Goal: Contribute content: Contribute content

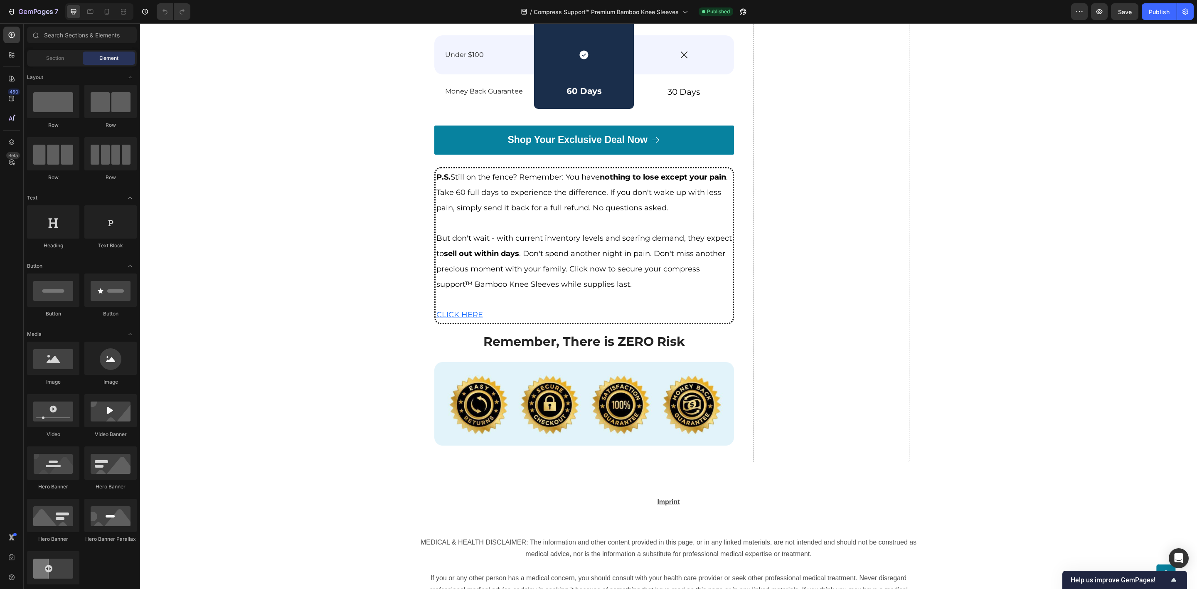
scroll to position [4296, 0]
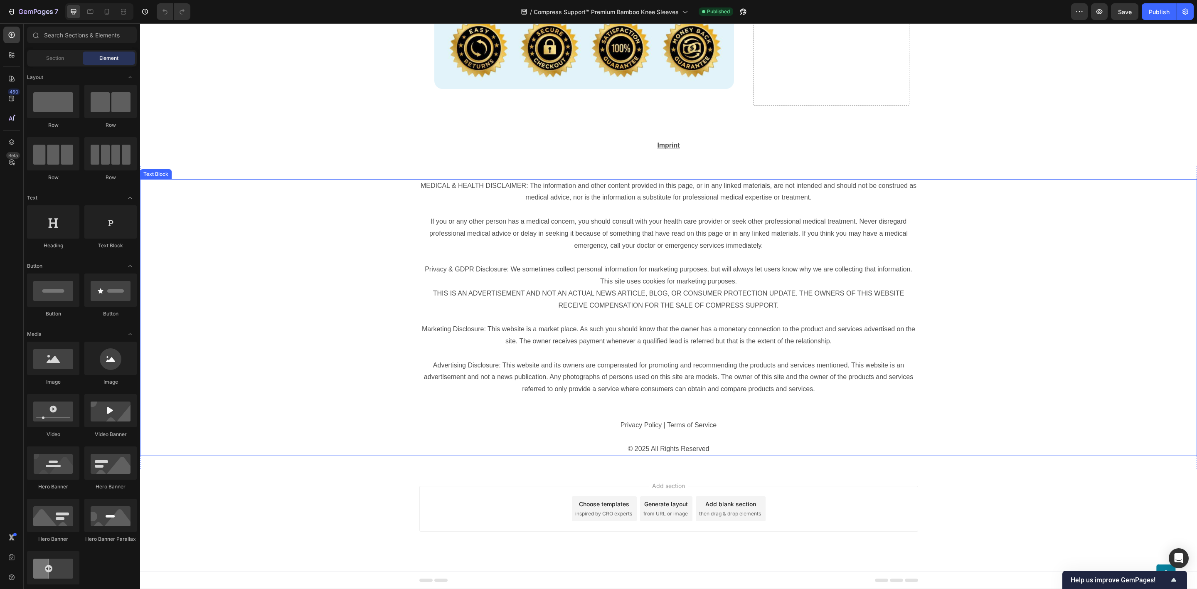
click at [736, 236] on p "MEDICAL & HEALTH DISCLAIMER: The information and other content provided in this…" at bounding box center [668, 216] width 497 height 72
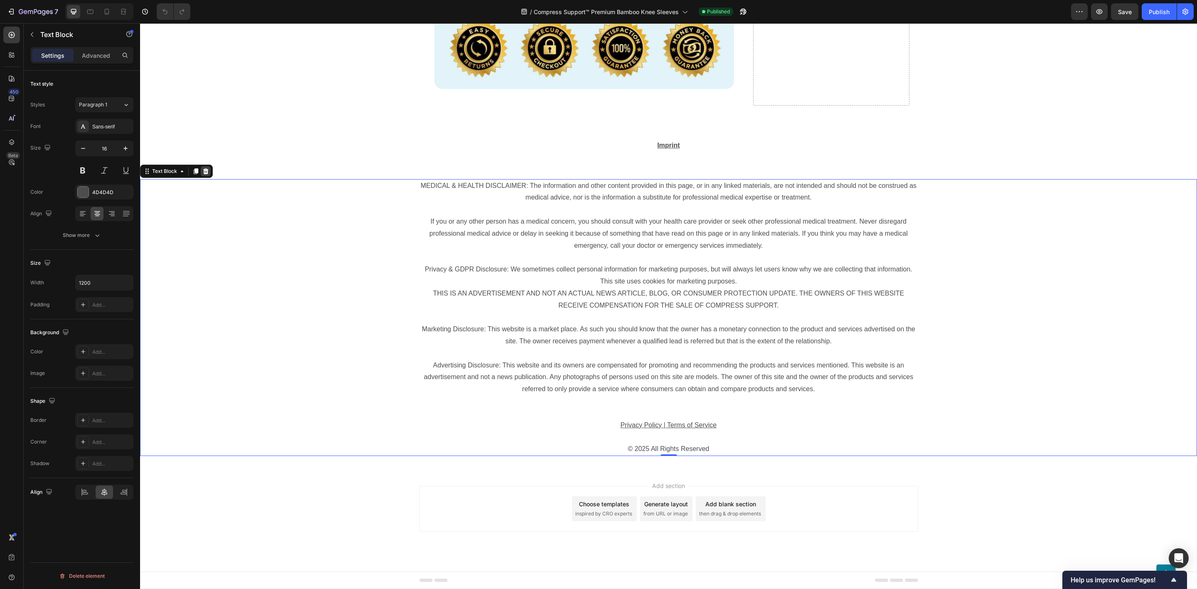
click at [203, 172] on icon at bounding box center [205, 171] width 7 height 7
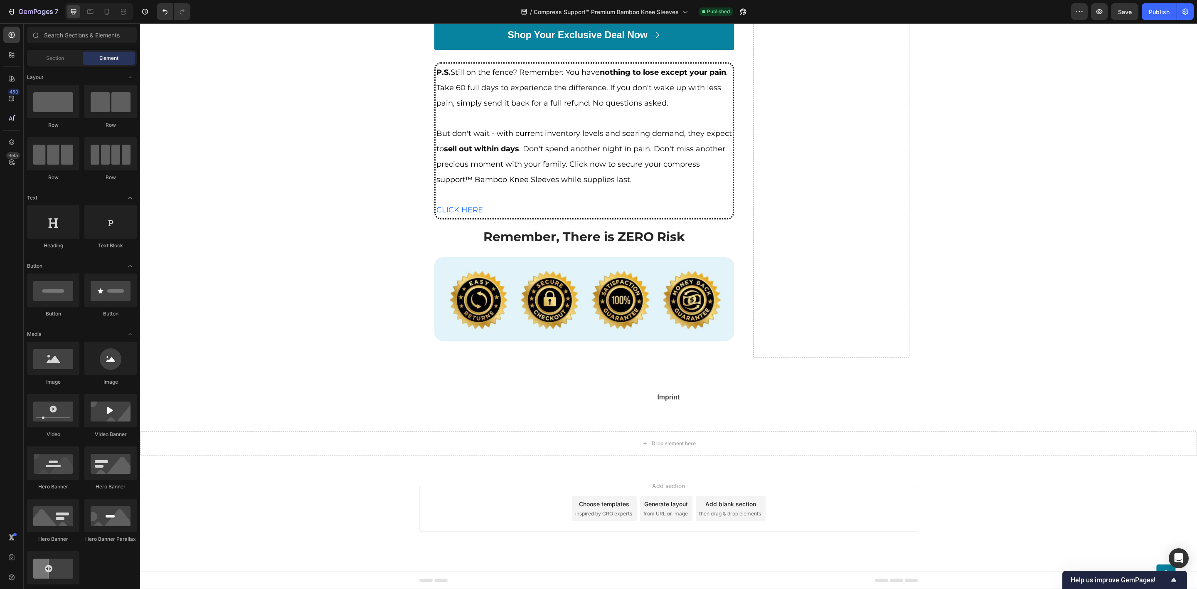
scroll to position [4044, 0]
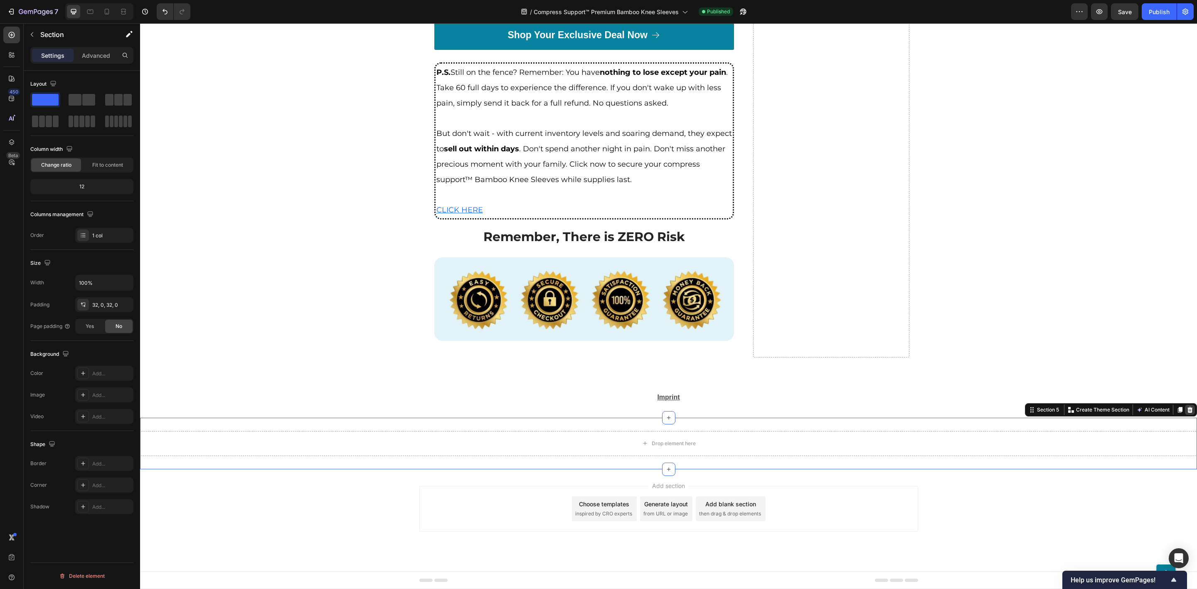
click at [1187, 409] on icon at bounding box center [1190, 409] width 7 height 7
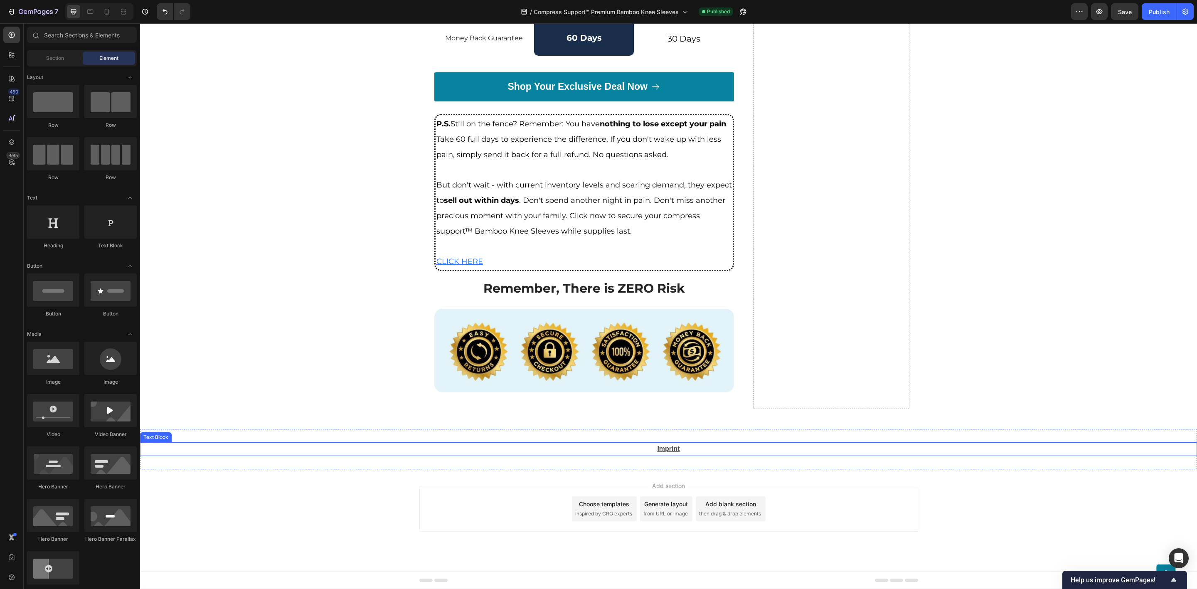
scroll to position [3992, 0]
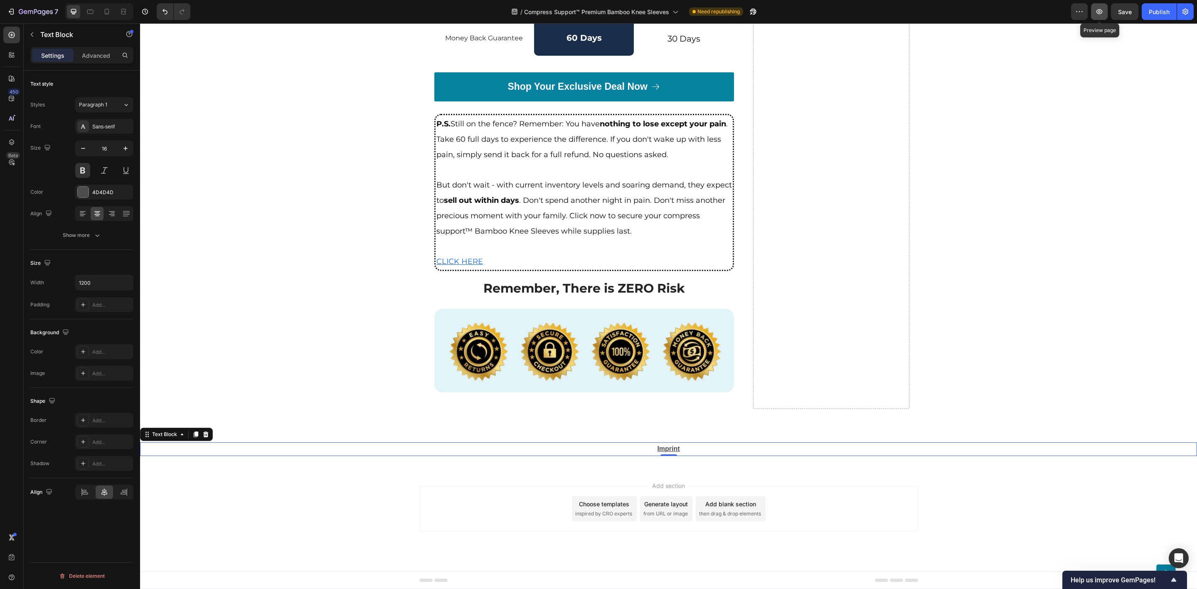
click at [1095, 12] on icon "button" at bounding box center [1099, 11] width 8 height 8
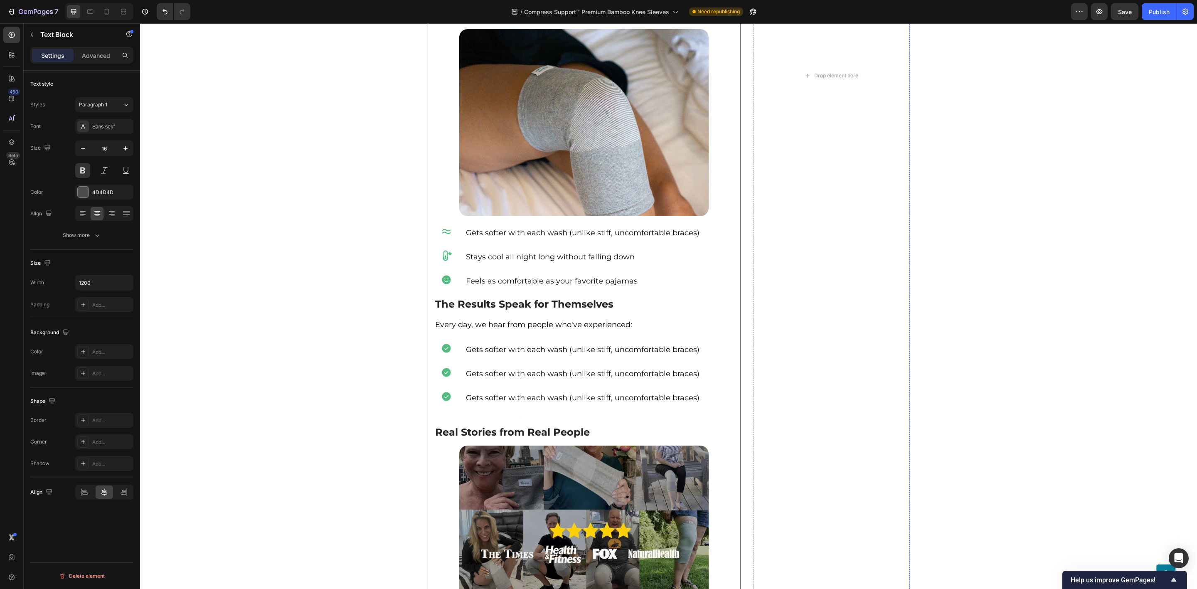
scroll to position [2309, 0]
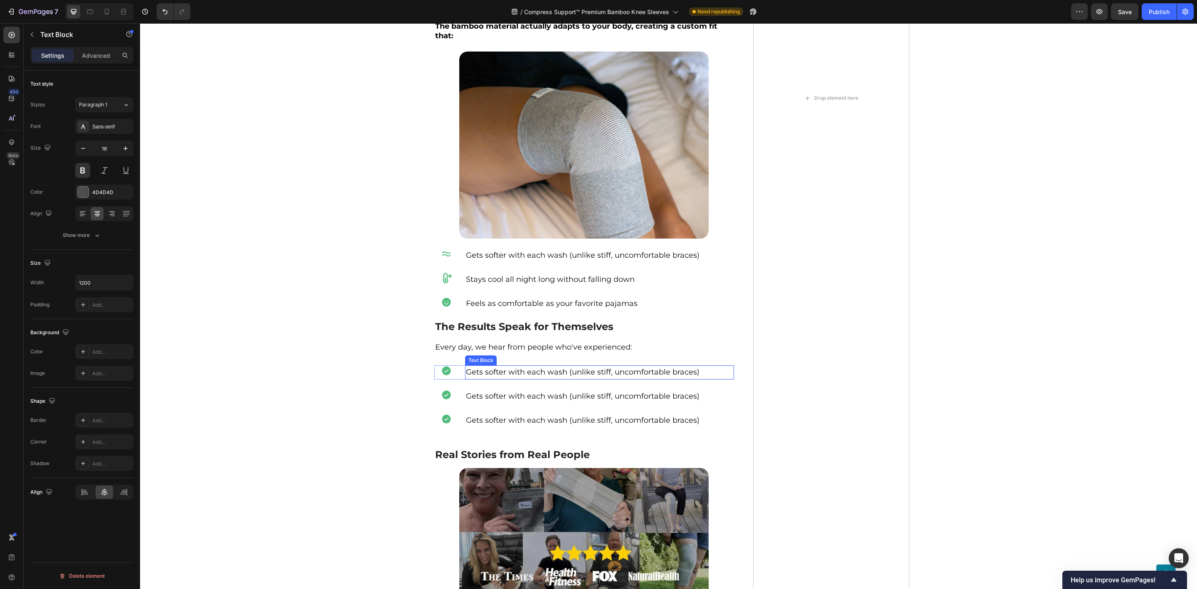
click at [558, 367] on span "Gets softer with each wash (unlike stiff, uncomfortable braces)" at bounding box center [583, 371] width 234 height 9
click at [541, 391] on span "Gets softer with each wash (unlike stiff, uncomfortable braces)" at bounding box center [583, 395] width 234 height 9
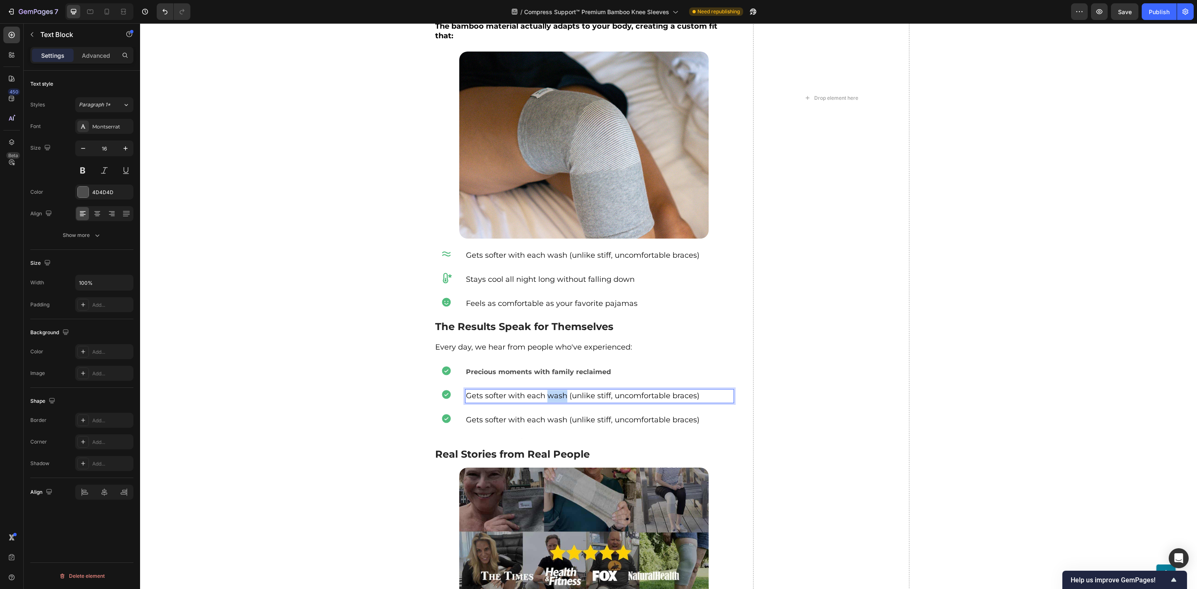
click at [541, 391] on span "Gets softer with each wash (unlike stiff, uncomfortable braces)" at bounding box center [583, 395] width 234 height 9
click at [517, 415] on span "Gets softer with each wash (unlike stiff, uncomfortable braces)" at bounding box center [583, 419] width 234 height 9
click at [519, 414] on p "Precious moments with family reclaimed" at bounding box center [599, 420] width 267 height 12
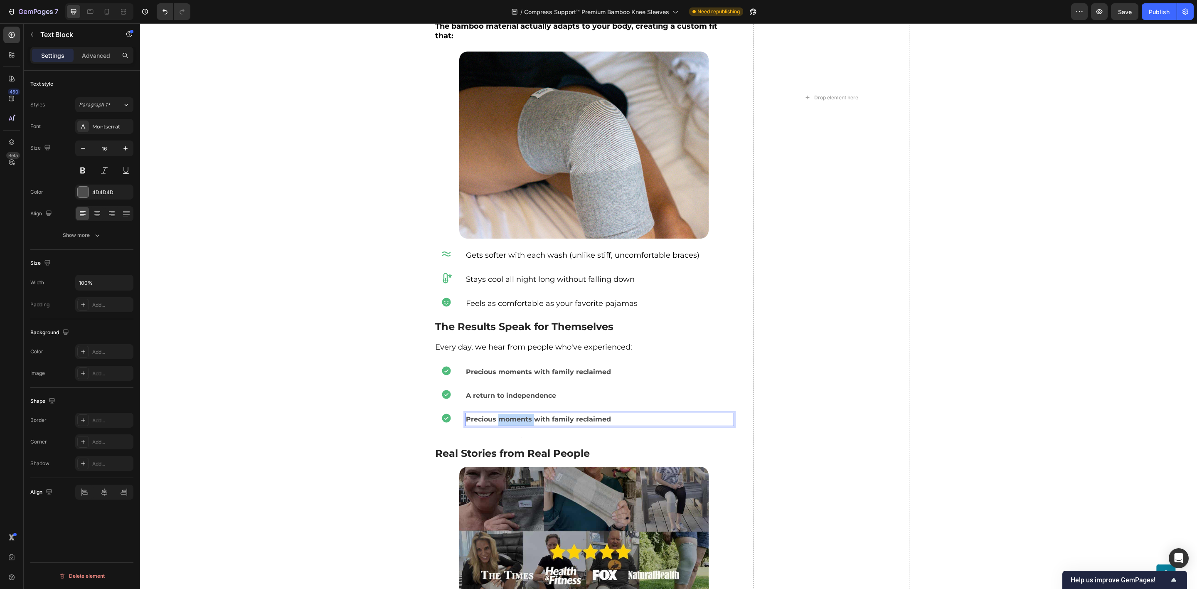
click at [519, 414] on p "Precious moments with family reclaimed" at bounding box center [599, 420] width 267 height 12
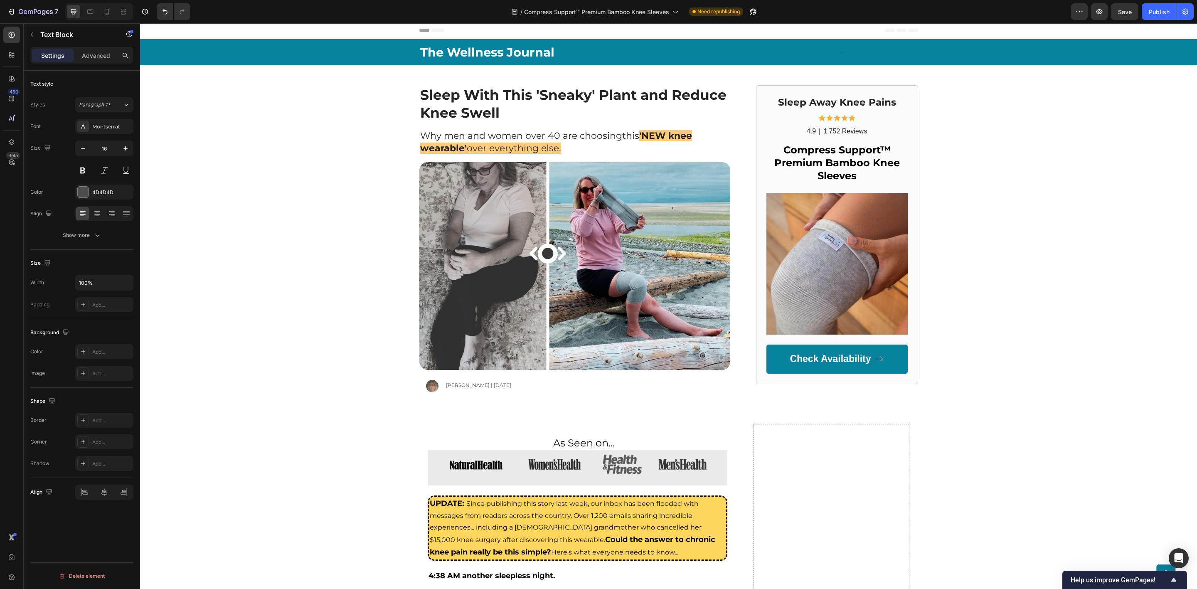
scroll to position [0, 0]
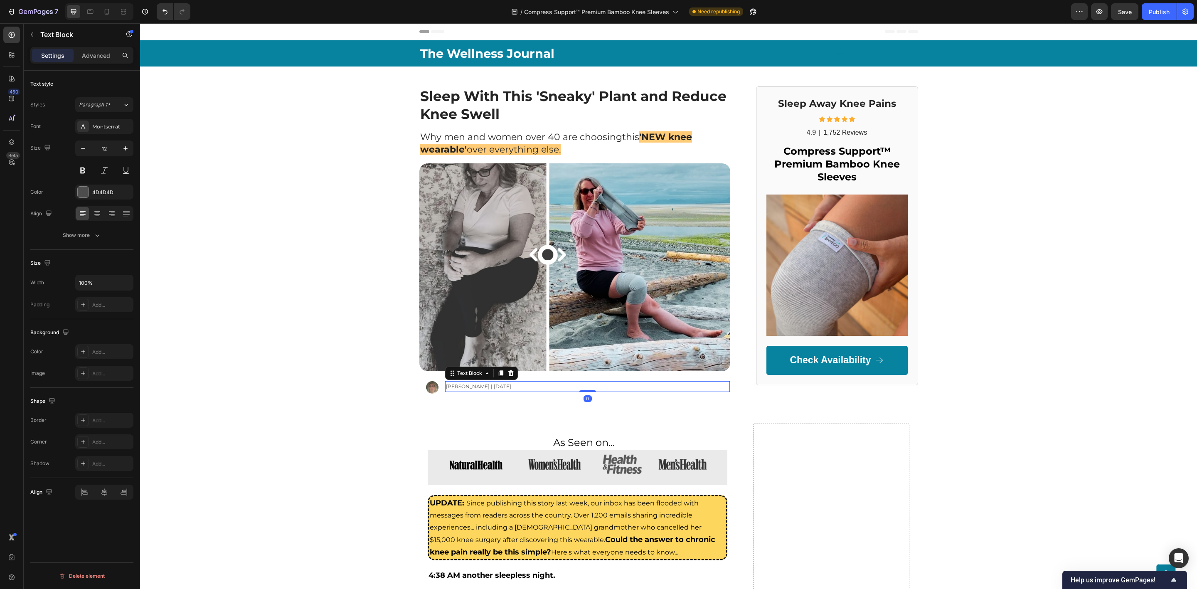
click at [481, 388] on span "[PERSON_NAME] | [DATE]" at bounding box center [478, 386] width 65 height 6
click at [1126, 9] on span "Save" at bounding box center [1125, 11] width 14 height 7
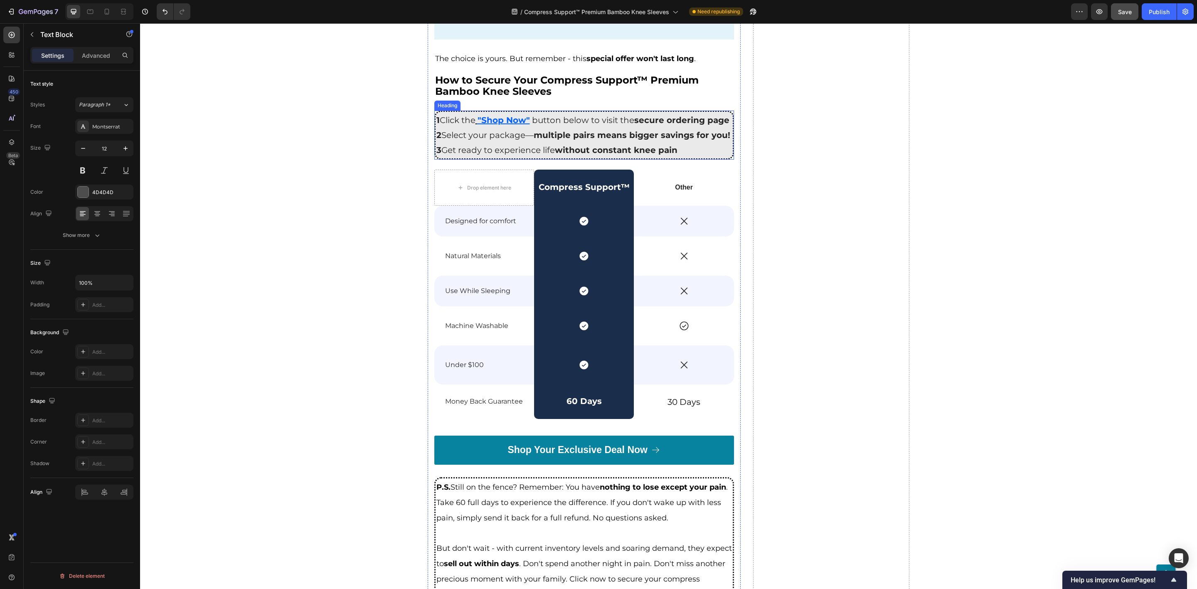
scroll to position [3242, 0]
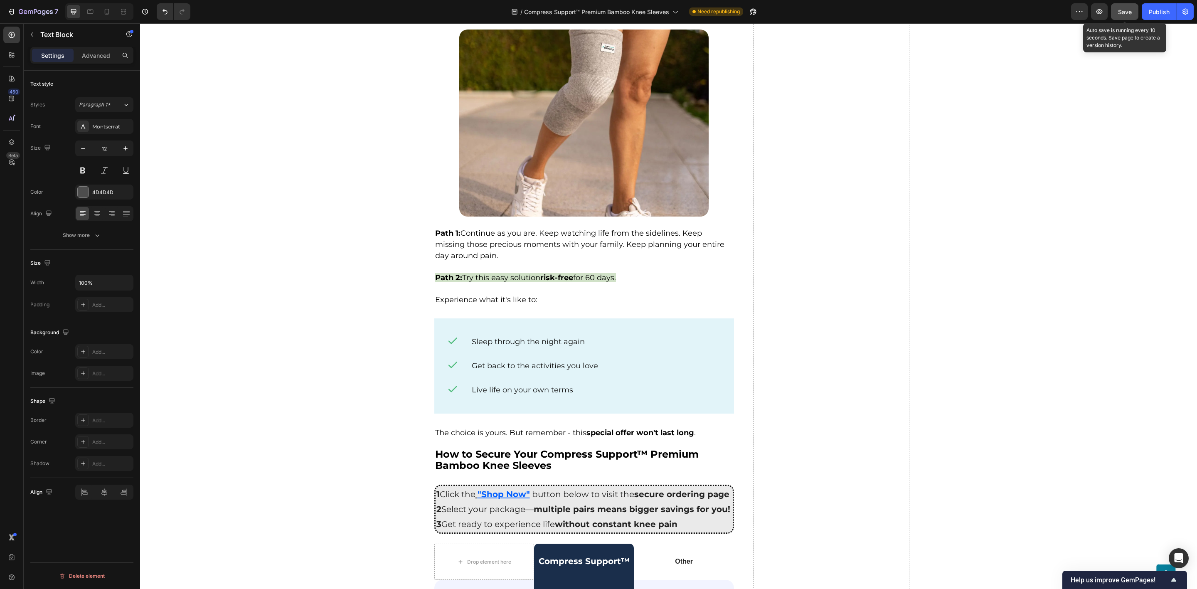
click at [1121, 15] on div "Save" at bounding box center [1125, 11] width 14 height 9
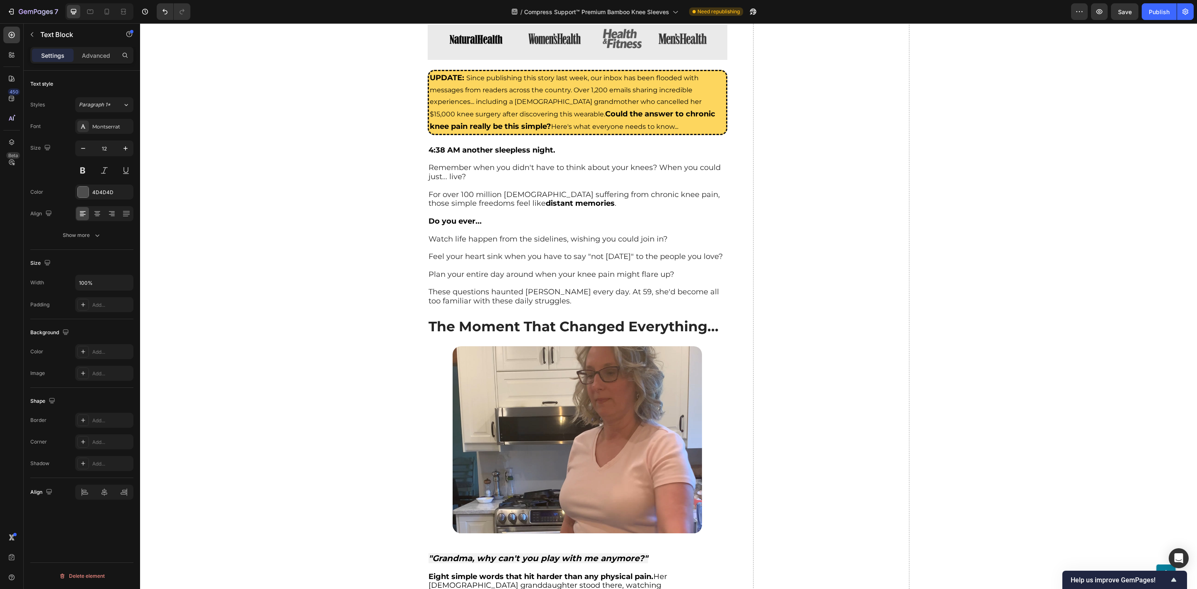
scroll to position [374, 0]
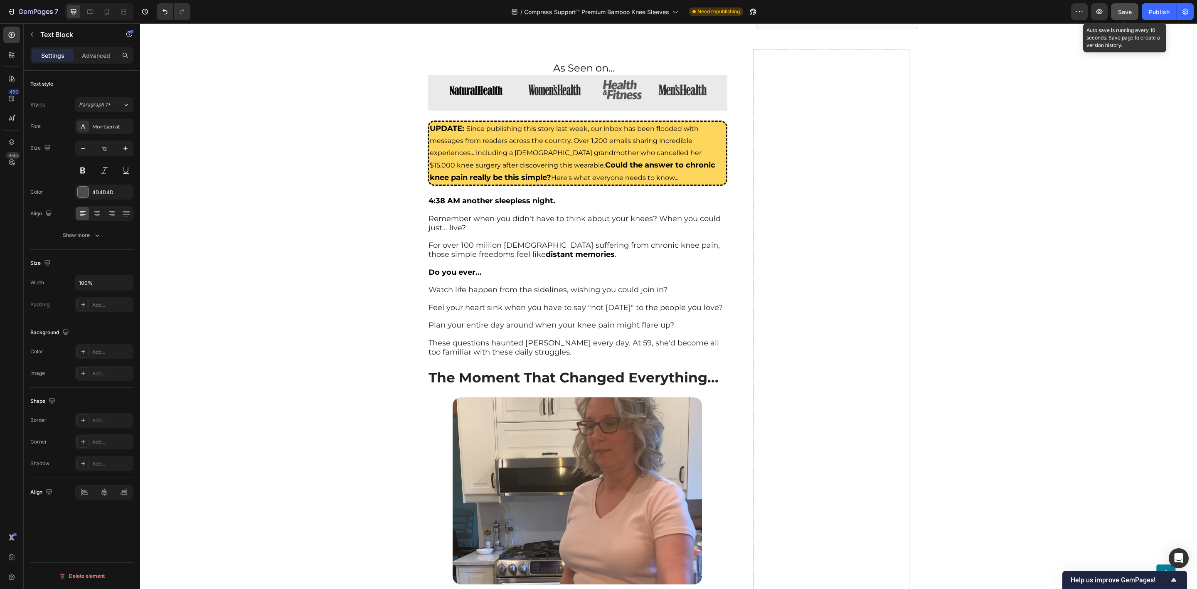
click at [1121, 10] on span "Save" at bounding box center [1125, 11] width 14 height 7
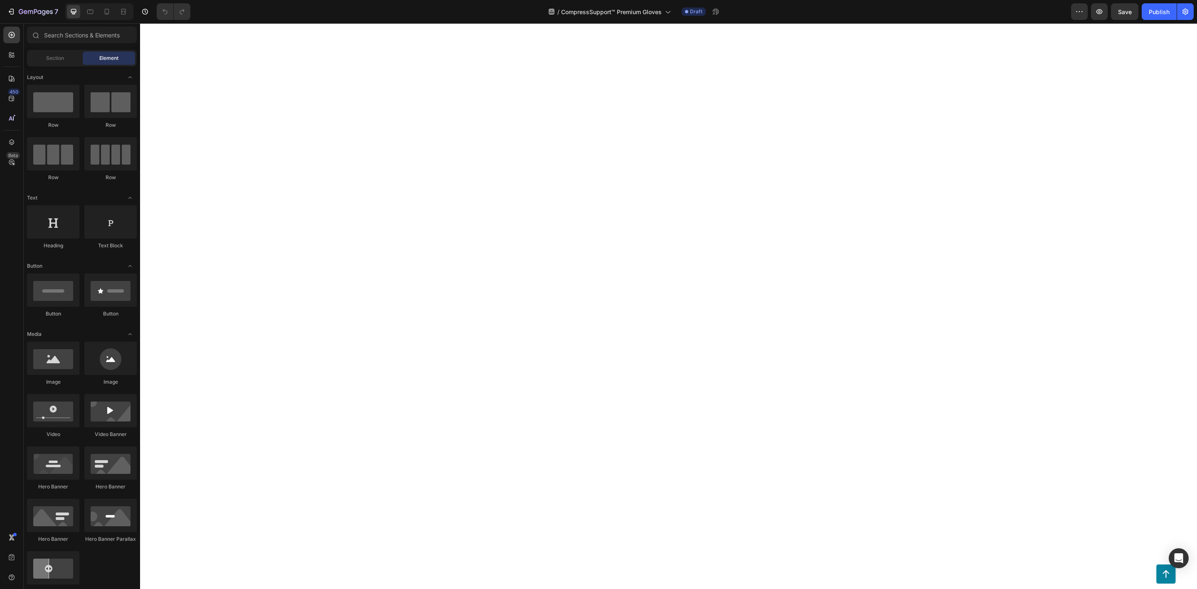
scroll to position [3199, 0]
click at [624, 14] on span "CompressSupport™ Premium Gloves" at bounding box center [611, 11] width 101 height 9
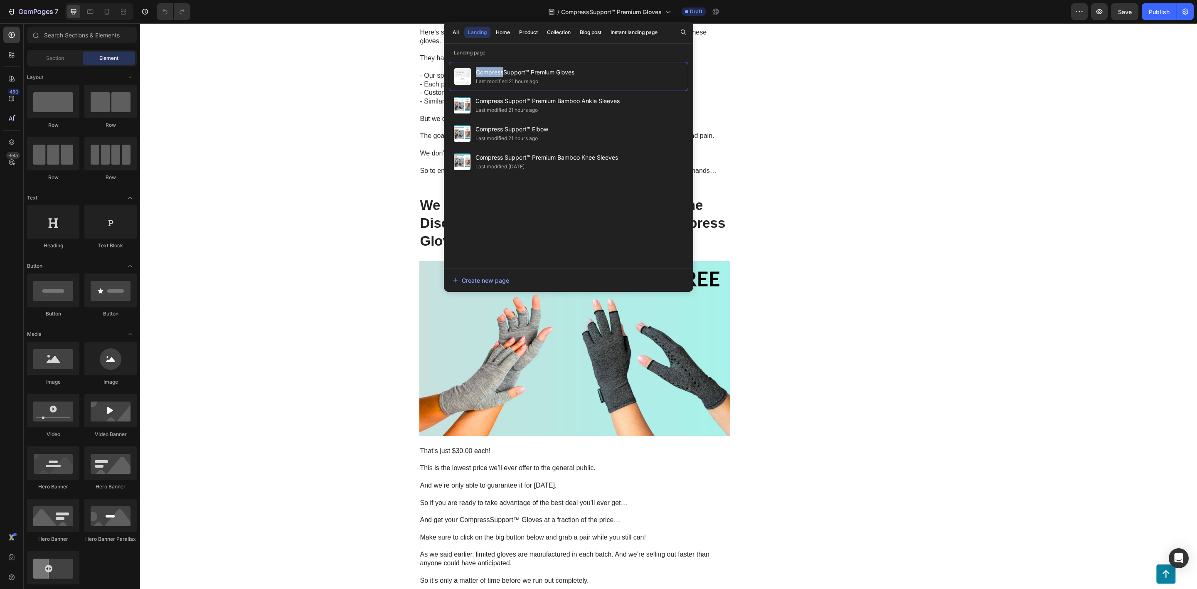
scroll to position [3823, 0]
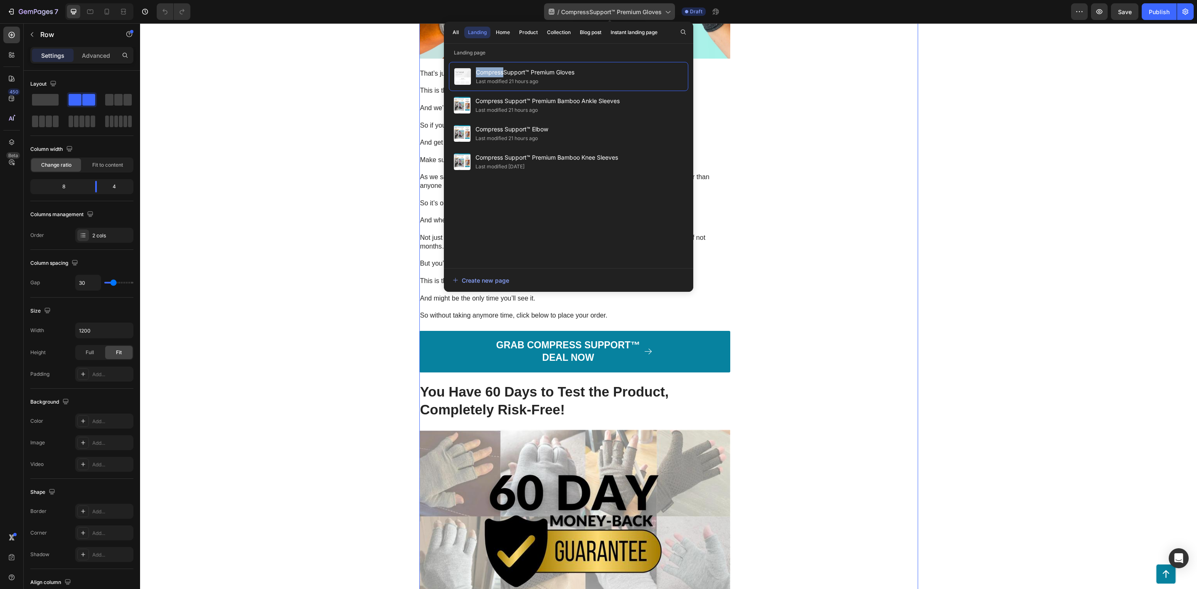
click at [612, 12] on span "CompressSupport™ Premium Gloves" at bounding box center [611, 11] width 101 height 9
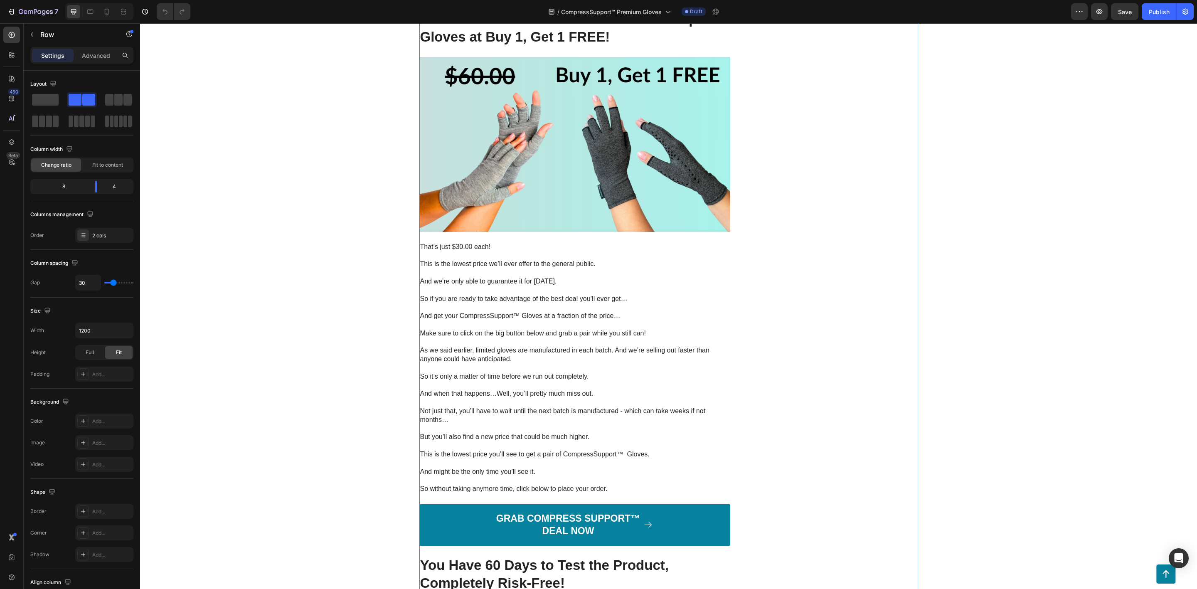
scroll to position [3574, 0]
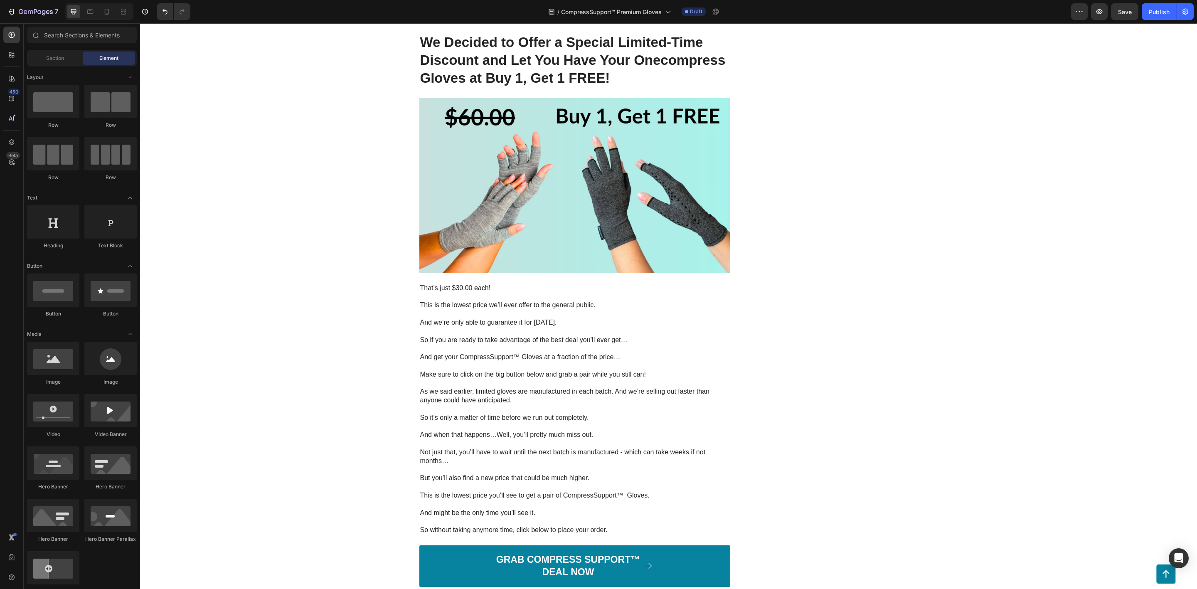
scroll to position [3761, 0]
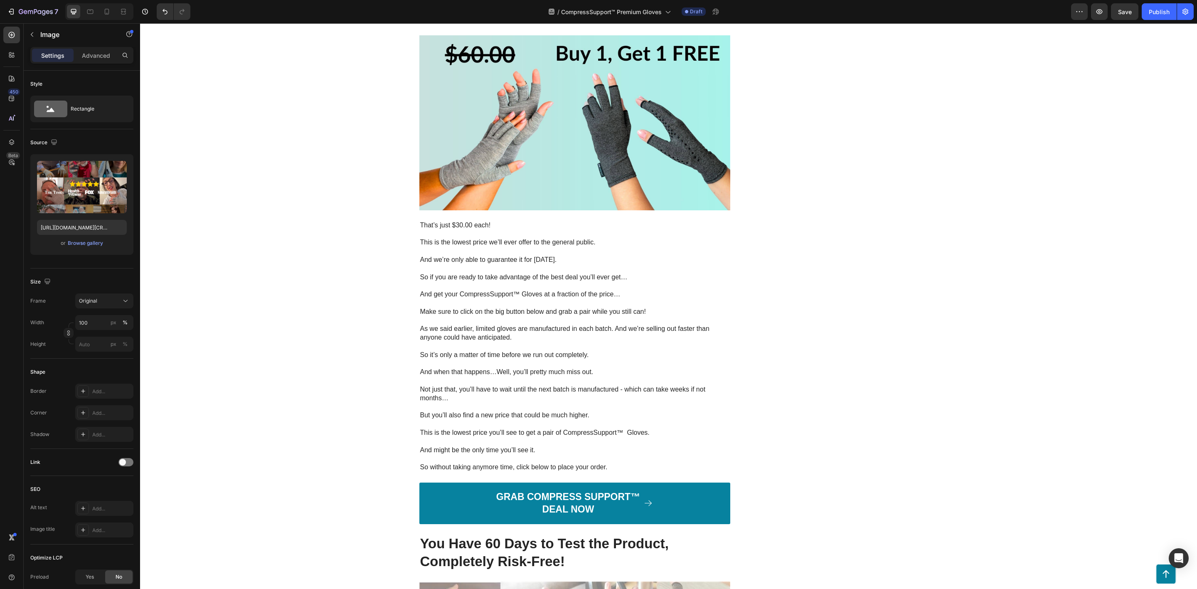
scroll to position [3636, 0]
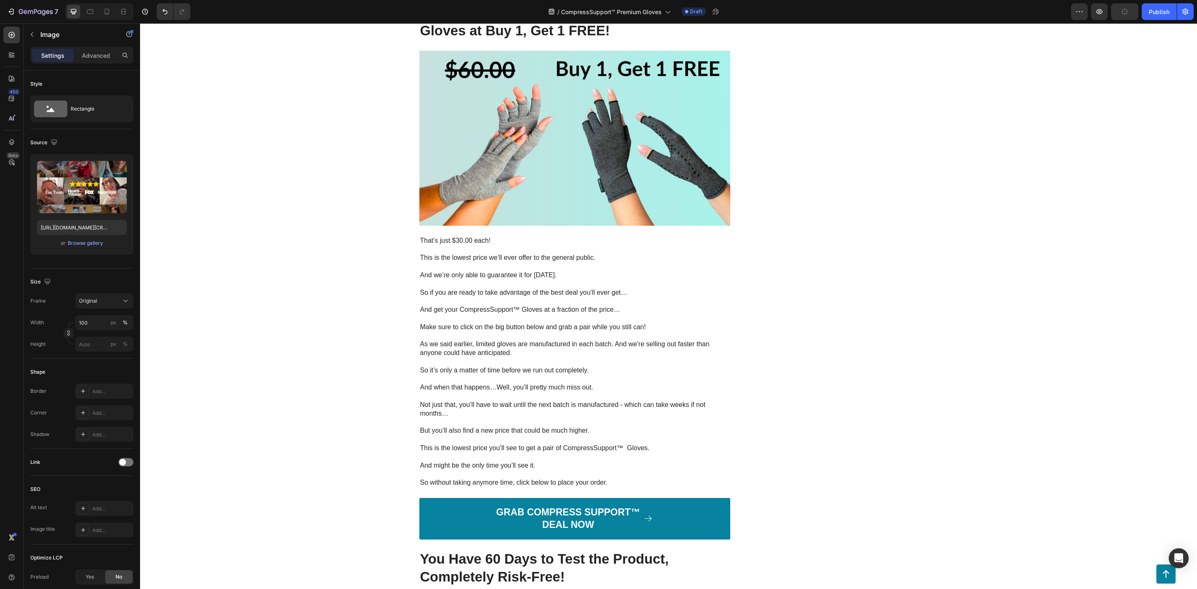
drag, startPoint x: 571, startPoint y: 257, endPoint x: 574, endPoint y: 272, distance: 15.1
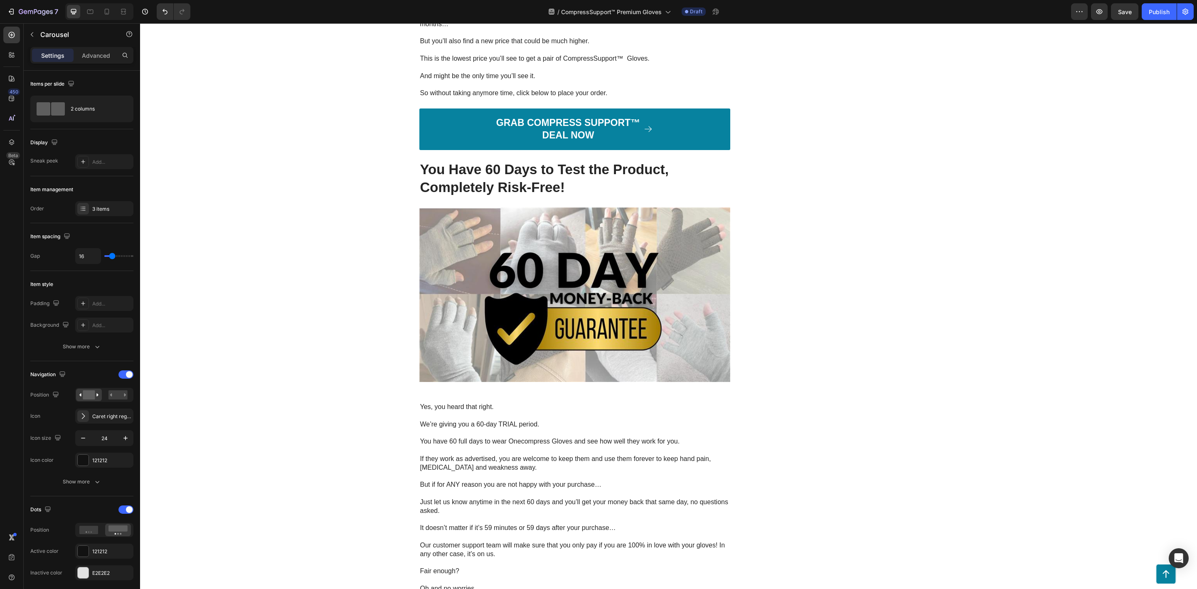
scroll to position [5767, 0]
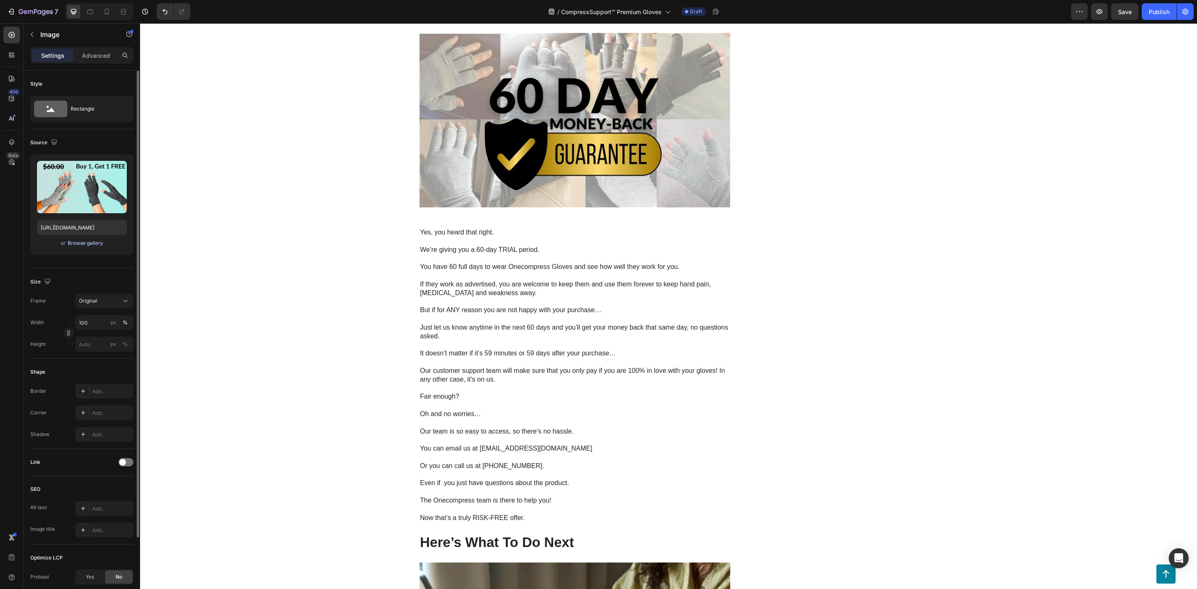
click at [81, 242] on div "Browse gallery" at bounding box center [85, 242] width 35 height 7
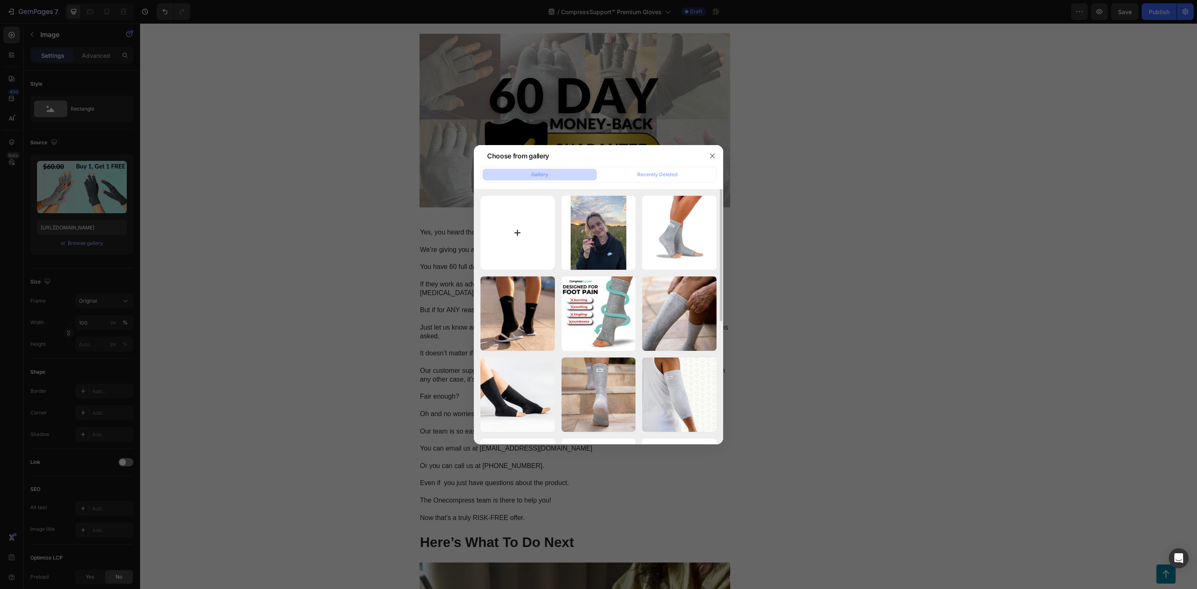
click at [515, 233] on input "file" at bounding box center [517, 233] width 74 height 74
click at [514, 235] on input "file" at bounding box center [517, 233] width 74 height 74
type input "C:\fakepath\Compress Support (7).png"
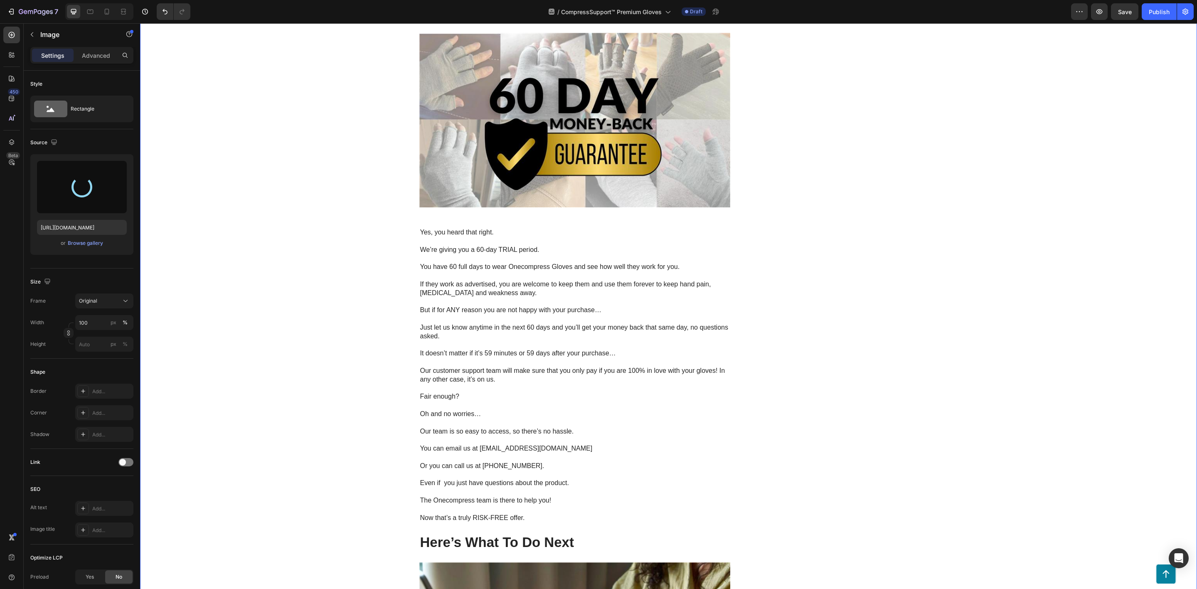
type input "https://cdn.shopify.com/s/files/1/0943/6564/7231/files/gempages_585706145344127…"
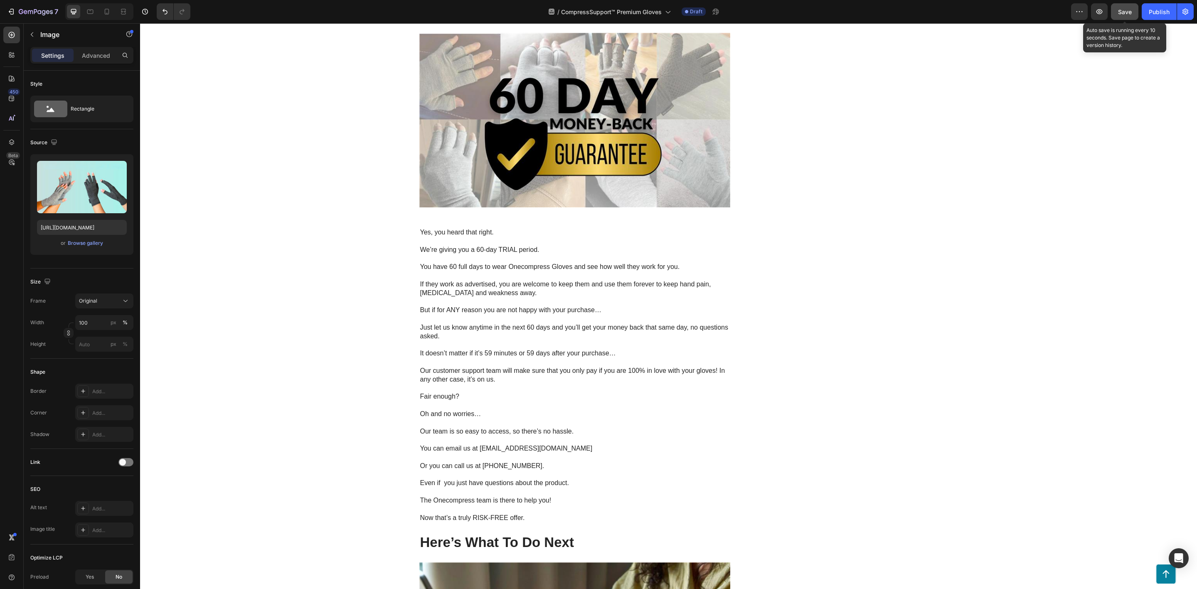
click at [1125, 11] on span "Save" at bounding box center [1125, 11] width 14 height 7
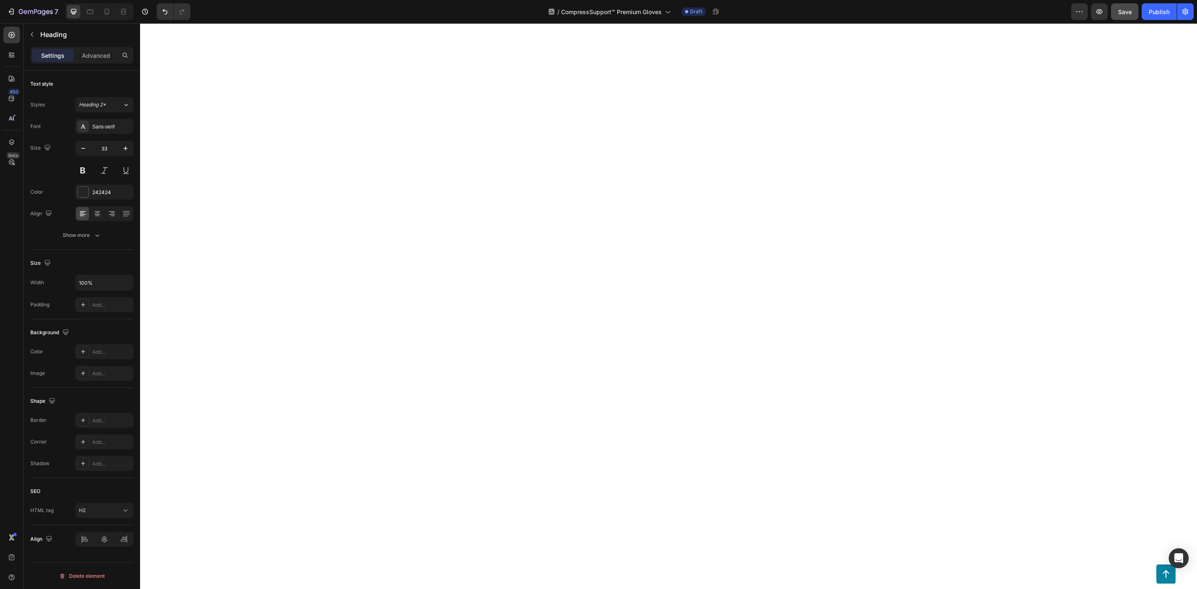
scroll to position [3199, 0]
click at [1122, 7] on div "Save" at bounding box center [1125, 11] width 14 height 9
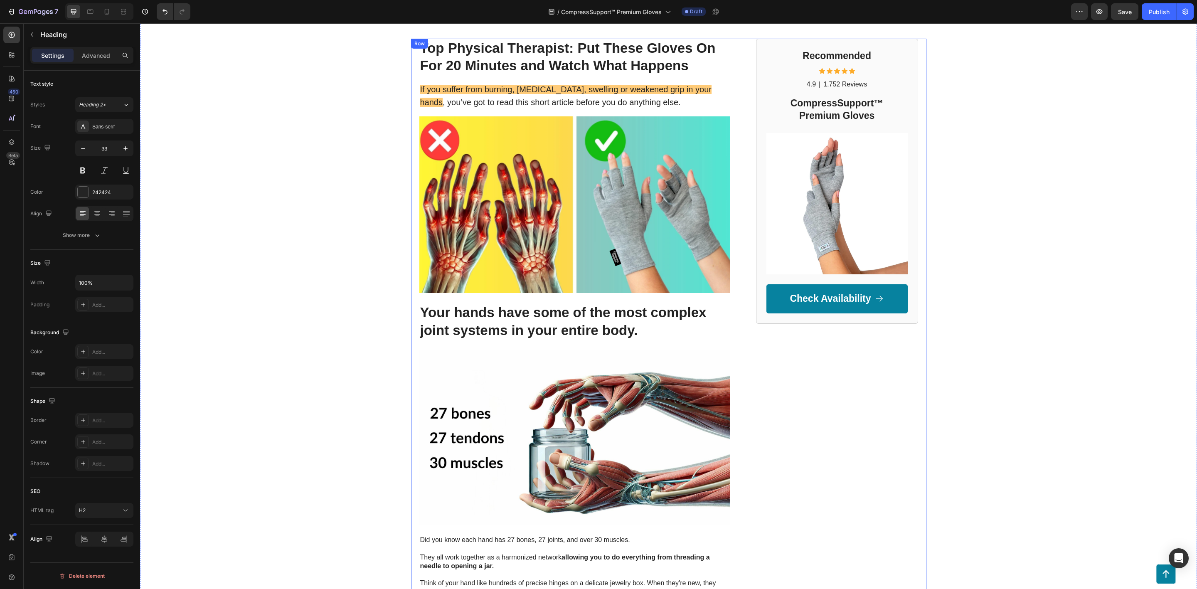
scroll to position [0, 0]
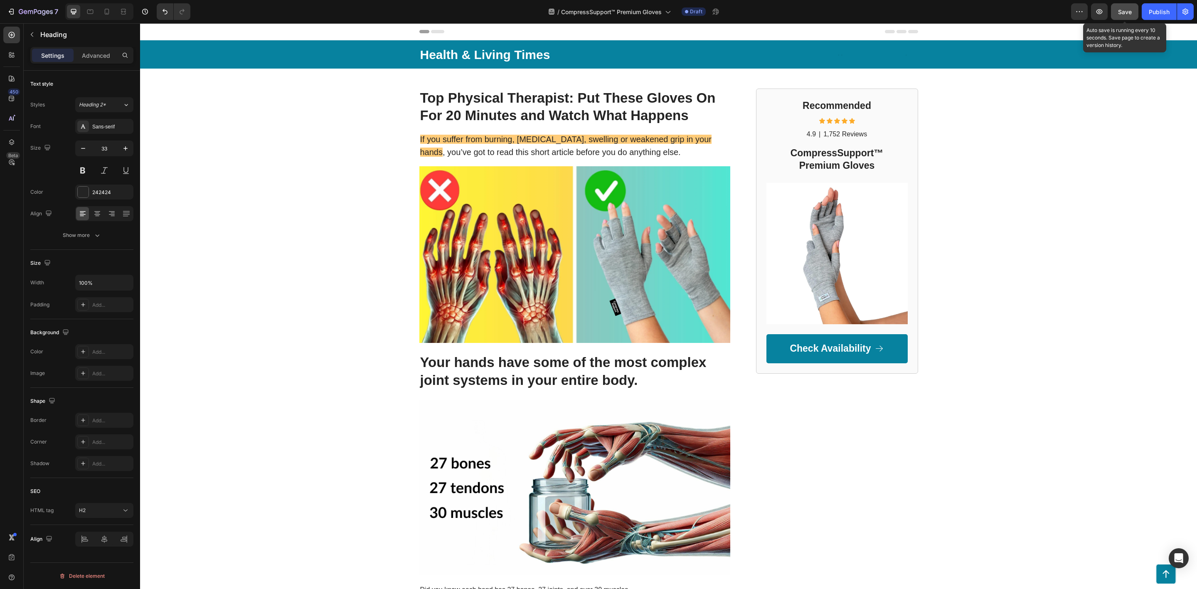
click at [1125, 12] on span "Save" at bounding box center [1125, 11] width 14 height 7
click at [108, 16] on div at bounding box center [106, 11] width 13 height 13
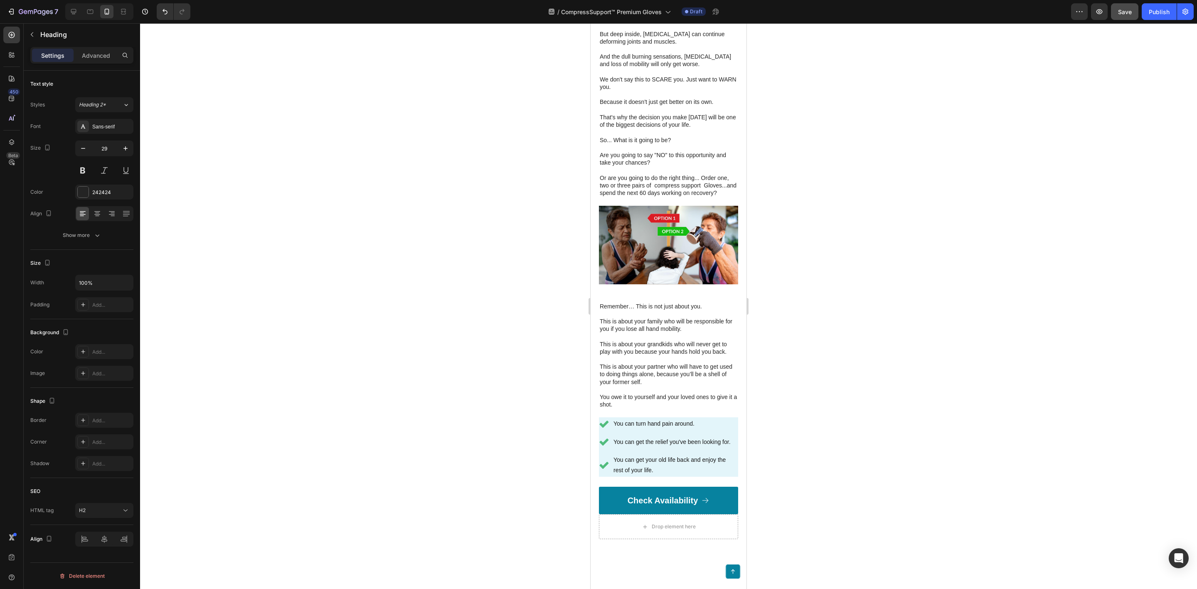
scroll to position [7059, 0]
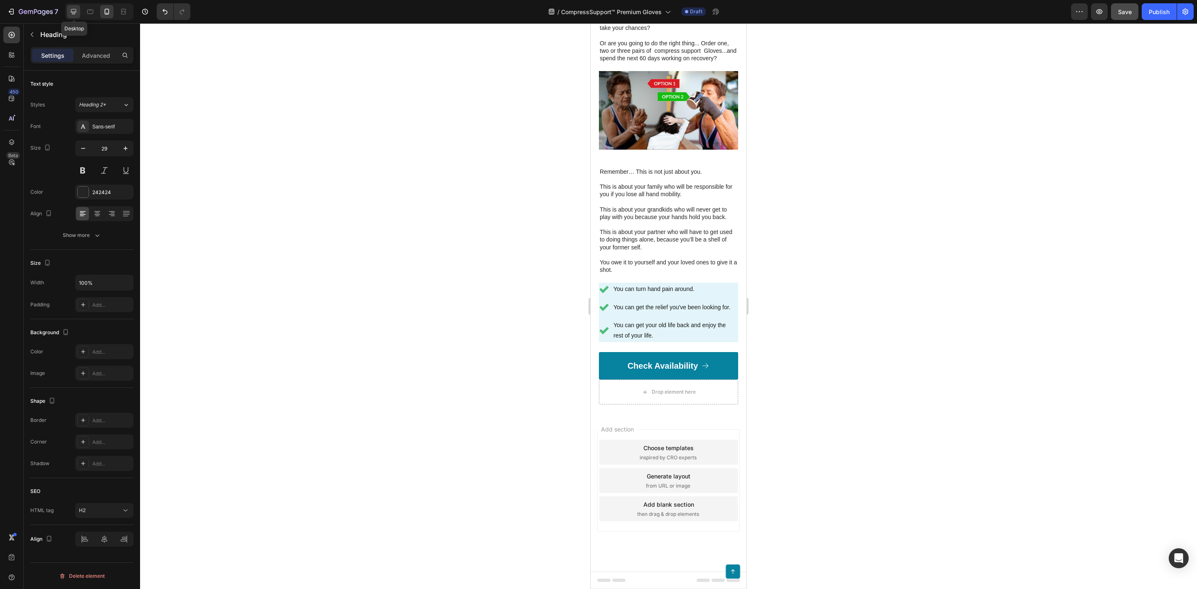
click at [73, 15] on icon at bounding box center [73, 11] width 8 height 8
type input "33"
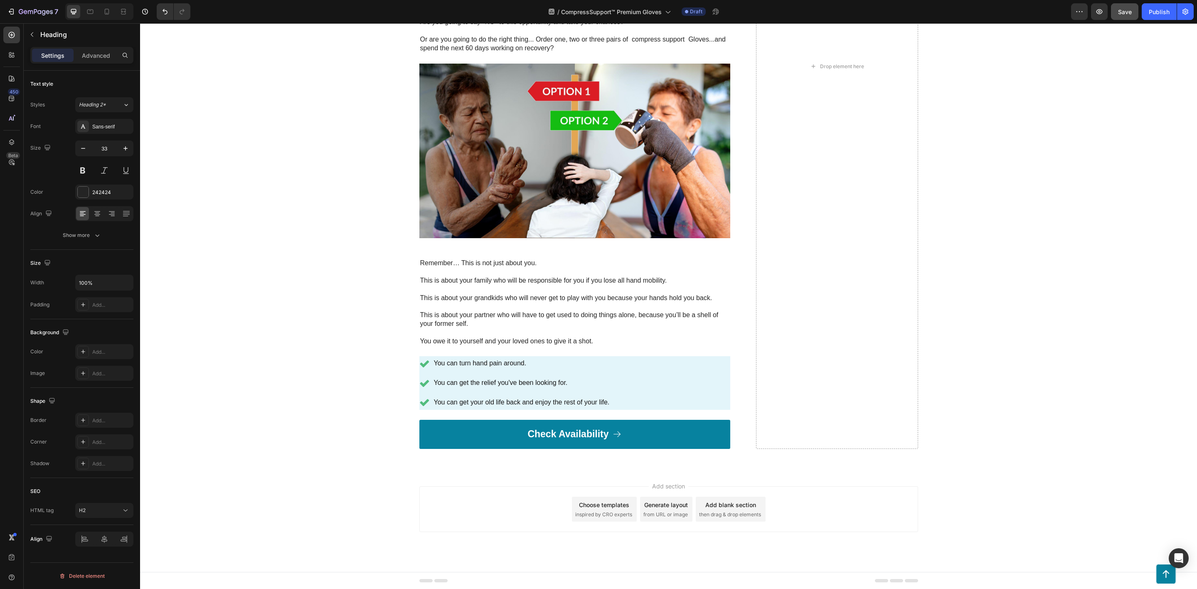
scroll to position [7197, 0]
click at [1123, 6] on button "Save" at bounding box center [1124, 11] width 27 height 17
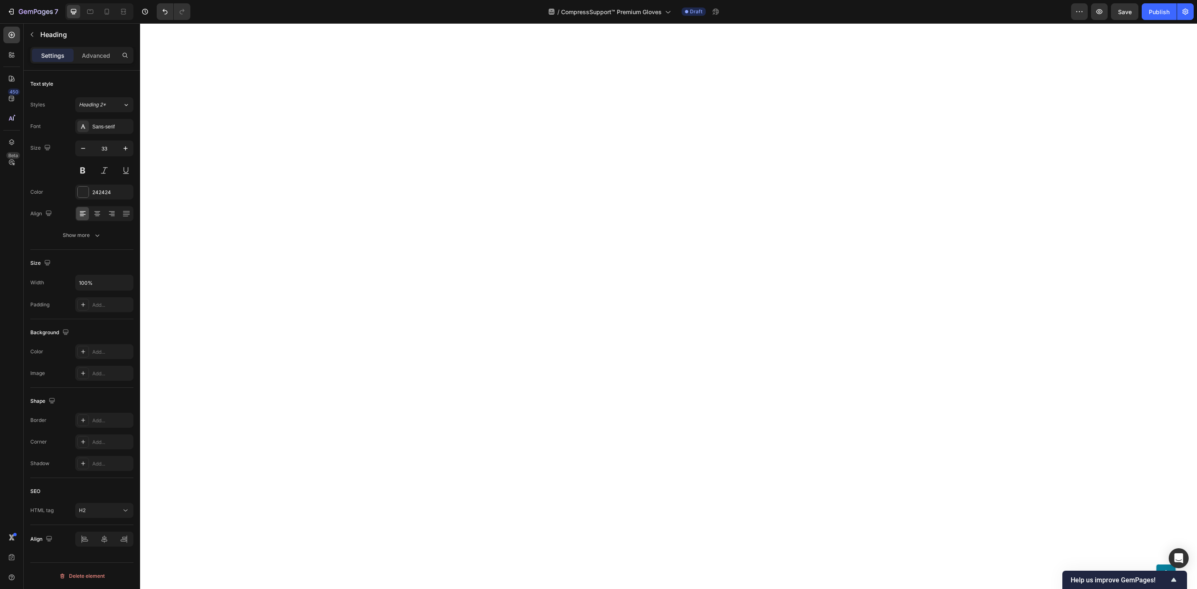
scroll to position [3020, 0]
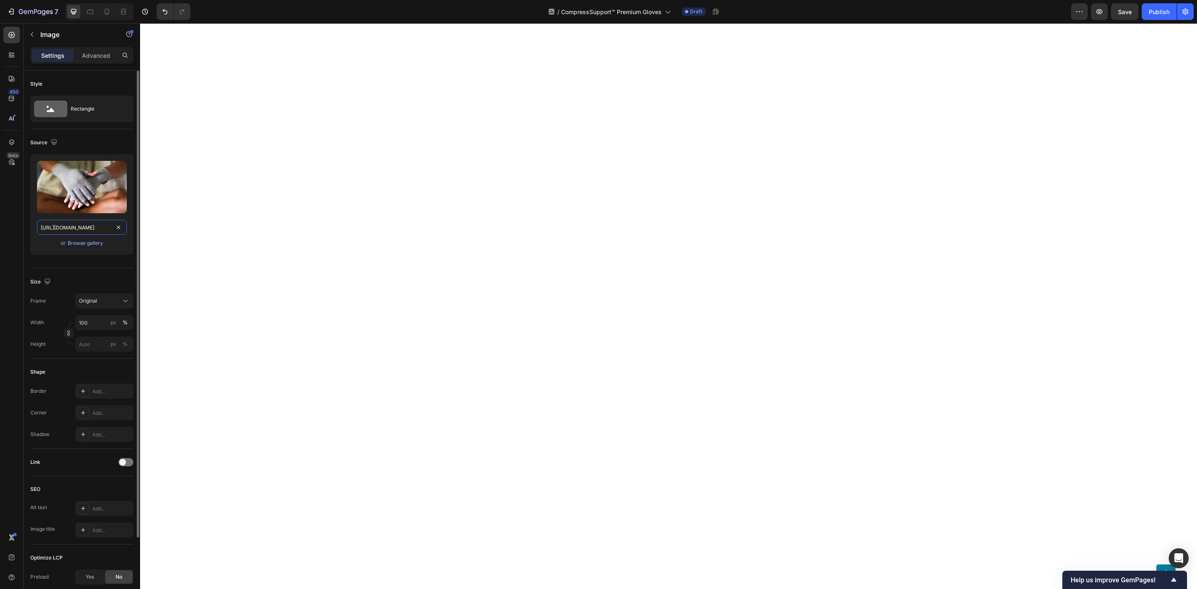
click at [75, 225] on input "https://www.onecompress.com/cdn/shop/files/gempages_491478759153599514-22aecb48…" at bounding box center [82, 227] width 90 height 15
paste input "compresssupport.com/cdn/shop/files/gempages_491478759153599514-818ee2e0-d63f-49…"
type input "https://www.compresssupport.com/cdn/shop/files/gempages_491478759153599514-818e…"
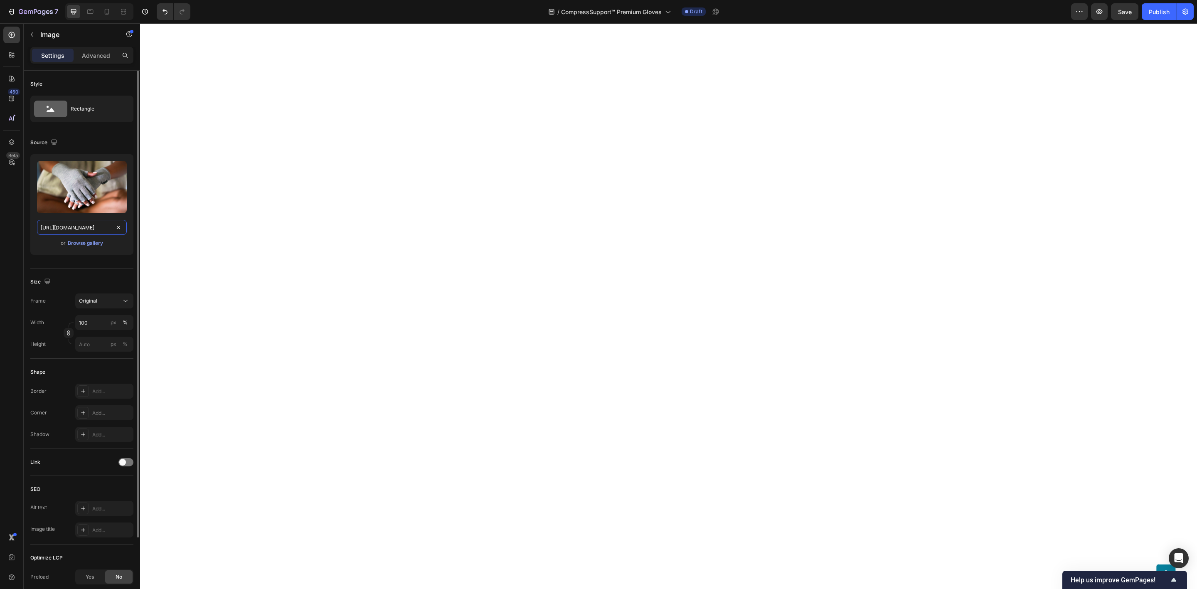
scroll to position [0, 312]
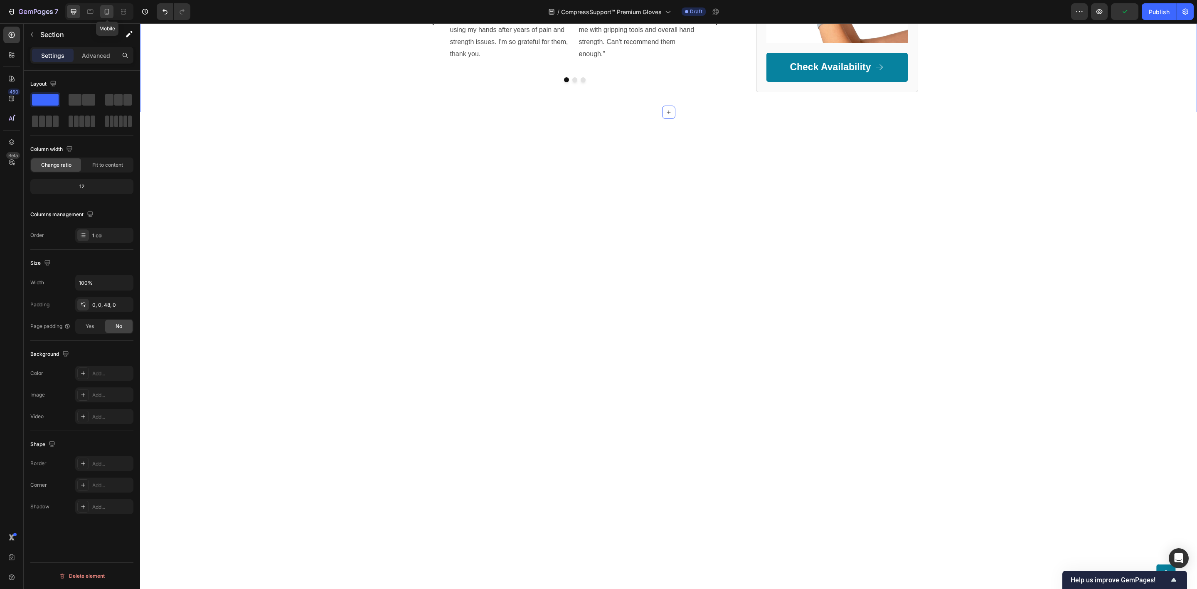
drag, startPoint x: 101, startPoint y: 13, endPoint x: 106, endPoint y: 15, distance: 5.2
click at [101, 13] on div at bounding box center [106, 11] width 13 height 13
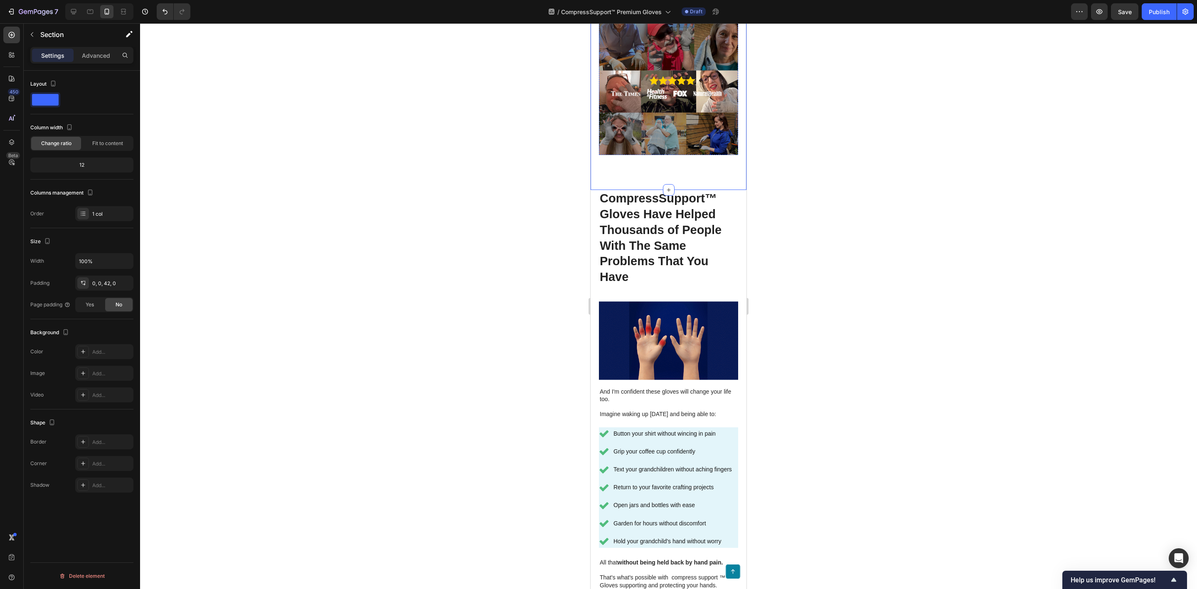
scroll to position [3055, 0]
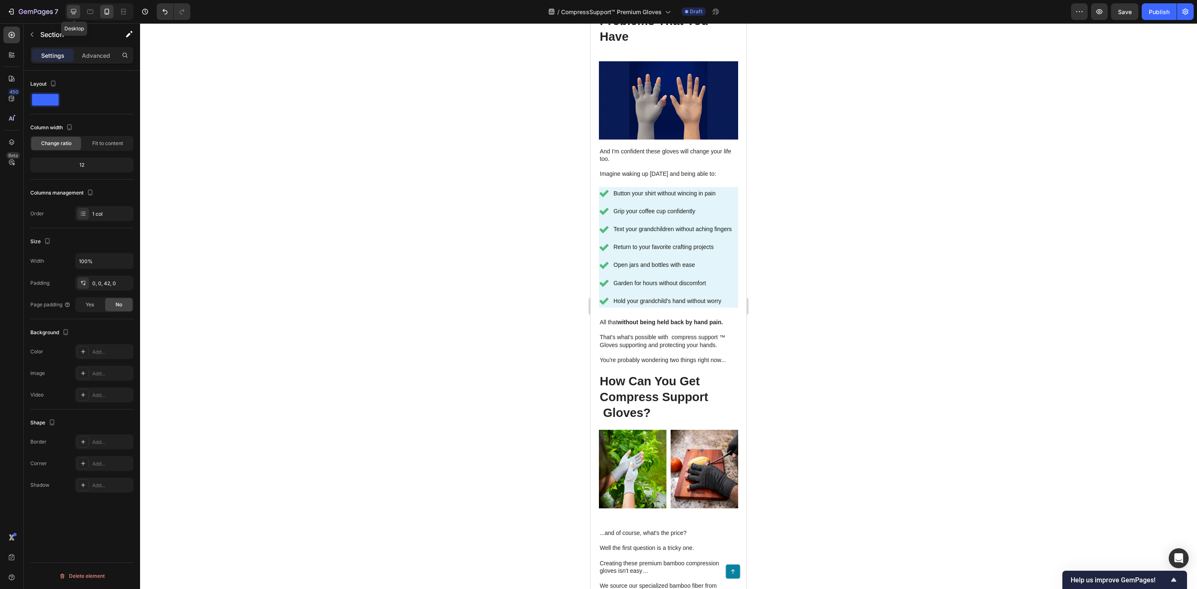
click at [71, 15] on icon at bounding box center [73, 11] width 8 height 8
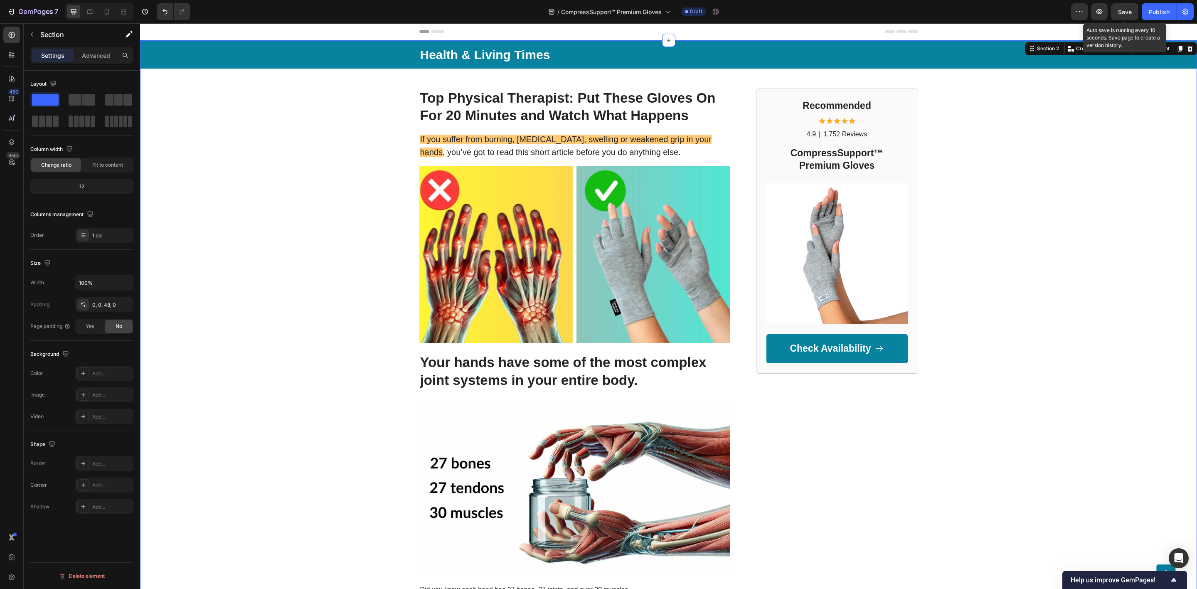
click at [1128, 14] on span "Save" at bounding box center [1125, 11] width 14 height 7
click at [25, 12] on icon "button" at bounding box center [26, 12] width 4 height 4
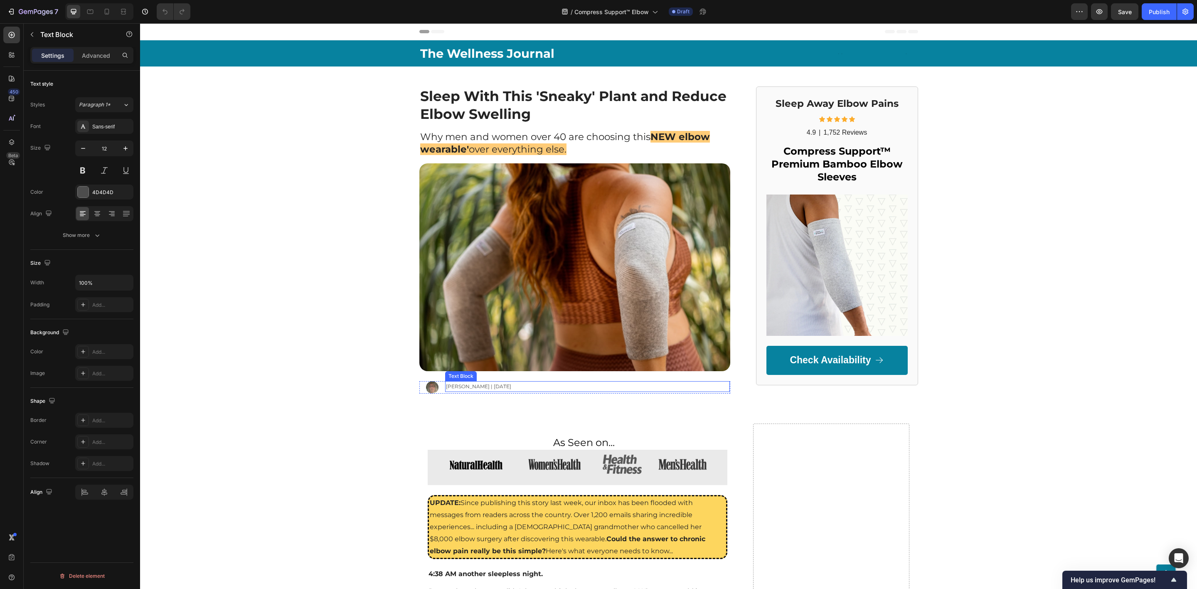
click at [453, 387] on span "[PERSON_NAME] | [DATE]" at bounding box center [478, 386] width 65 height 6
click at [453, 388] on span "[PERSON_NAME] | [DATE]" at bounding box center [478, 386] width 65 height 6
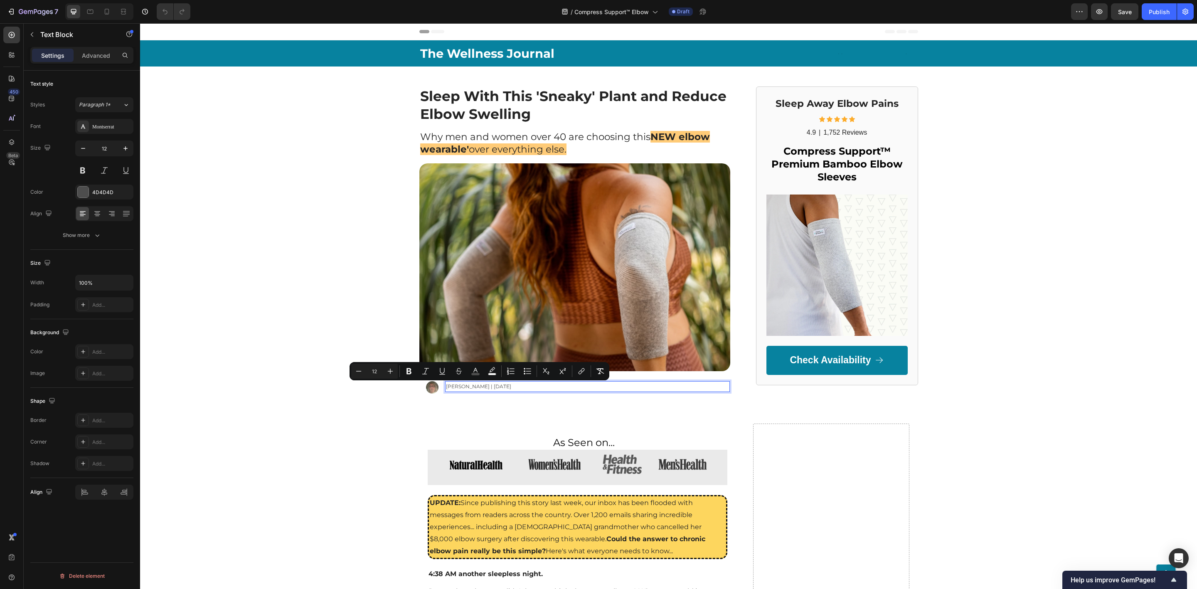
click at [453, 388] on span "[PERSON_NAME] | [DATE]" at bounding box center [478, 386] width 65 height 6
click at [460, 383] on p "[PERSON_NAME] | [DATE]" at bounding box center [587, 386] width 283 height 9
click at [464, 387] on span "[PERSON_NAME] | [DATE]" at bounding box center [478, 386] width 65 height 6
click at [451, 384] on span "[PERSON_NAME] | [DATE]" at bounding box center [478, 386] width 65 height 6
click at [451, 418] on div "The Wellness Journal Text Block Text Block Row Row Sleep With This 'Sneaky' Pla…" at bounding box center [668, 231] width 1057 height 383
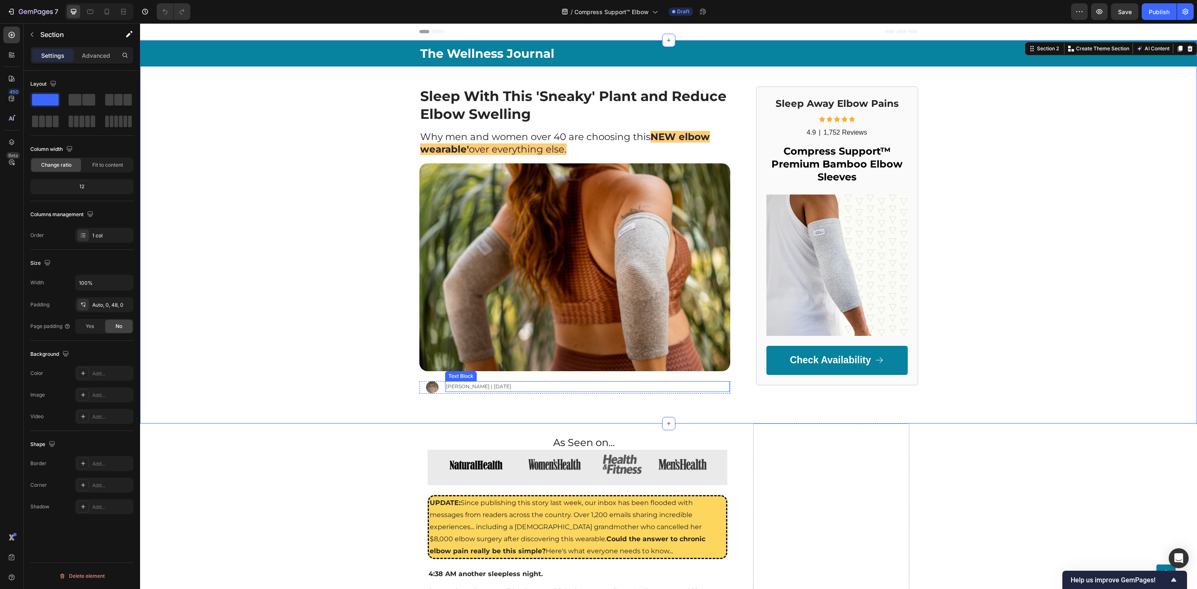
click at [448, 389] on span "[PERSON_NAME] | [DATE]" at bounding box center [478, 386] width 65 height 6
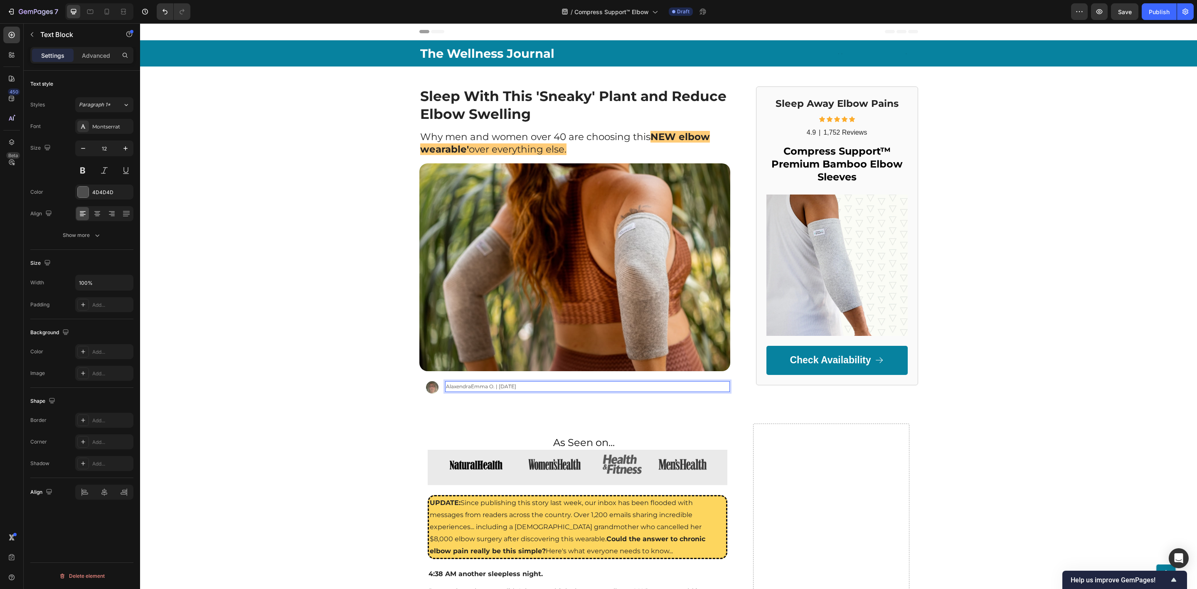
click at [468, 387] on span "AlaxendraEmma O. | January 3rd, 2025" at bounding box center [481, 386] width 70 height 6
click at [474, 388] on span "Emma O. | January 3rd, 2025" at bounding box center [478, 386] width 65 height 6
click at [490, 388] on span "Emma O. | August 3rd, 2025" at bounding box center [478, 386] width 65 height 6
click at [489, 387] on span "Emma O. | August 3rd, 2025" at bounding box center [478, 386] width 65 height 6
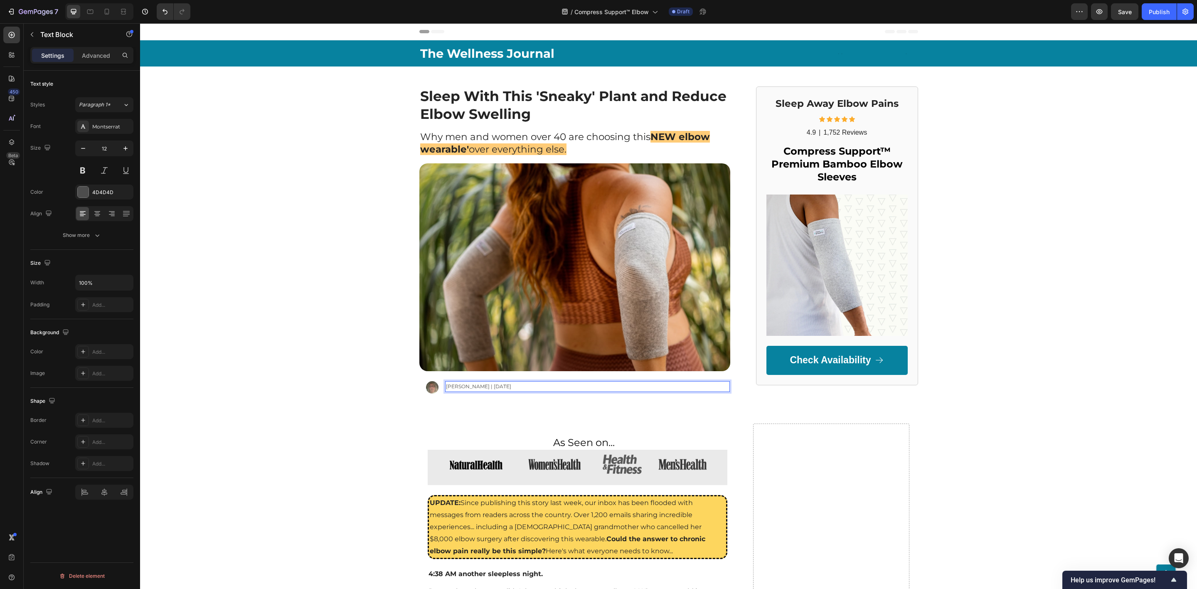
click at [489, 385] on span "Emma O. | August 3rd, 2025" at bounding box center [478, 386] width 65 height 6
click at [1128, 11] on span "Save" at bounding box center [1125, 11] width 14 height 7
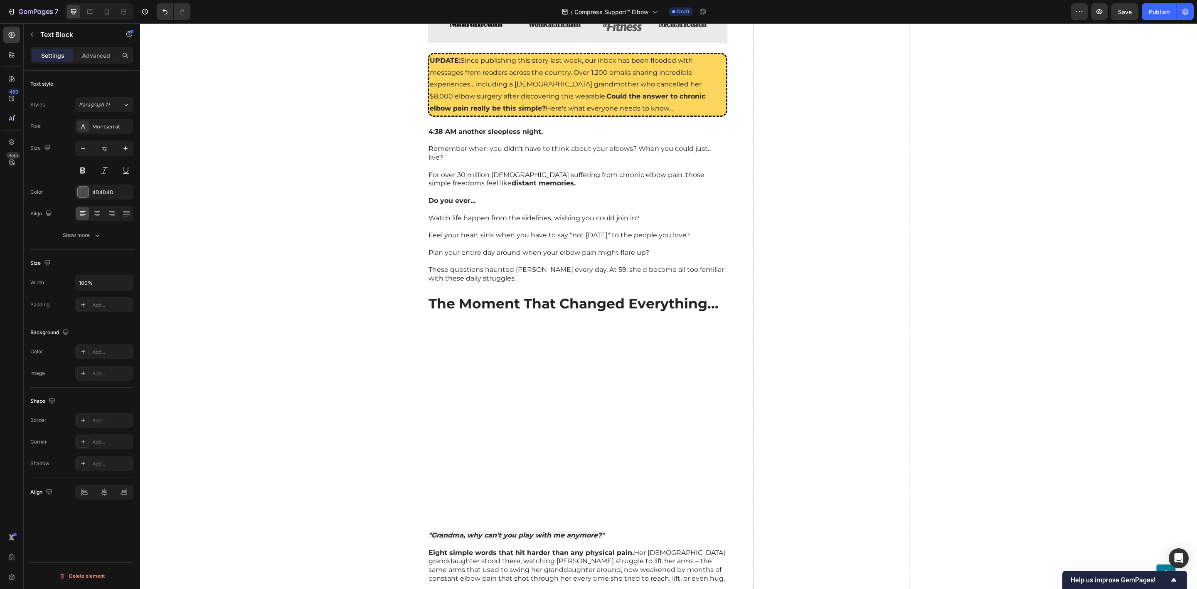
scroll to position [374, 0]
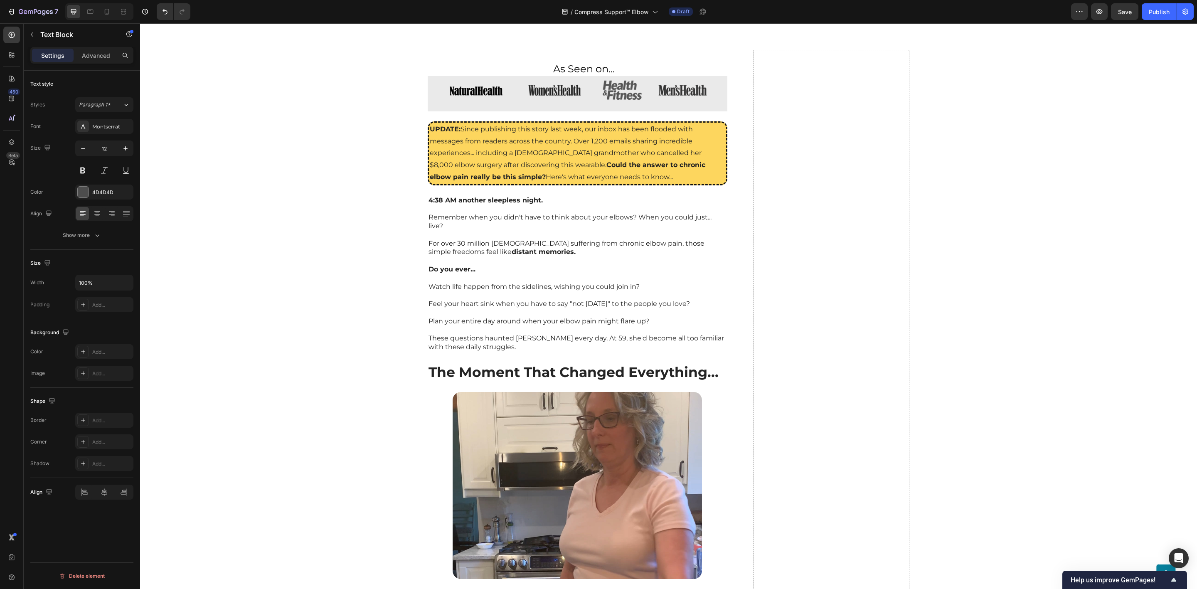
click at [616, 442] on img at bounding box center [577, 485] width 249 height 187
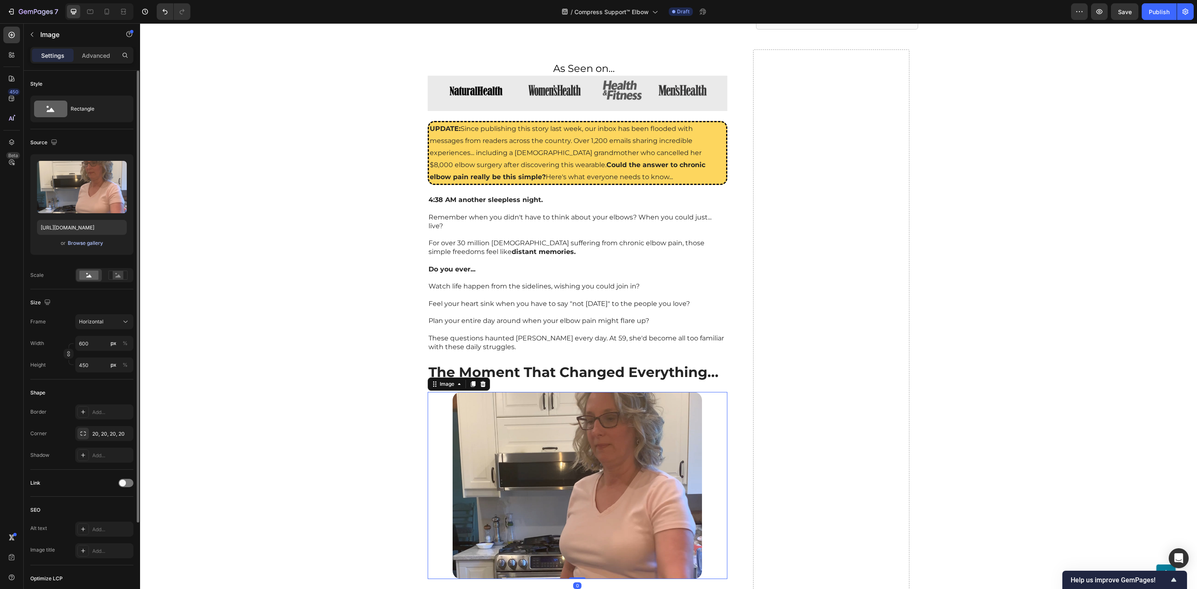
click at [86, 246] on div "Browse gallery" at bounding box center [85, 242] width 35 height 7
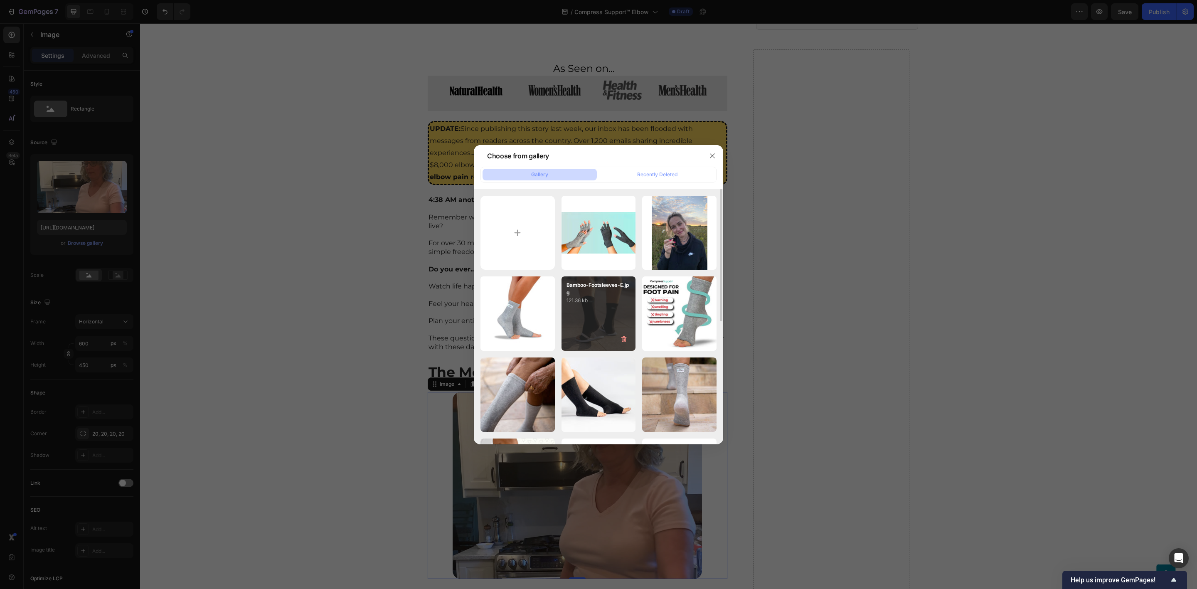
scroll to position [125, 0]
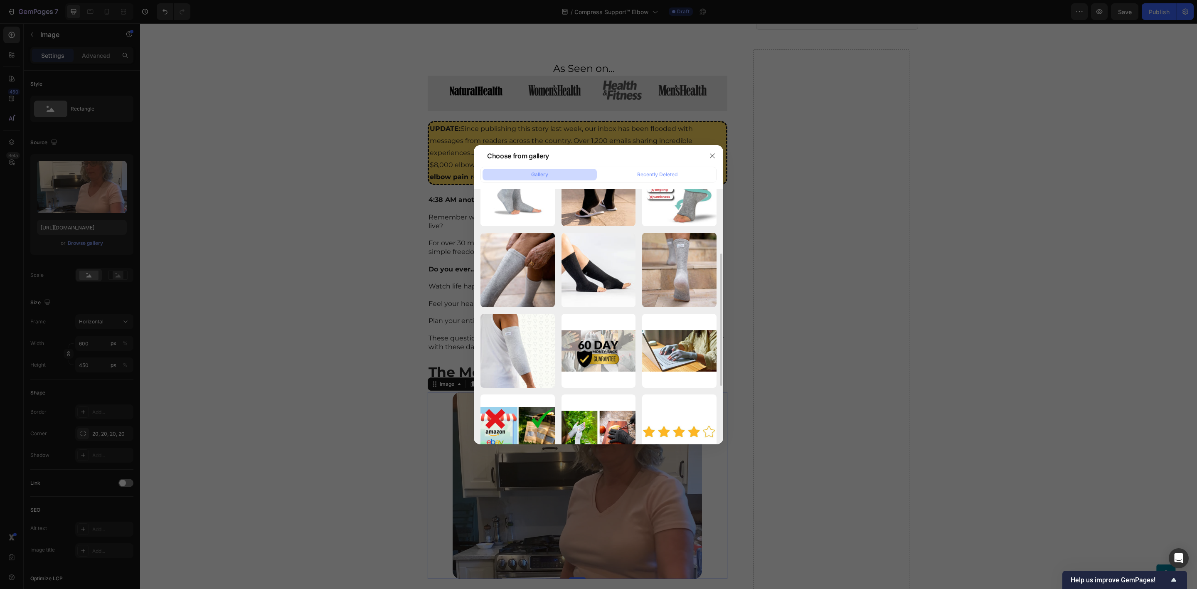
click at [894, 266] on div at bounding box center [598, 294] width 1197 height 589
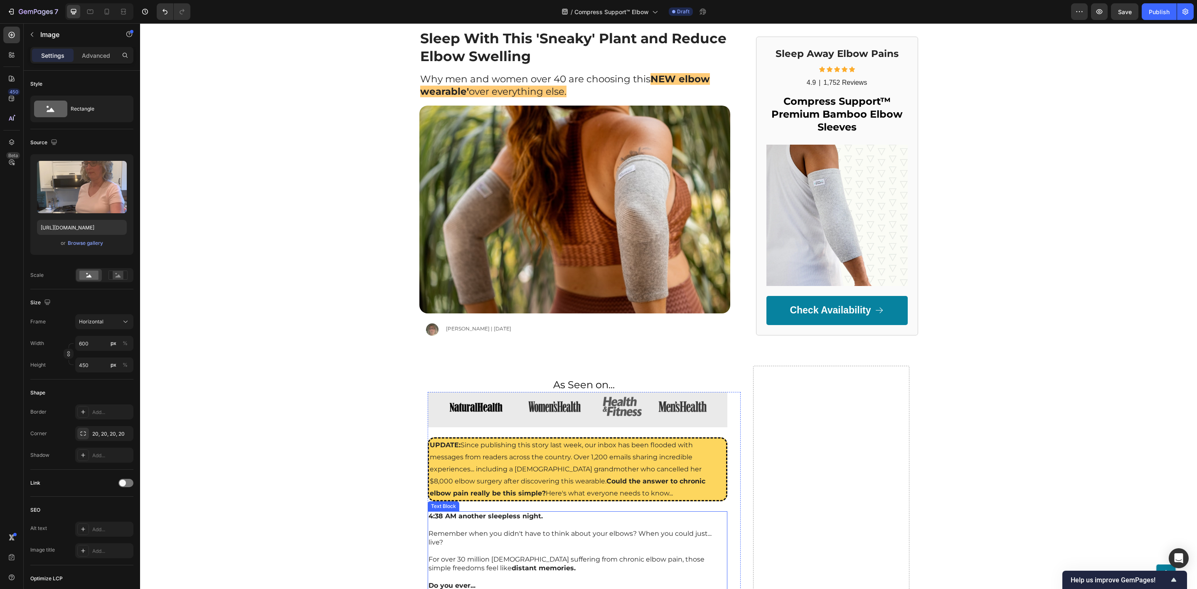
scroll to position [0, 0]
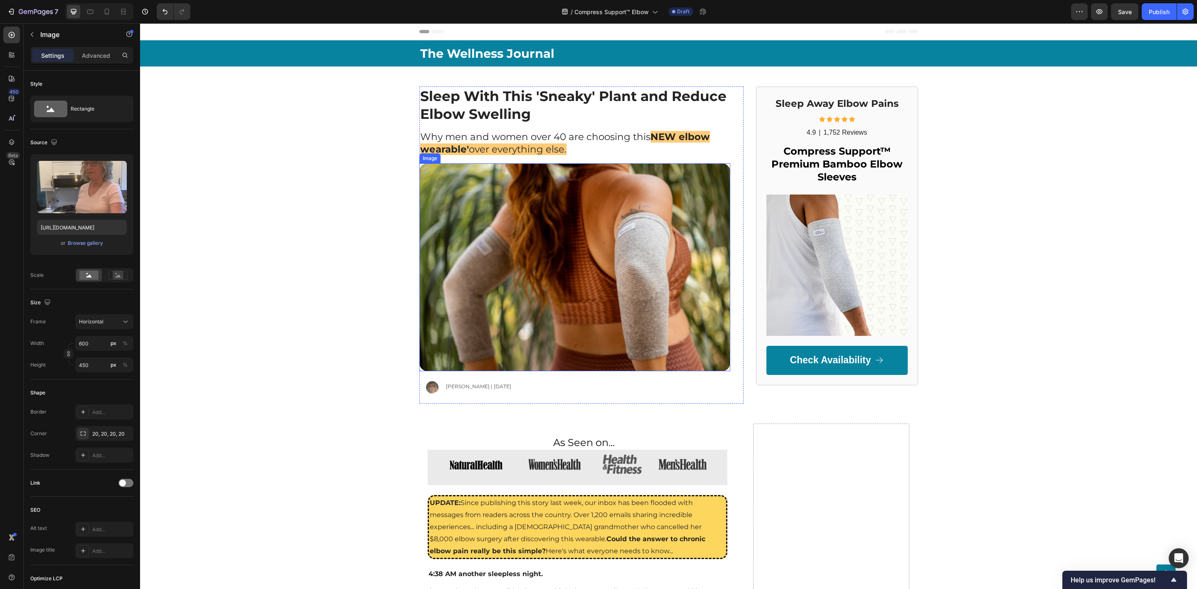
click at [581, 261] on img at bounding box center [574, 267] width 311 height 208
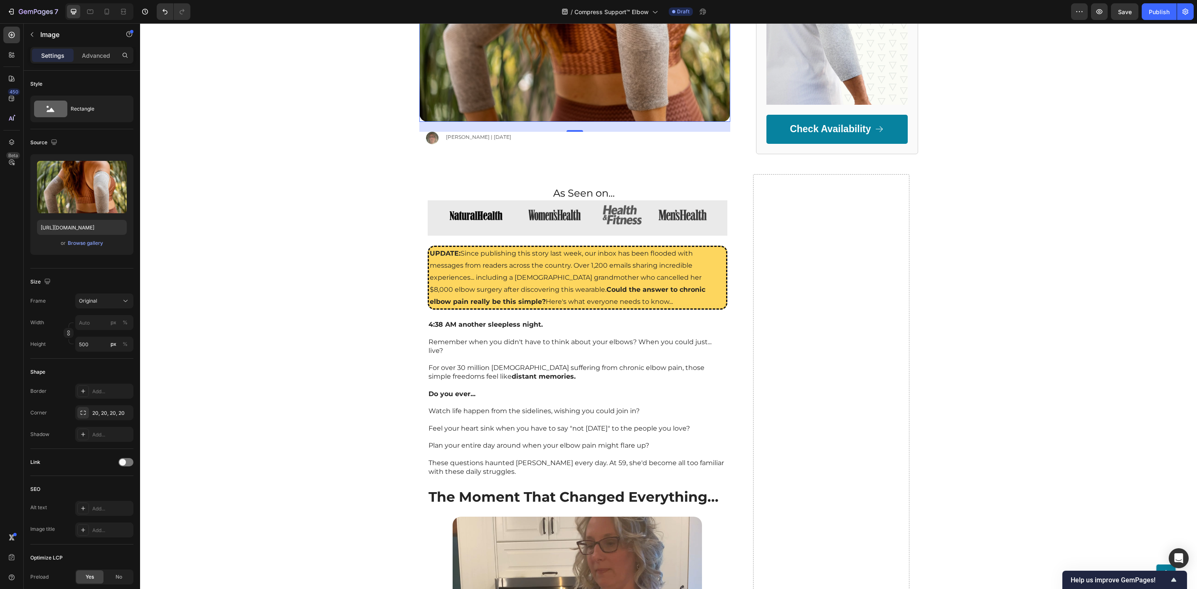
scroll to position [499, 0]
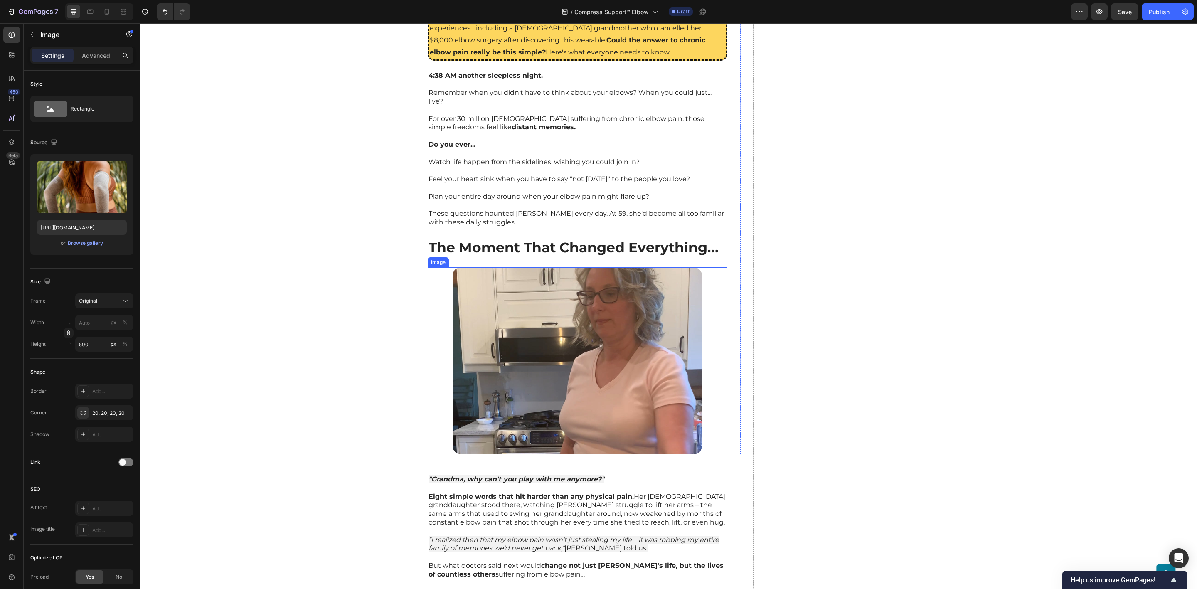
click at [520, 364] on img at bounding box center [577, 360] width 249 height 187
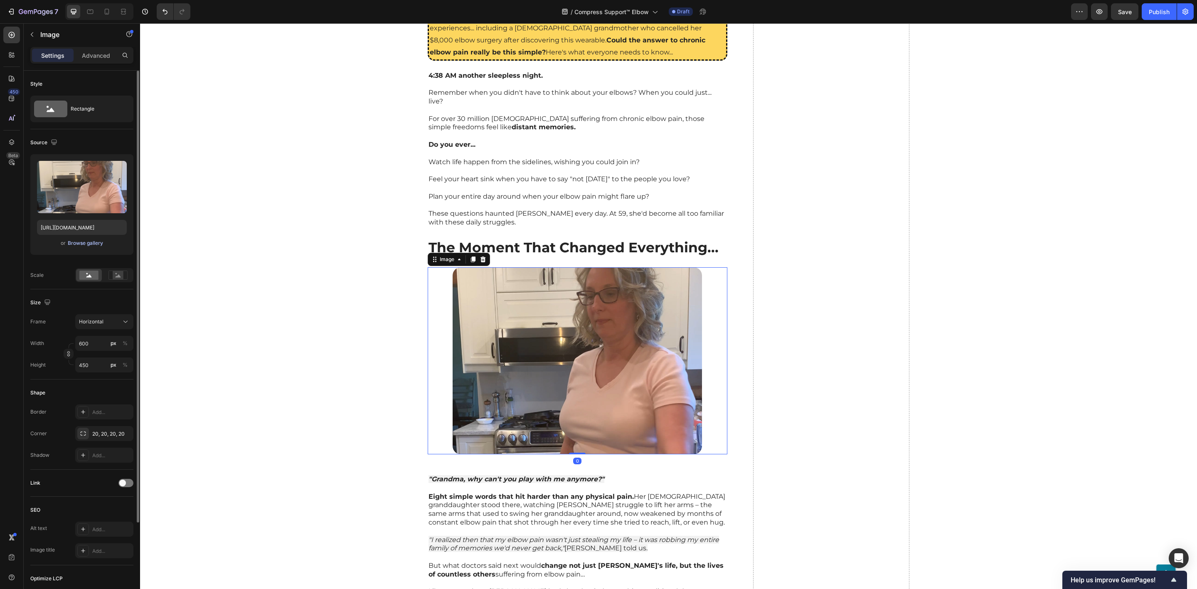
click at [76, 241] on div "Browse gallery" at bounding box center [85, 242] width 35 height 7
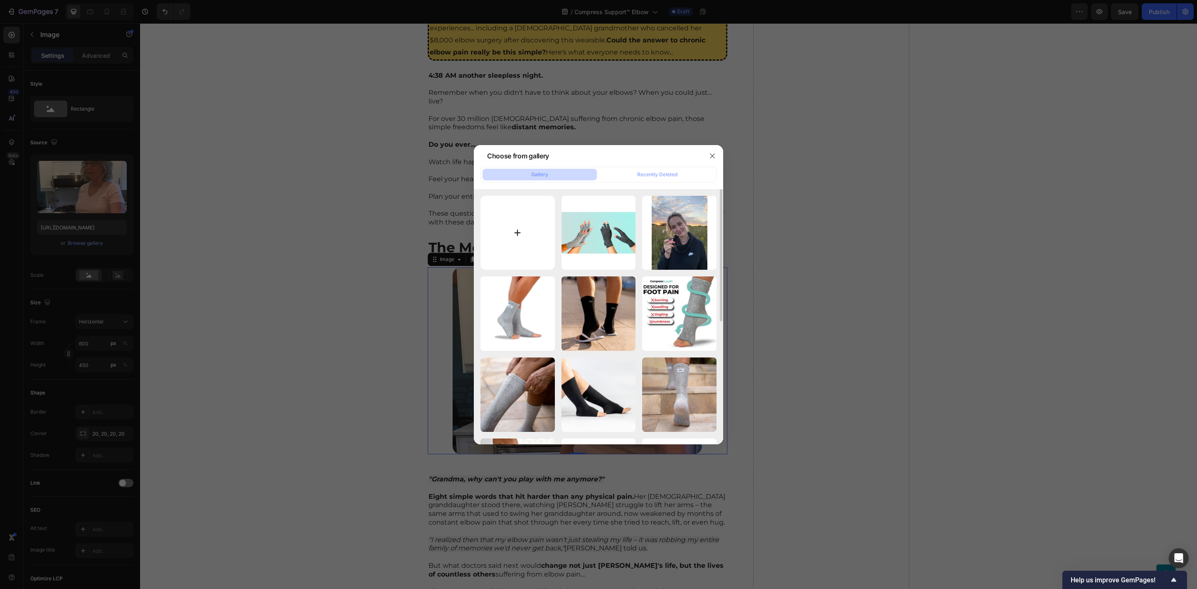
click at [514, 238] on input "file" at bounding box center [517, 233] width 74 height 74
type input "C:\fakepath\Compress Support (8).png"
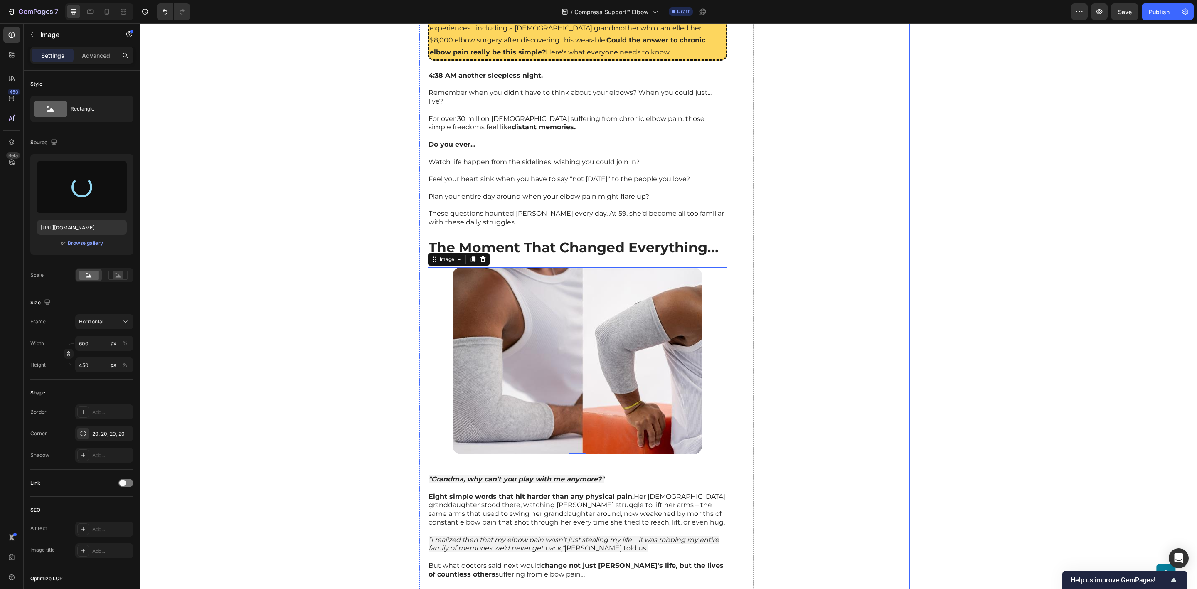
type input "https://cdn.shopify.com/s/files/1/0943/6564/7231/files/gempages_585706145344127…"
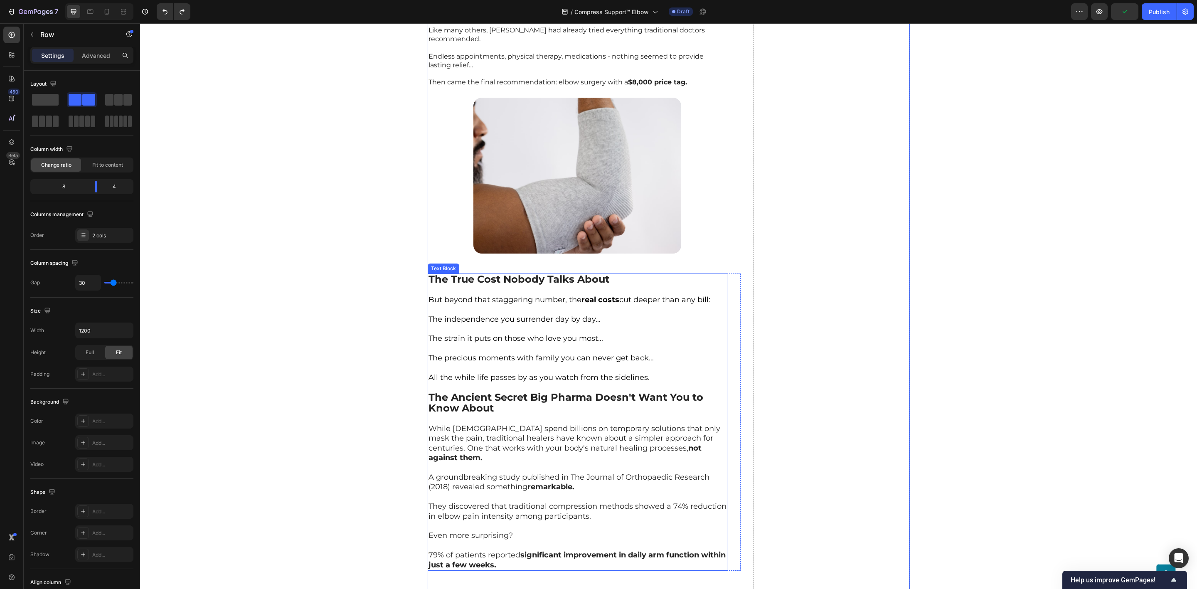
scroll to position [935, 0]
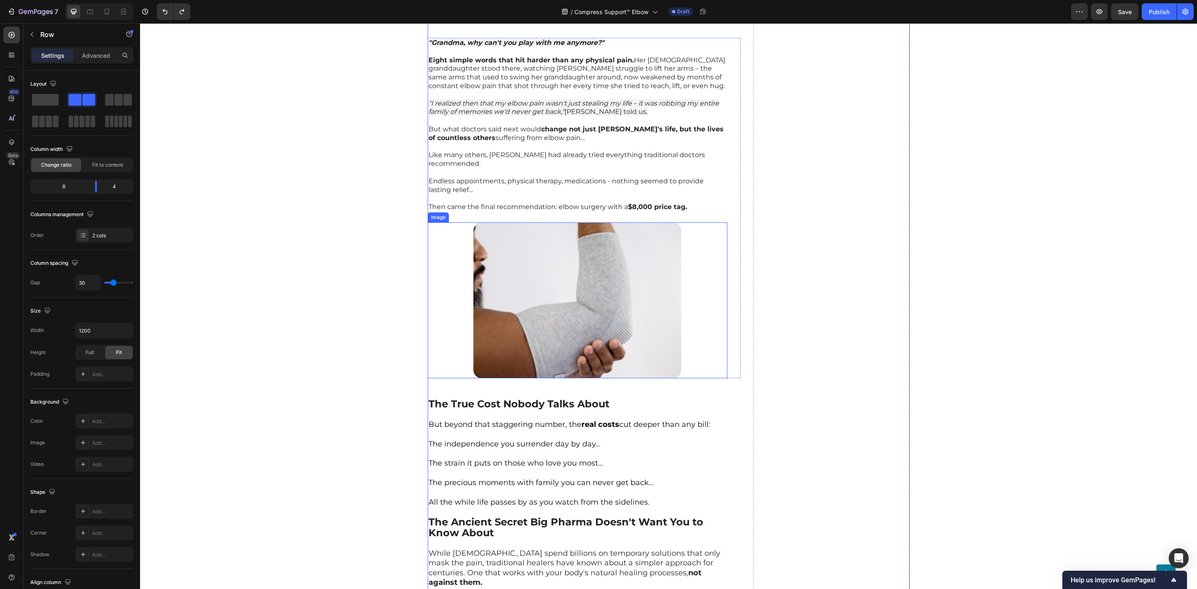
click at [547, 300] on img at bounding box center [577, 300] width 208 height 156
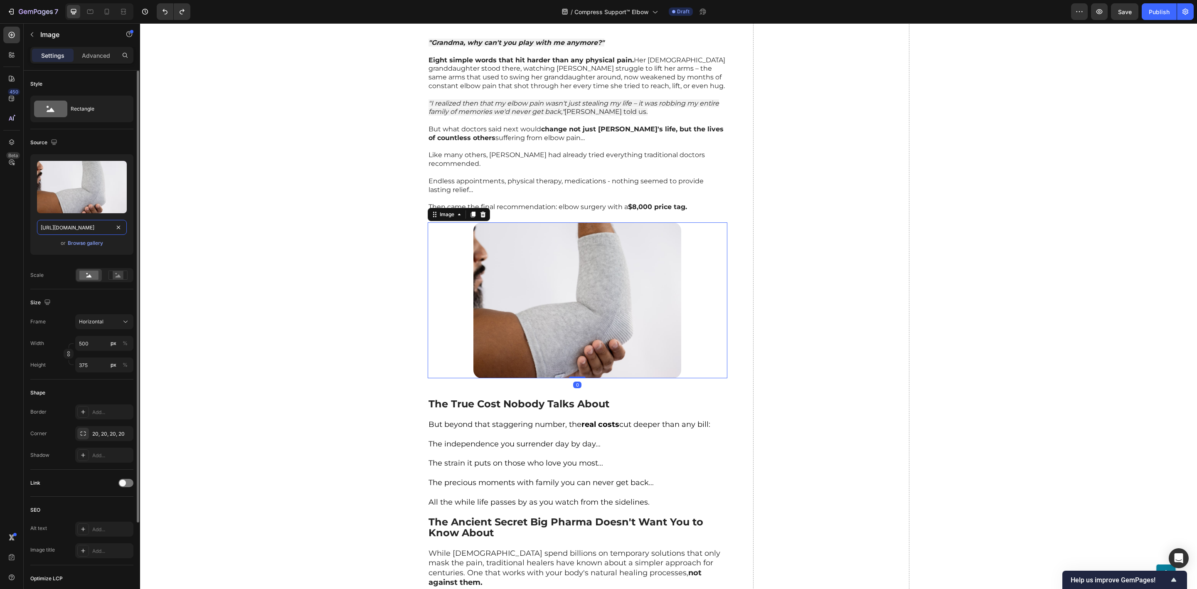
click at [52, 231] on input "https://cdn.shopify.com/s/files/1/0943/6564/7231/files/gempages_585706145344127…" at bounding box center [82, 227] width 90 height 15
click at [74, 244] on div "Browse gallery" at bounding box center [85, 242] width 35 height 7
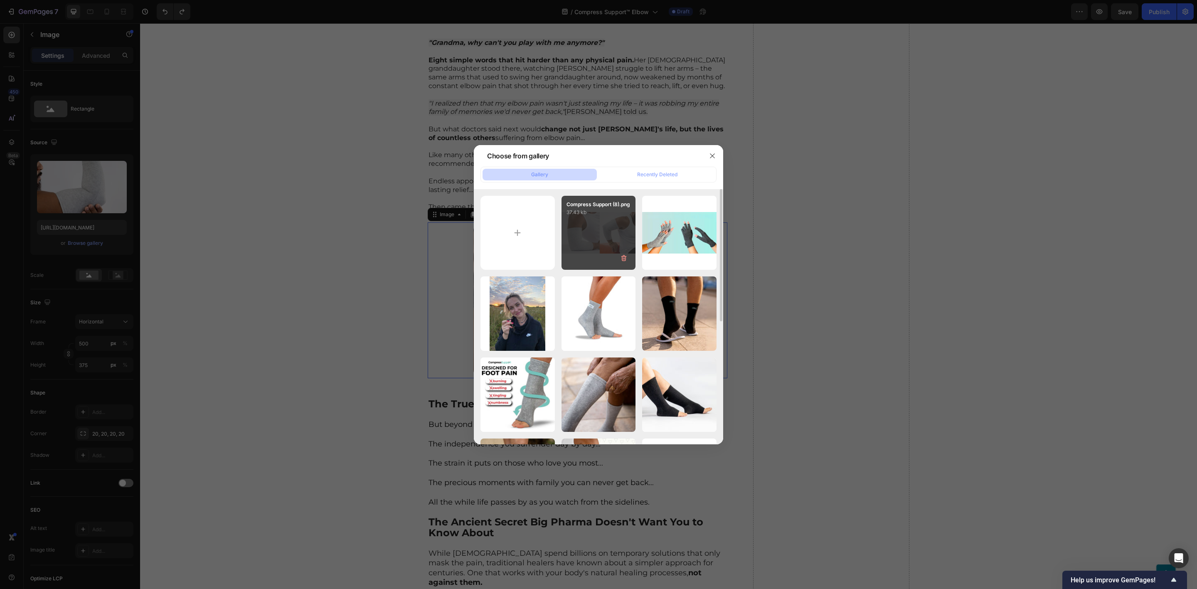
click at [610, 238] on div "Compress Support (8).png 37.43 kb" at bounding box center [599, 233] width 74 height 74
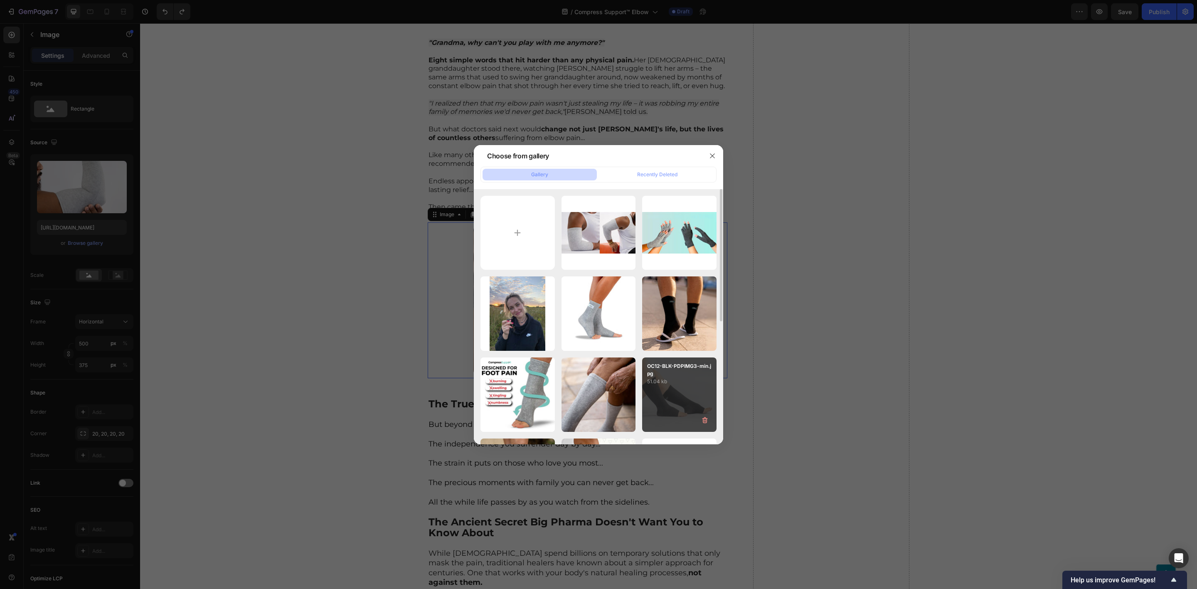
type input "https://cdn.shopify.com/s/files/1/0943/6564/7231/files/gempages_585706145344127…"
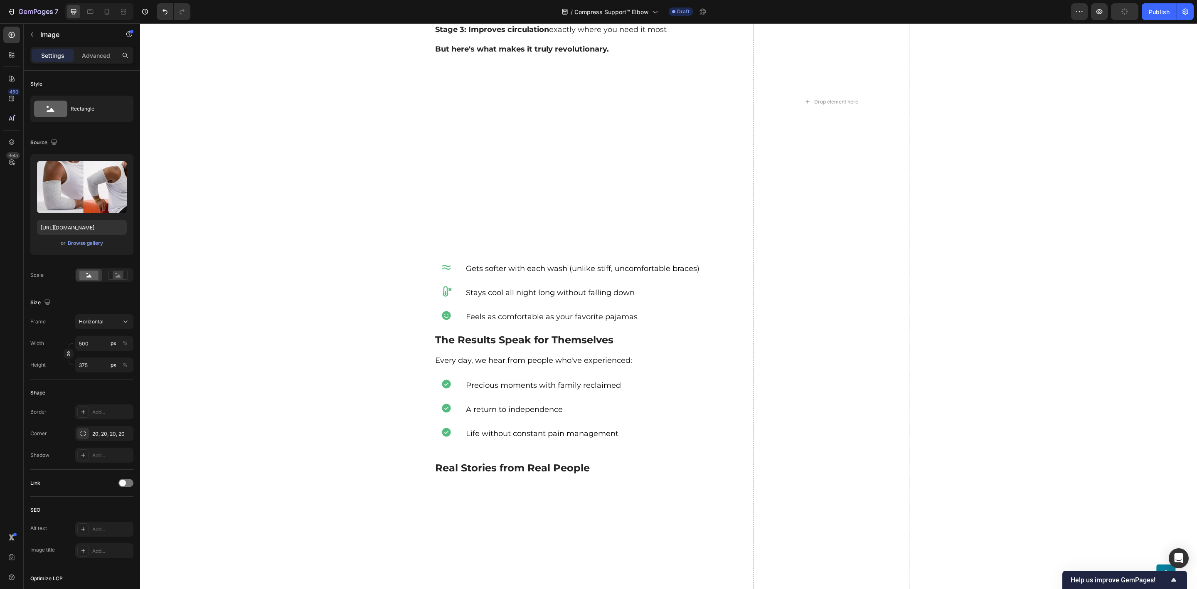
scroll to position [2556, 0]
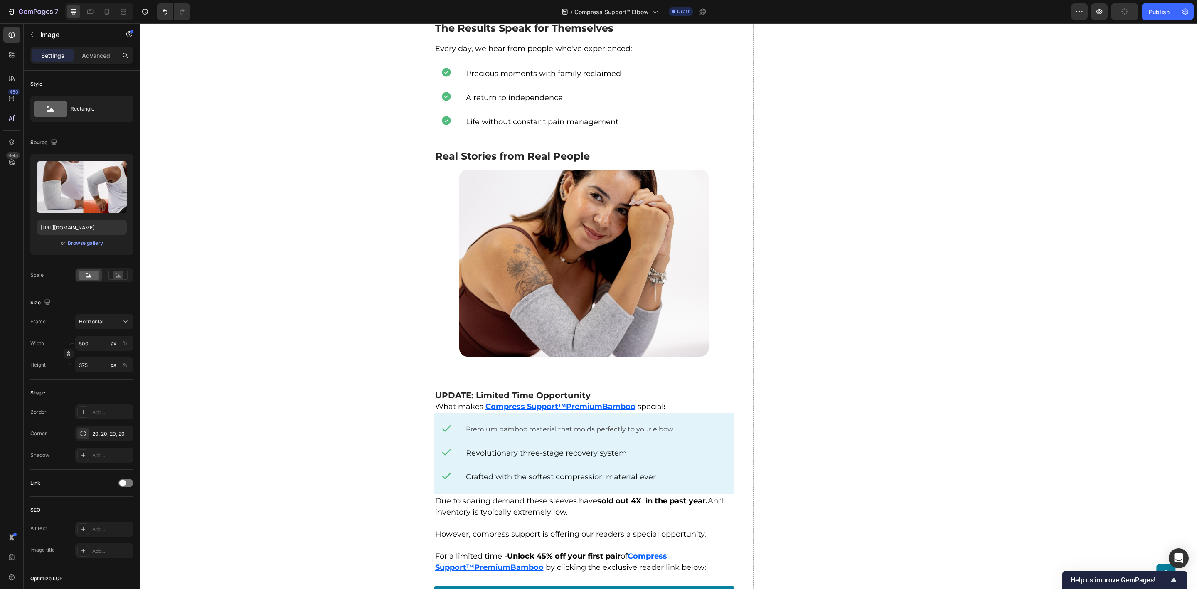
click at [585, 250] on img at bounding box center [583, 263] width 249 height 187
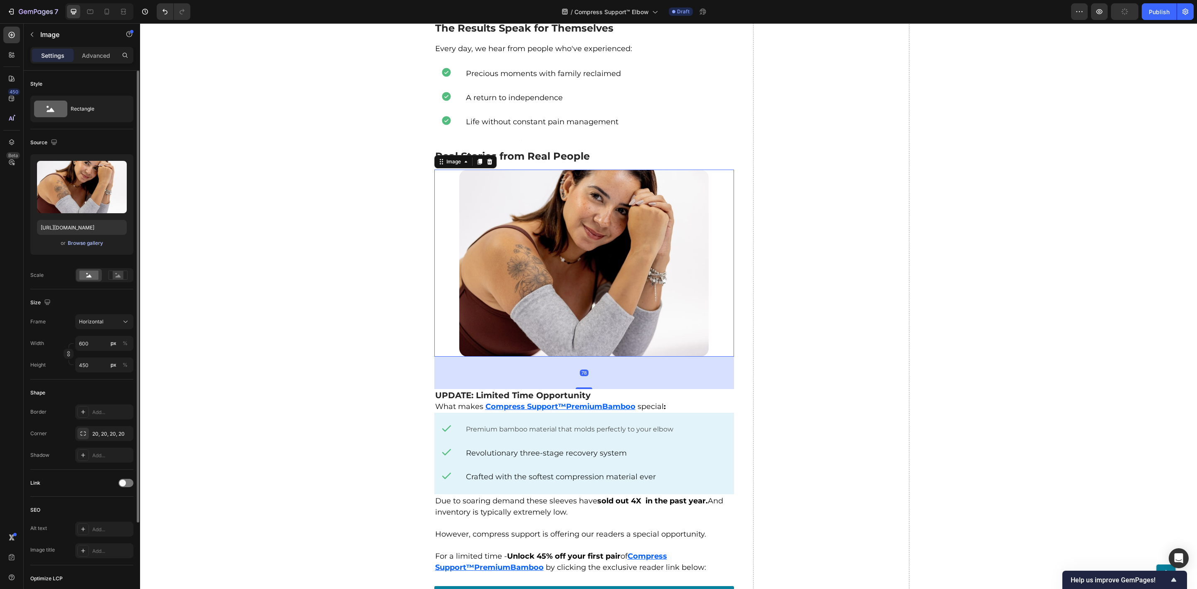
click at [90, 242] on div "Browse gallery" at bounding box center [85, 242] width 35 height 7
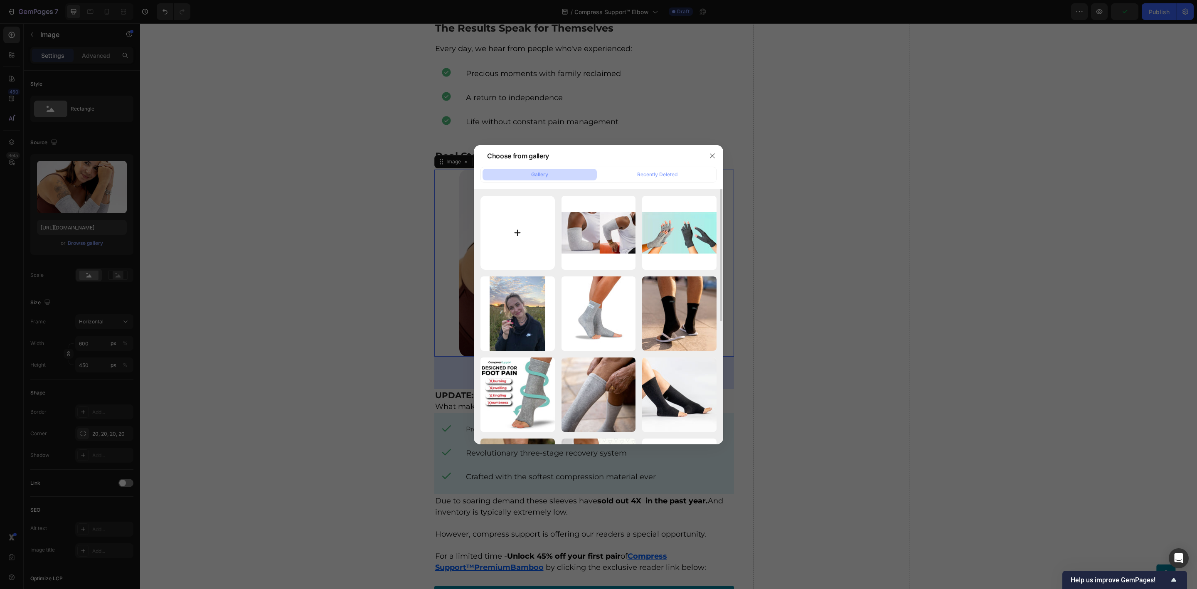
click at [518, 234] on input "file" at bounding box center [517, 233] width 74 height 74
click at [709, 157] on icon "button" at bounding box center [712, 156] width 7 height 7
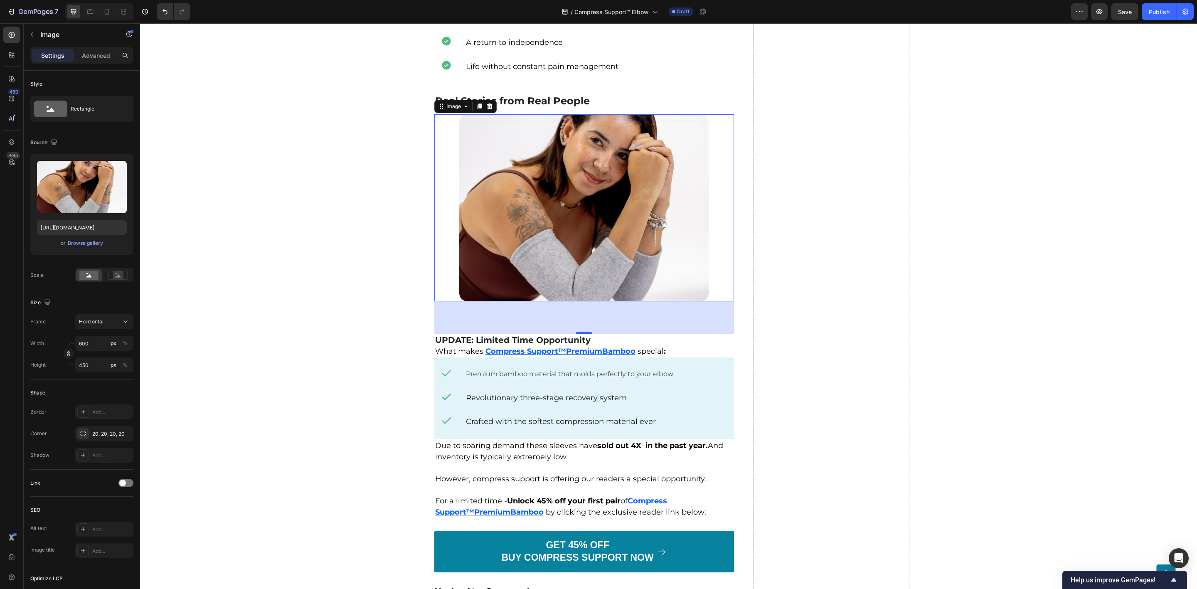
scroll to position [2681, 0]
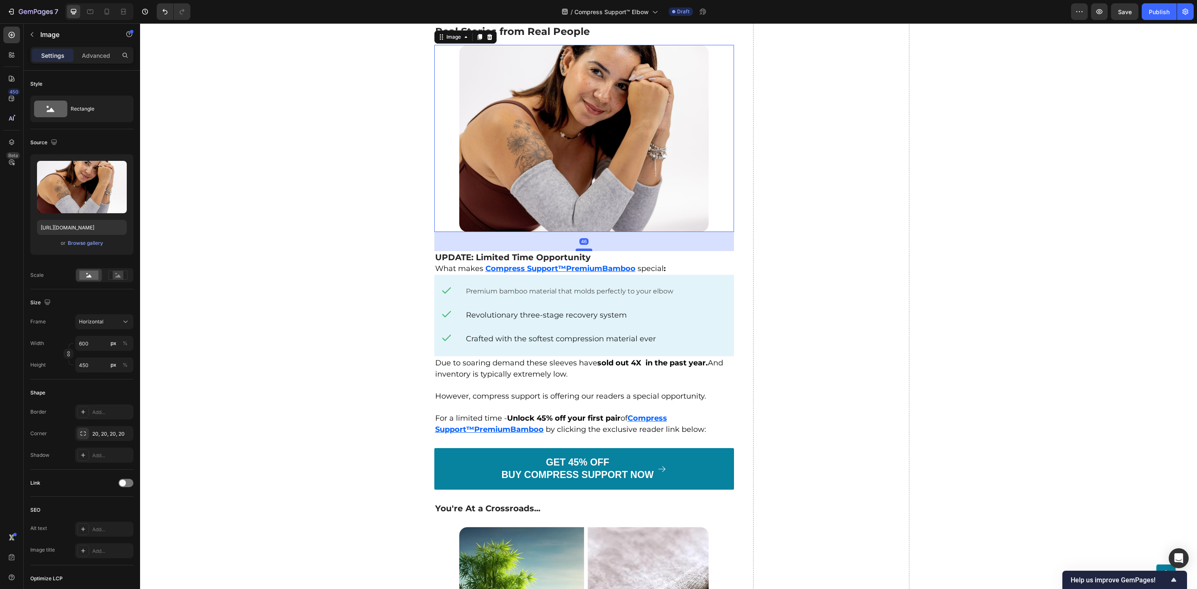
drag, startPoint x: 575, startPoint y: 233, endPoint x: 576, endPoint y: 220, distance: 13.4
click at [576, 249] on div at bounding box center [584, 250] width 17 height 2
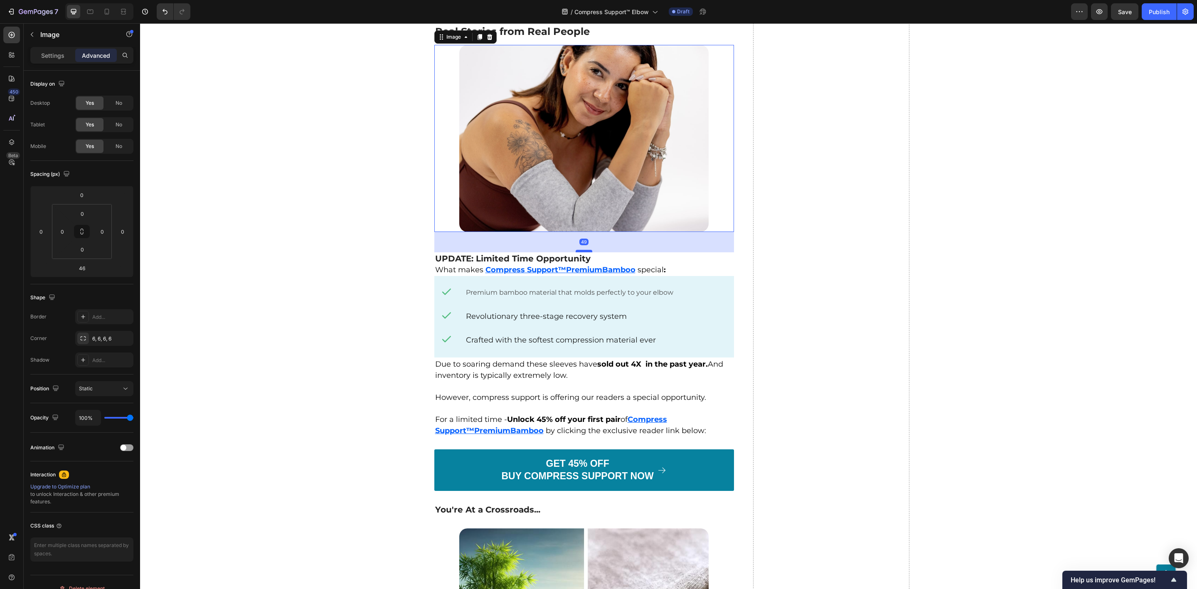
click at [576, 250] on div at bounding box center [584, 251] width 17 height 2
type input "49"
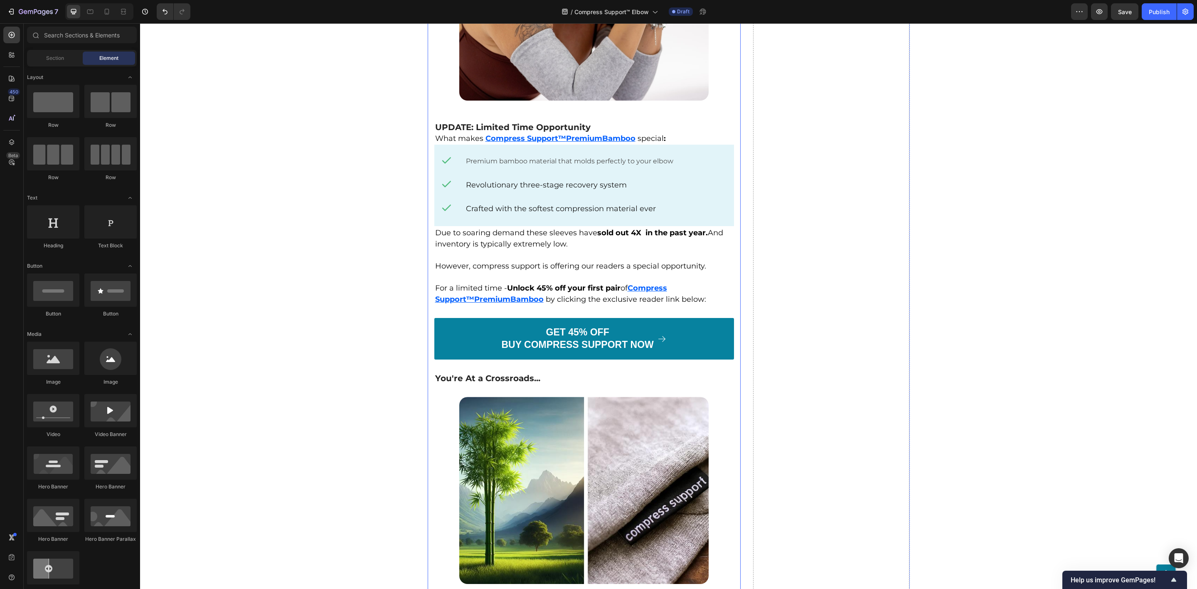
scroll to position [2742, 0]
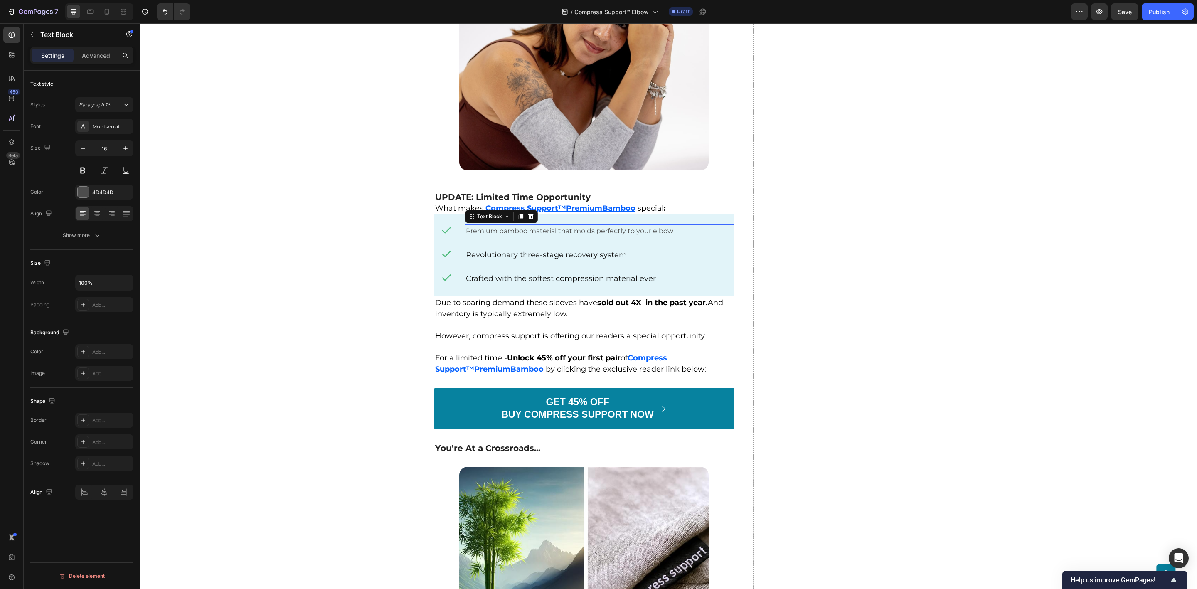
click at [584, 225] on p "Premium bamboo material that molds perfectly to your elbow" at bounding box center [599, 231] width 267 height 12
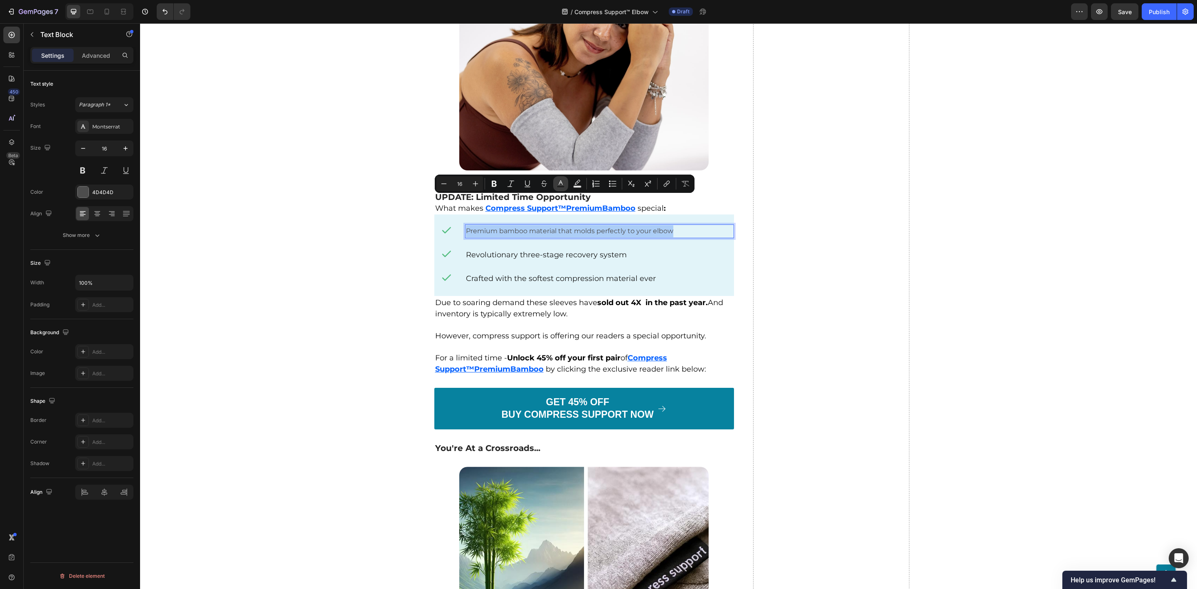
click at [562, 185] on icon "Editor contextual toolbar" at bounding box center [561, 184] width 8 height 8
type input "4D4D4D"
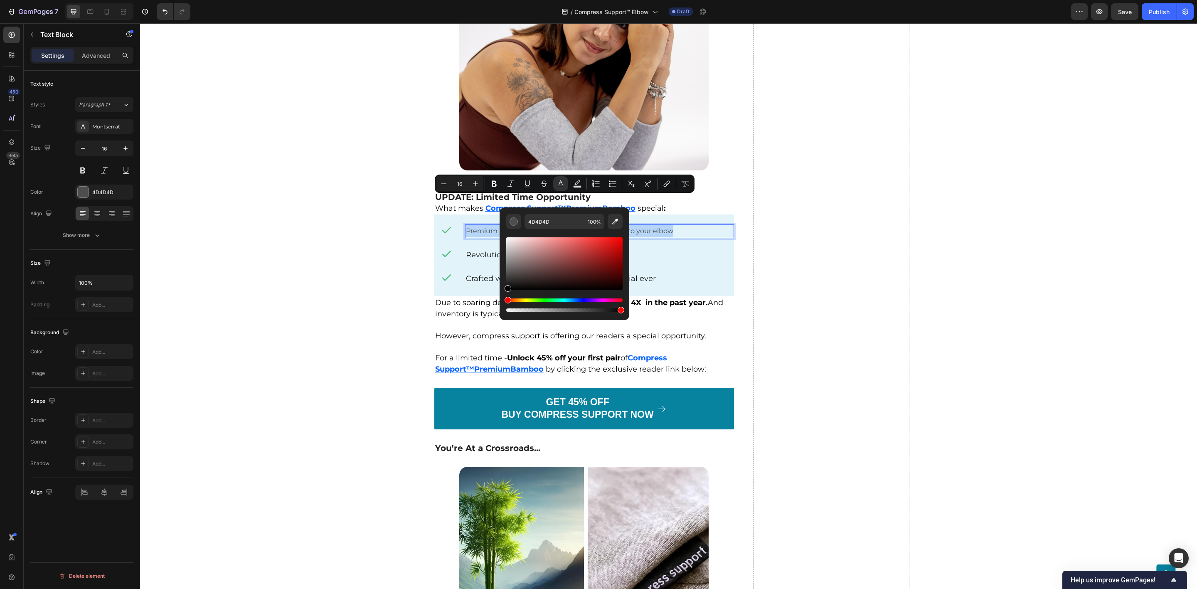
type input "000000"
drag, startPoint x: 505, startPoint y: 277, endPoint x: 506, endPoint y: 296, distance: 18.7
click at [506, 296] on div "Editor contextual toolbar" at bounding box center [564, 275] width 116 height 78
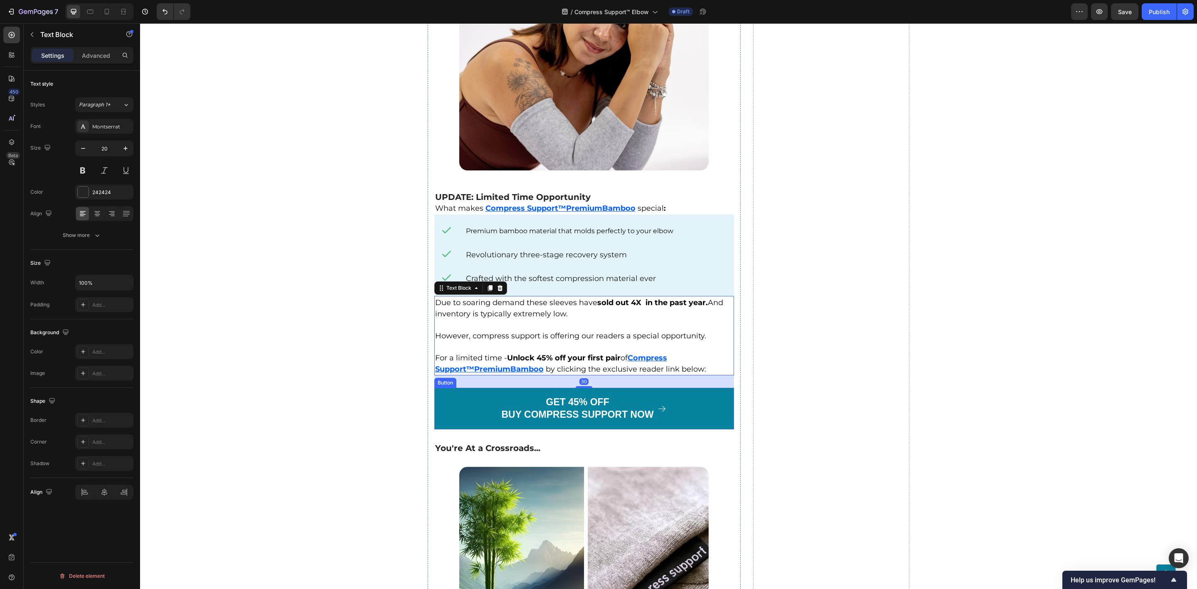
click at [510, 365] on u "Bamboo" at bounding box center [526, 369] width 33 height 9
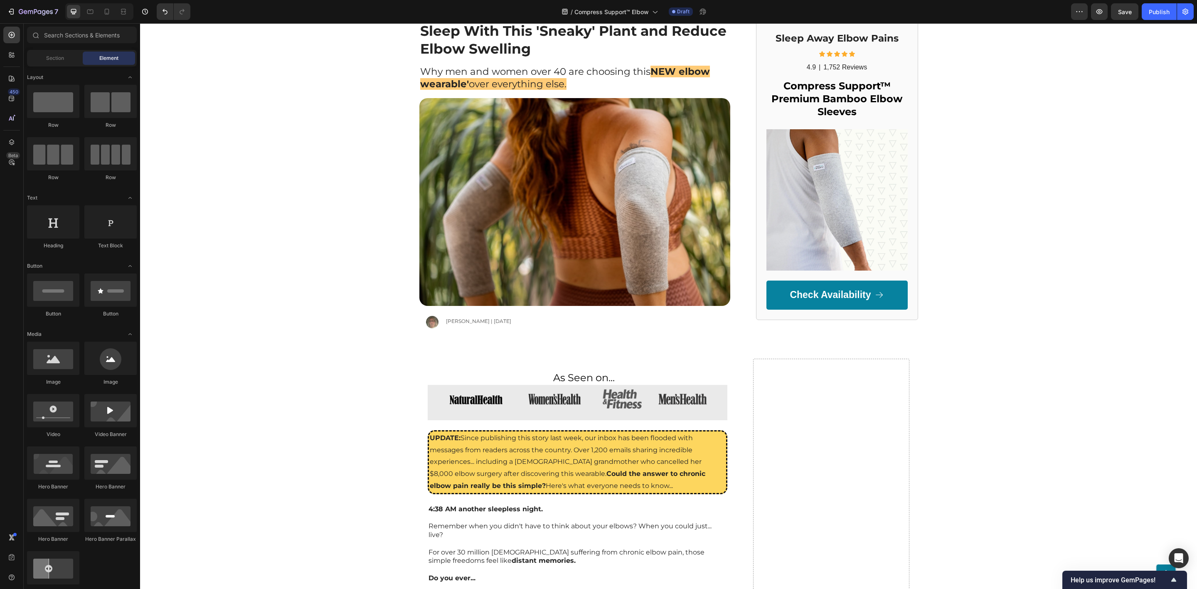
scroll to position [0, 0]
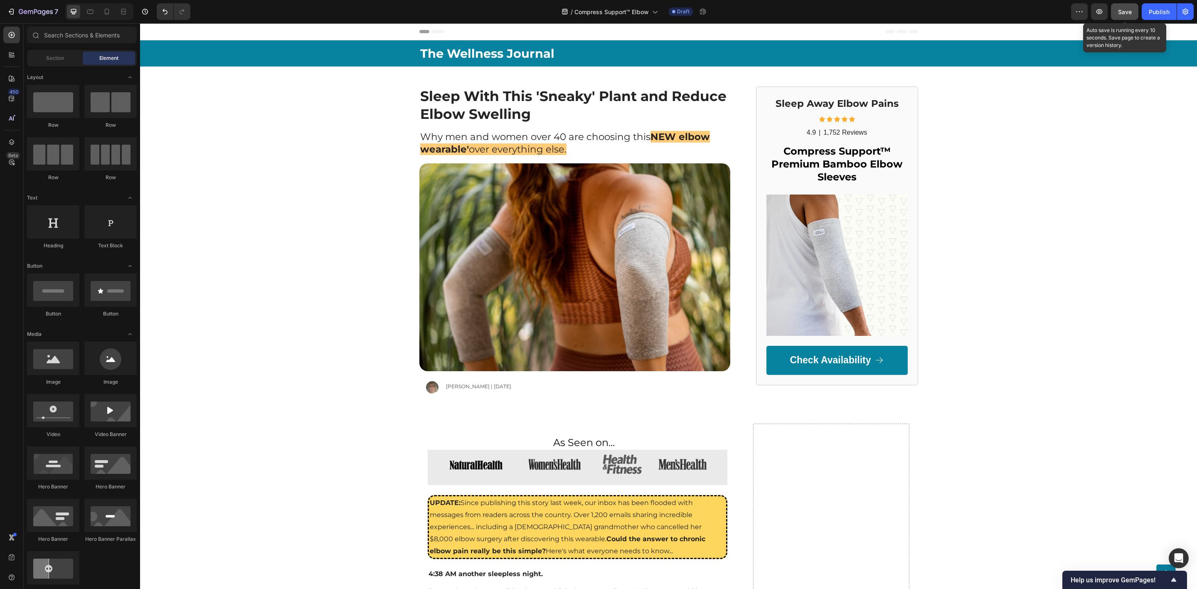
click at [1122, 10] on span "Save" at bounding box center [1125, 11] width 14 height 7
click at [1129, 12] on span "Save" at bounding box center [1125, 11] width 14 height 7
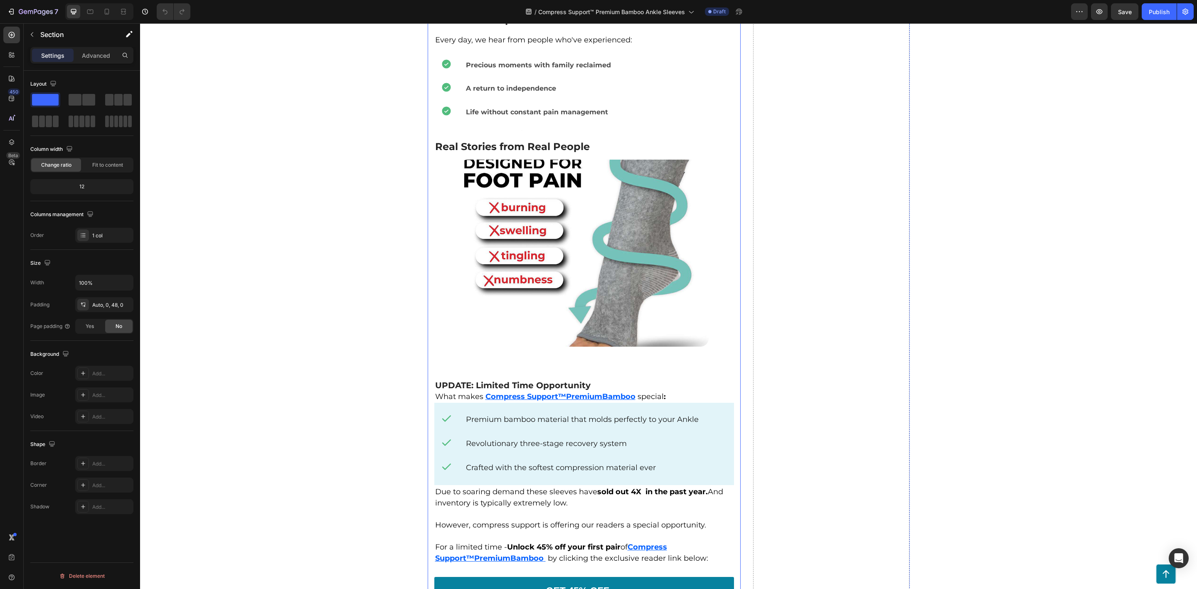
scroll to position [2992, 0]
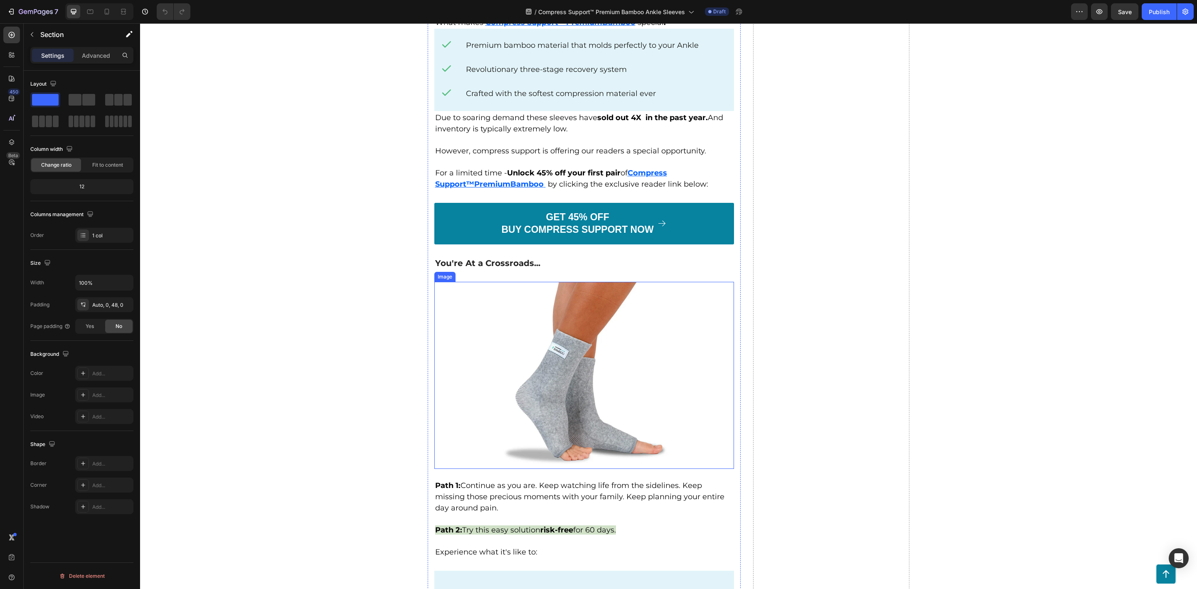
click at [597, 352] on img at bounding box center [583, 375] width 249 height 187
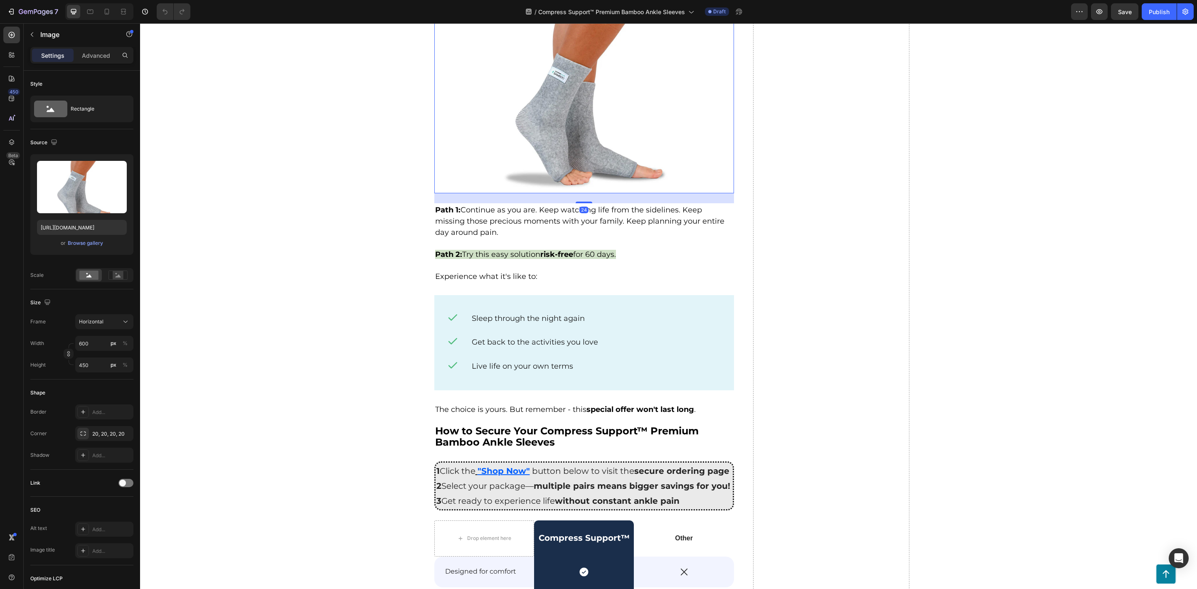
scroll to position [3367, 0]
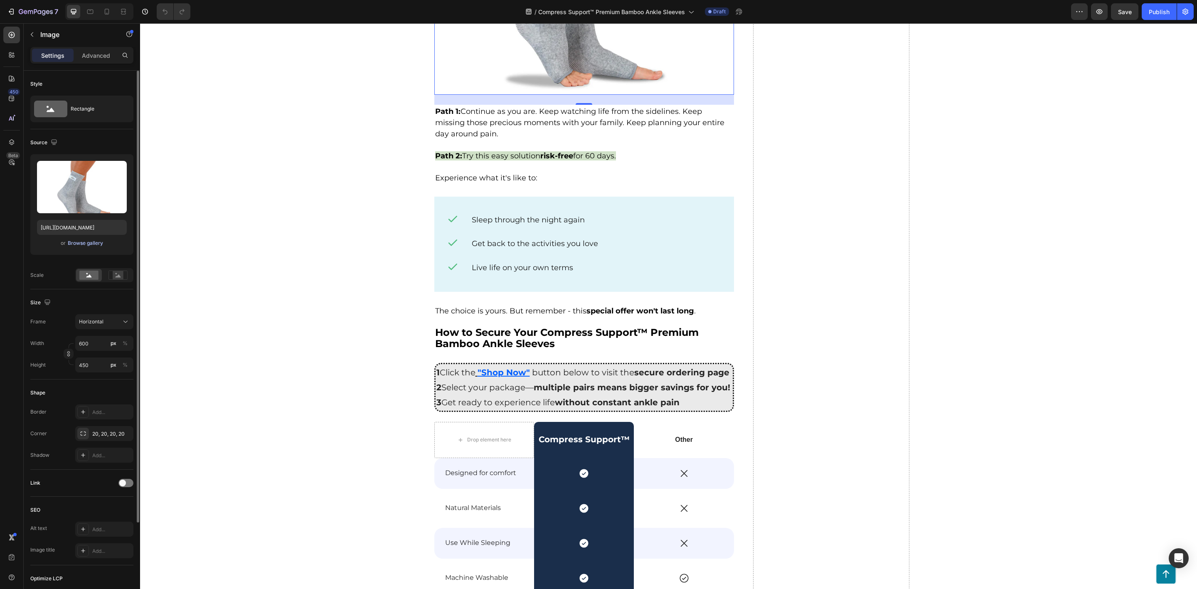
click at [95, 240] on div "Browse gallery" at bounding box center [85, 242] width 35 height 7
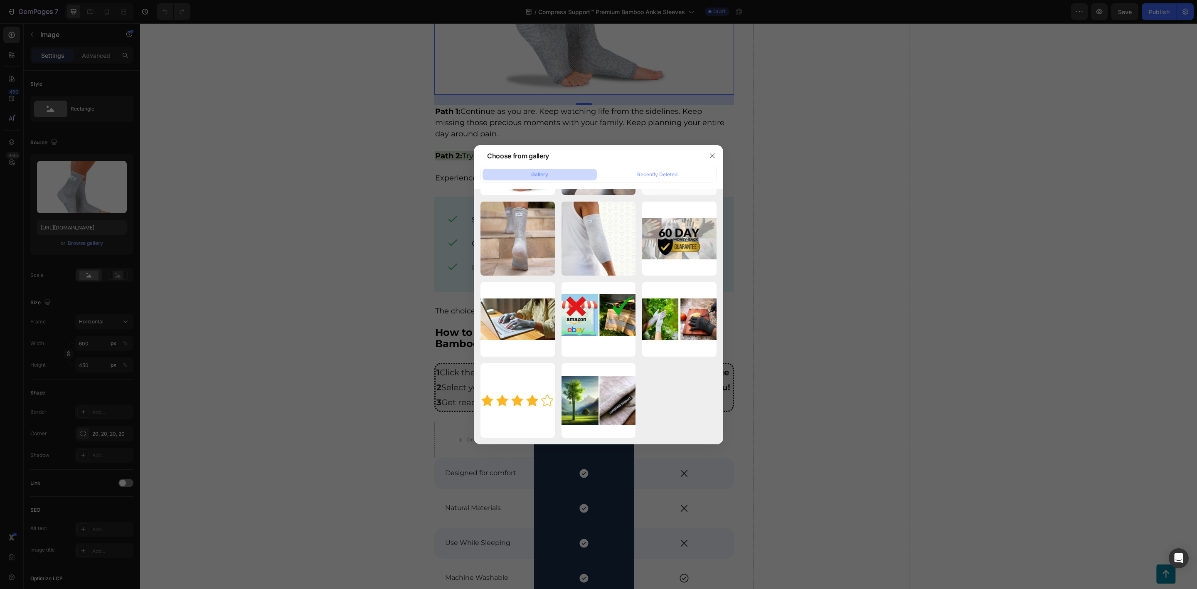
scroll to position [0, 0]
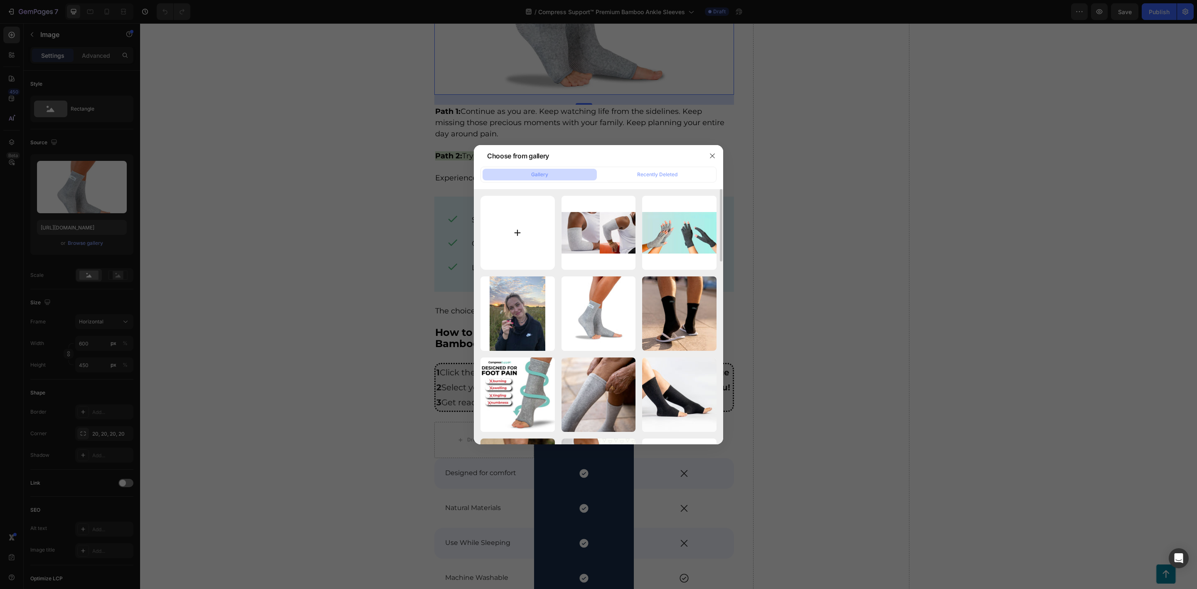
click at [515, 231] on input "file" at bounding box center [517, 233] width 74 height 74
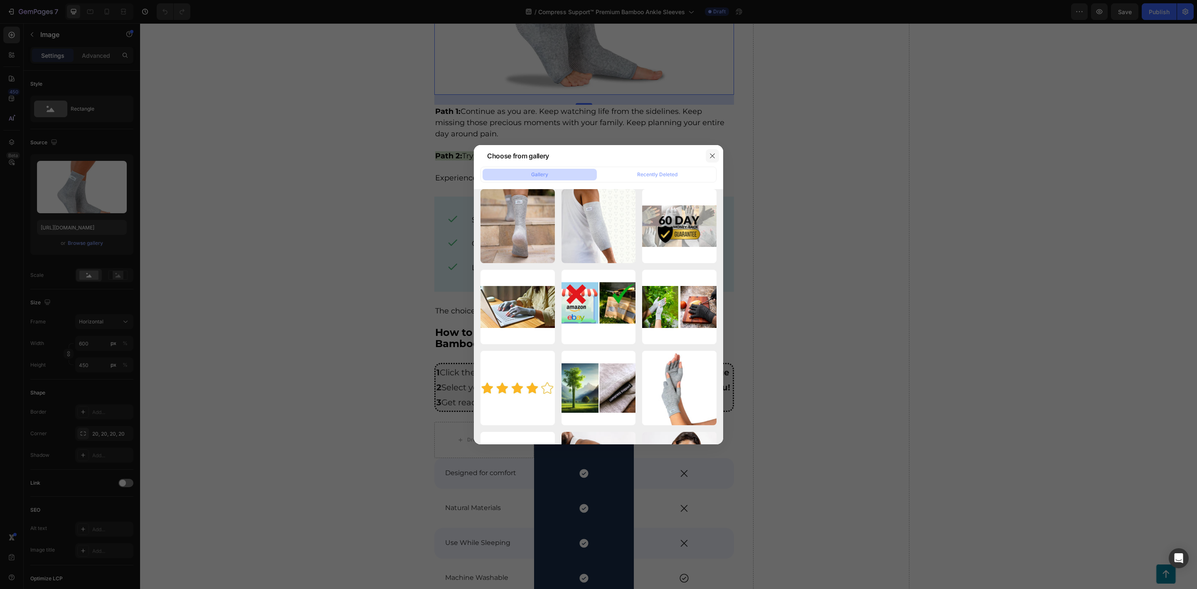
click at [713, 151] on button "button" at bounding box center [712, 155] width 13 height 13
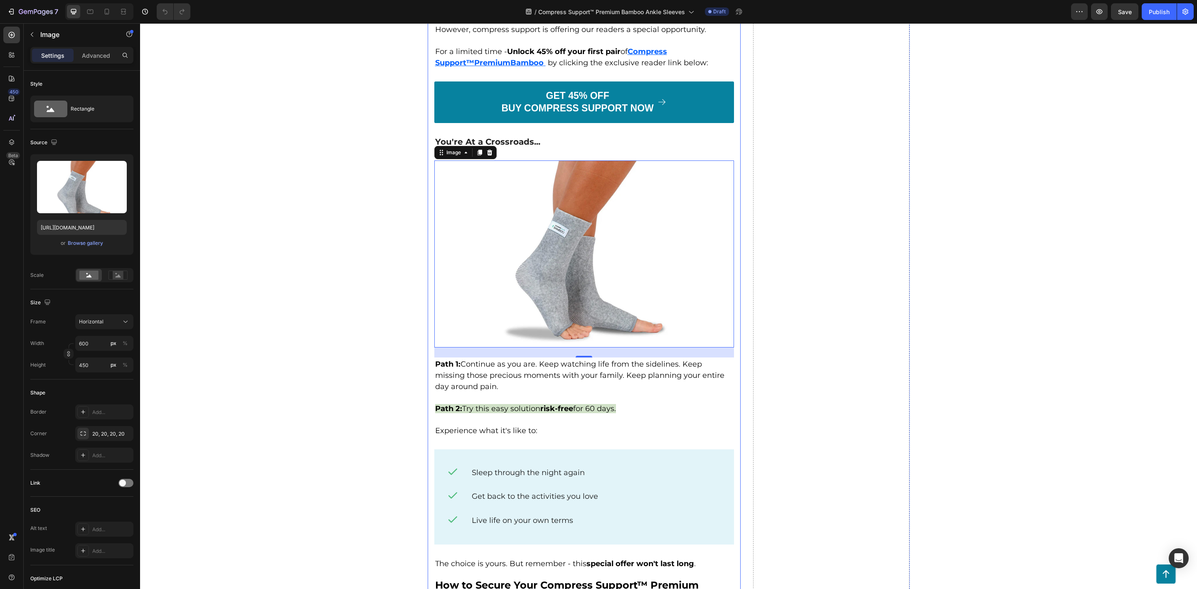
scroll to position [3113, 0]
click at [585, 254] on img at bounding box center [583, 254] width 249 height 187
drag, startPoint x: 475, startPoint y: 128, endPoint x: 504, endPoint y: 167, distance: 48.2
click at [477, 150] on icon at bounding box center [479, 153] width 5 height 6
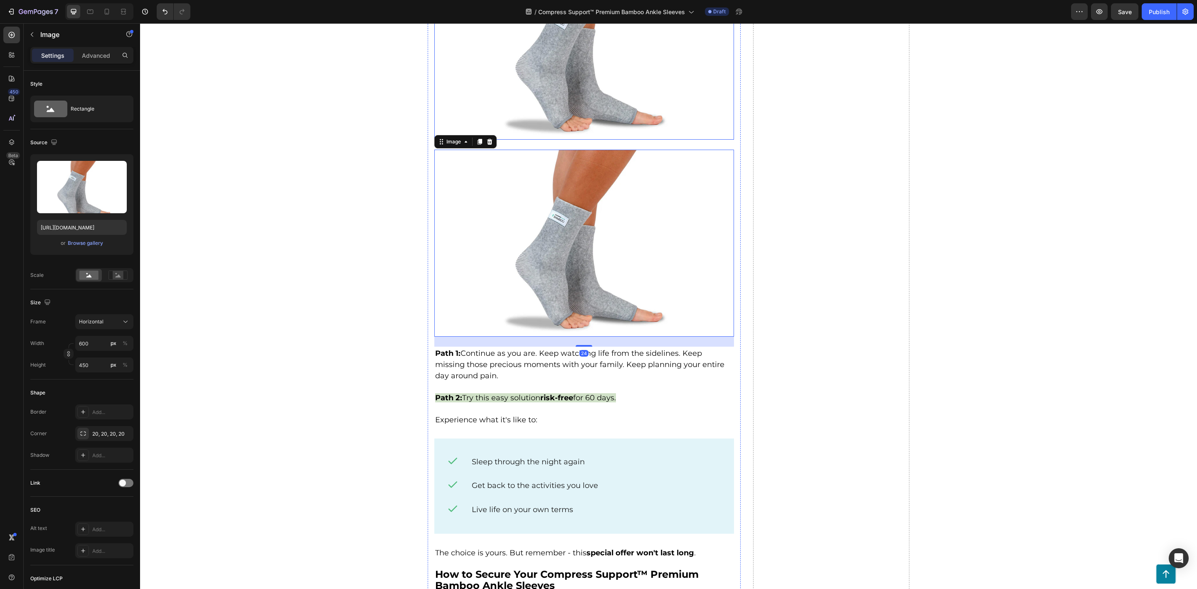
scroll to position [3425, 0]
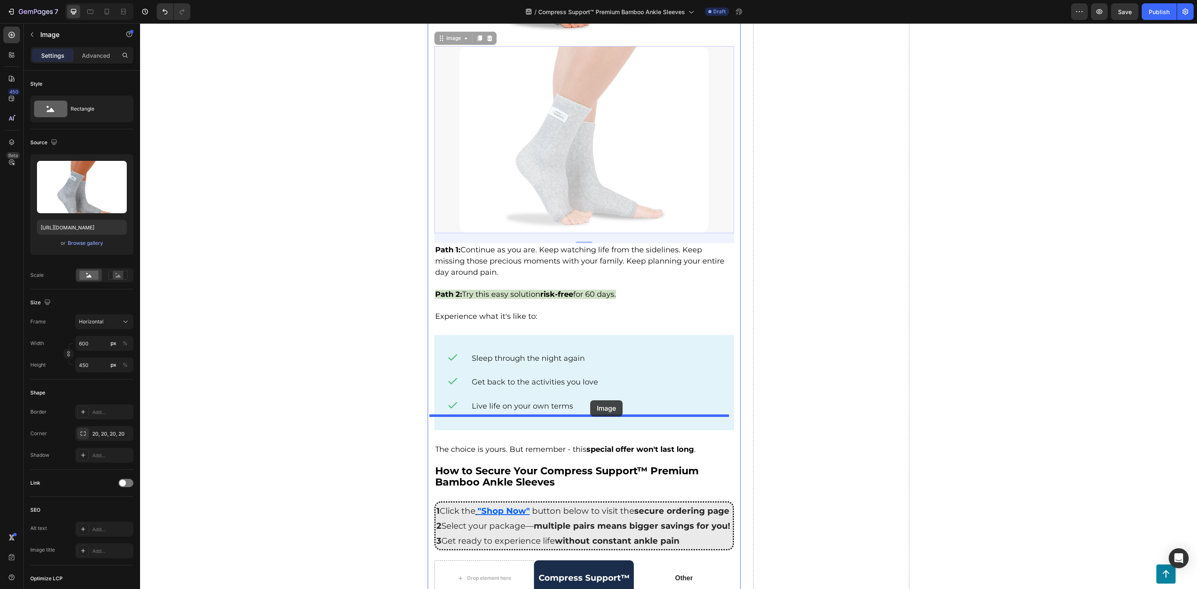
drag, startPoint x: 583, startPoint y: 133, endPoint x: 590, endPoint y: 400, distance: 266.9
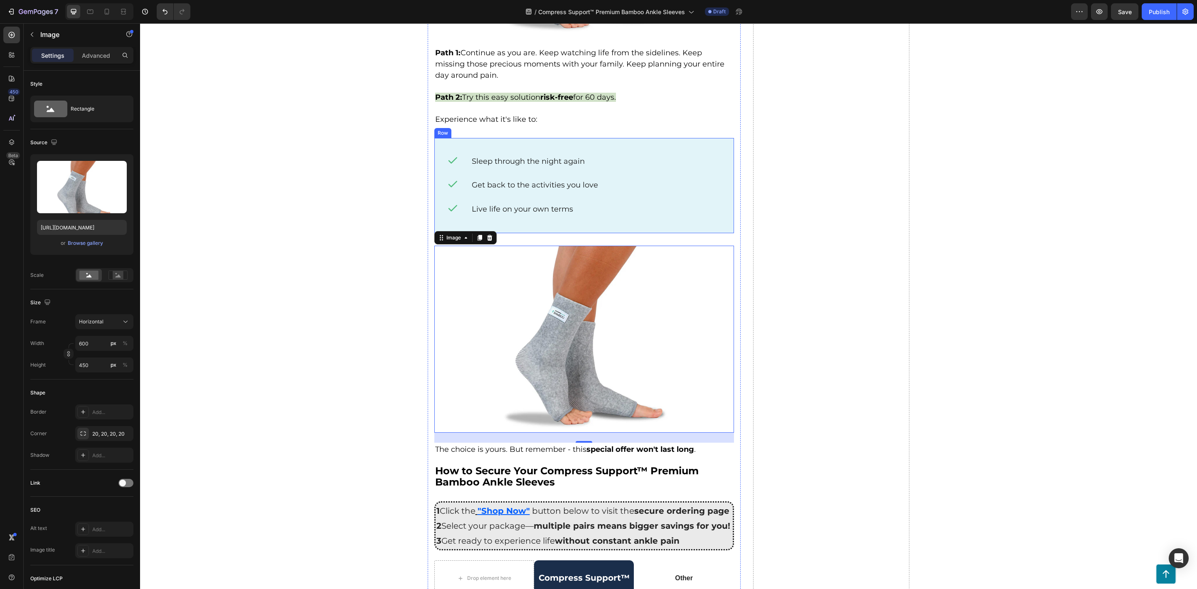
scroll to position [3228, 0]
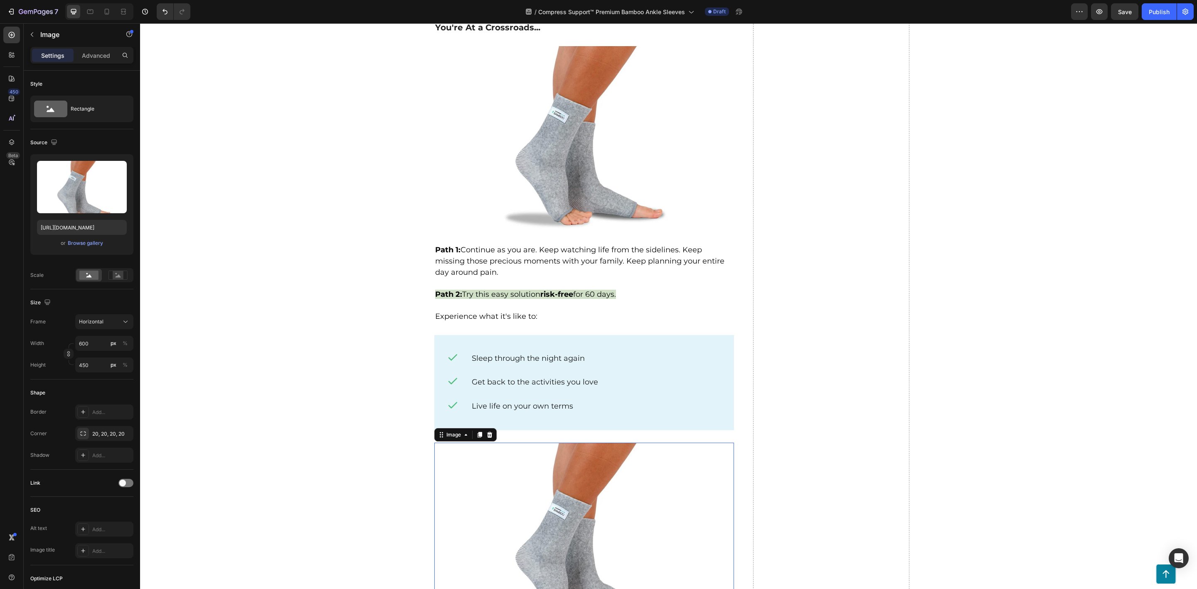
click at [541, 461] on img at bounding box center [583, 536] width 249 height 187
click at [77, 243] on div "Browse gallery" at bounding box center [85, 242] width 35 height 7
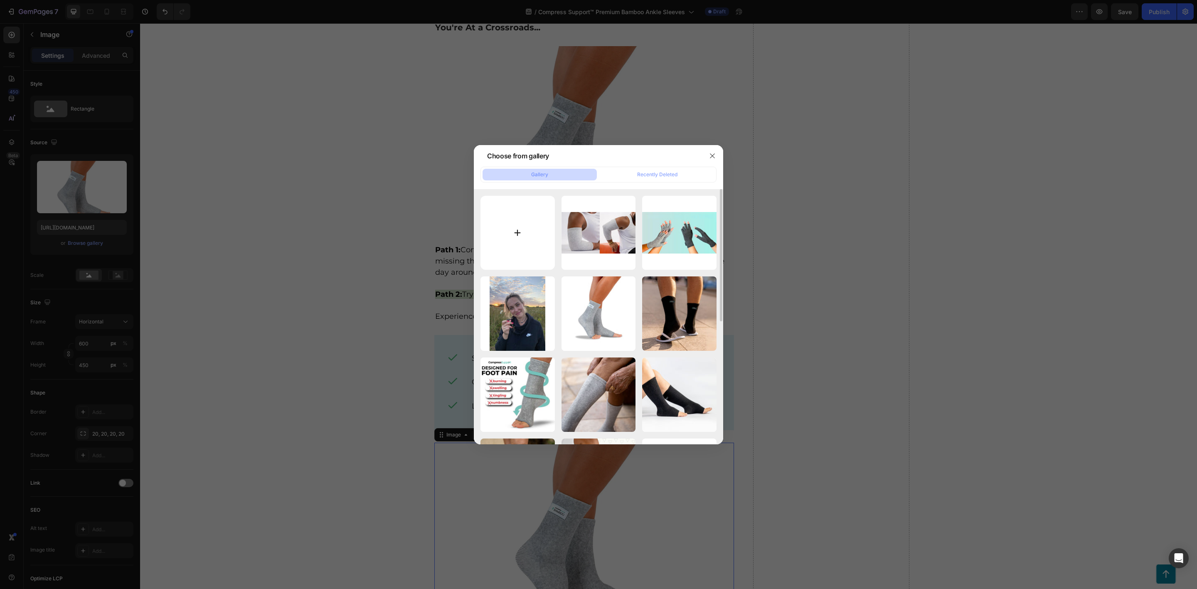
click at [519, 234] on input "file" at bounding box center [517, 233] width 74 height 74
type input "C:\fakepath\Compress Support (10).png"
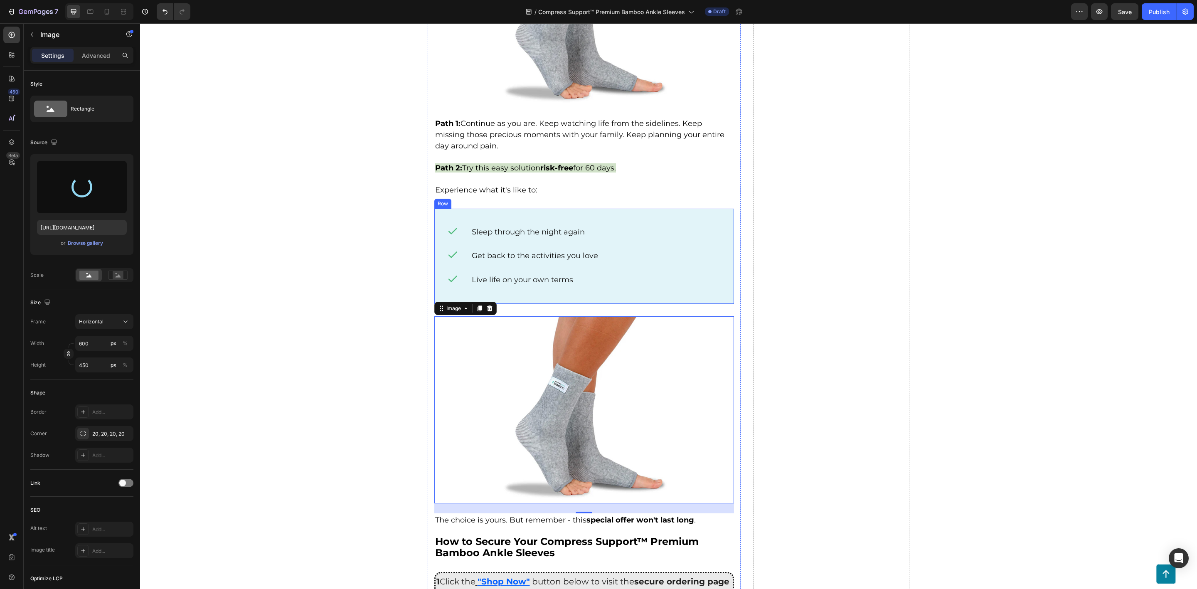
scroll to position [3415, 0]
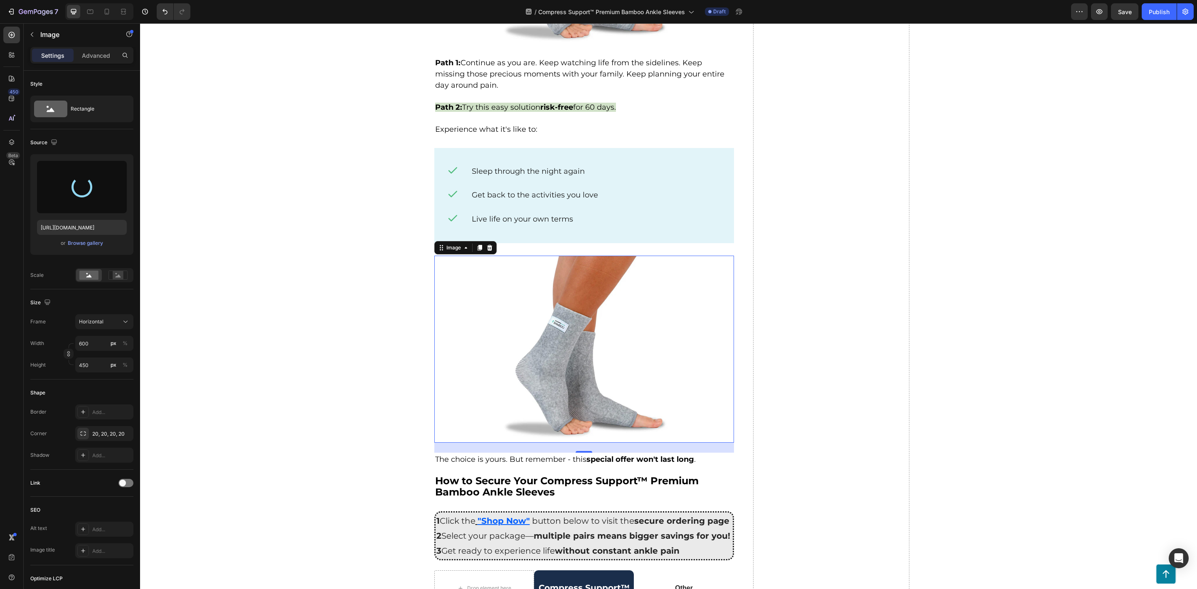
type input "[URL][DOMAIN_NAME]"
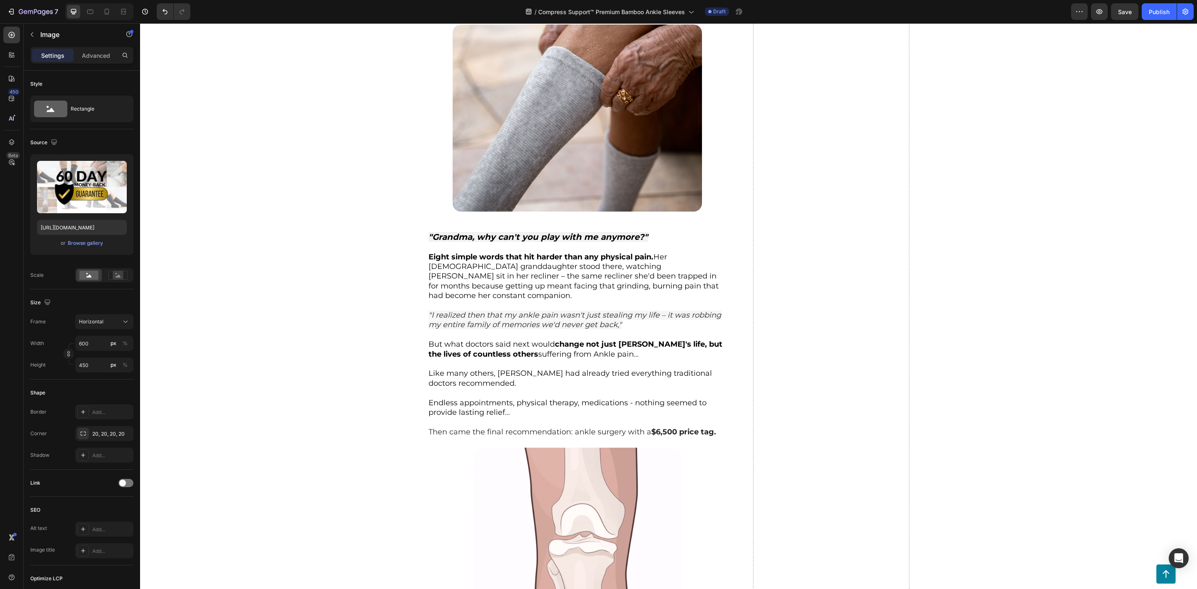
scroll to position [984, 0]
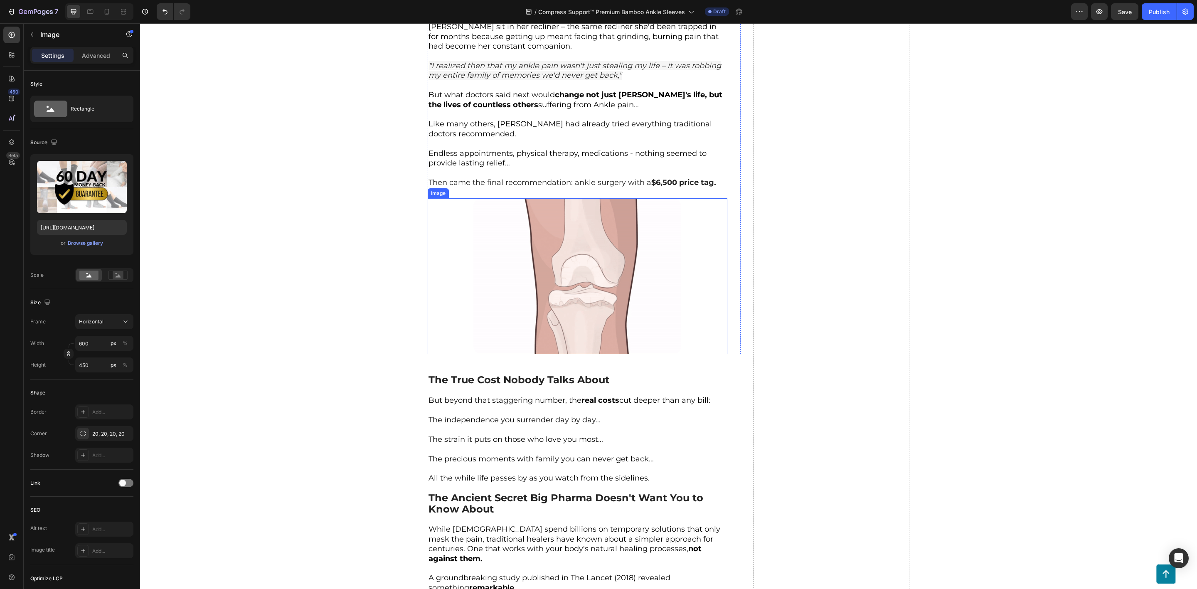
click at [591, 318] on img at bounding box center [577, 276] width 208 height 156
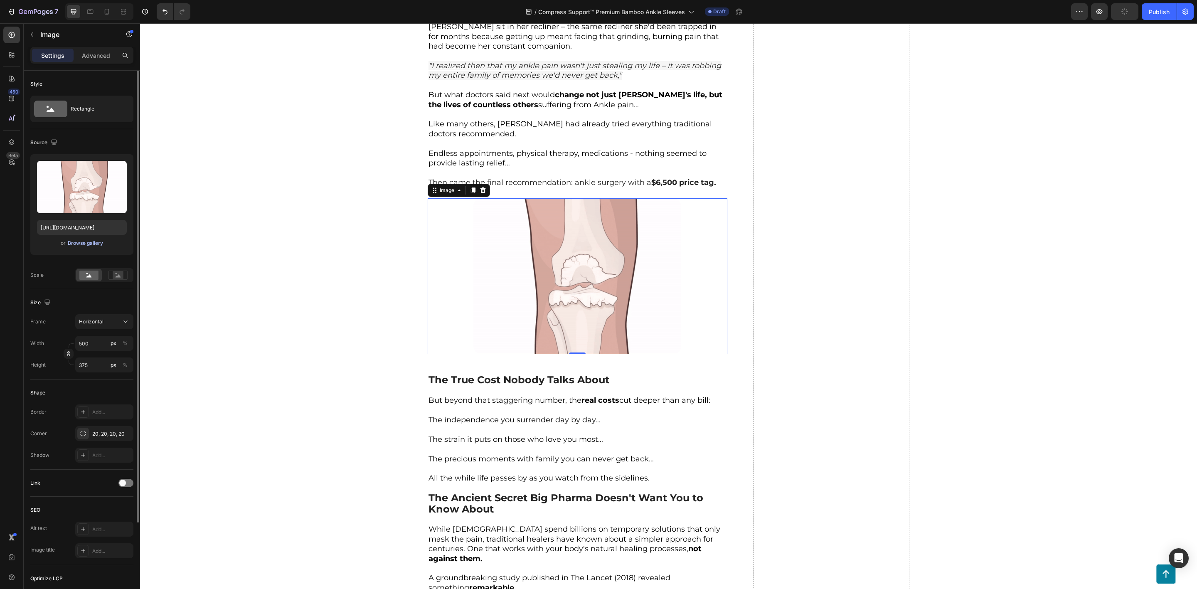
click at [97, 246] on div "Browse gallery" at bounding box center [85, 242] width 35 height 7
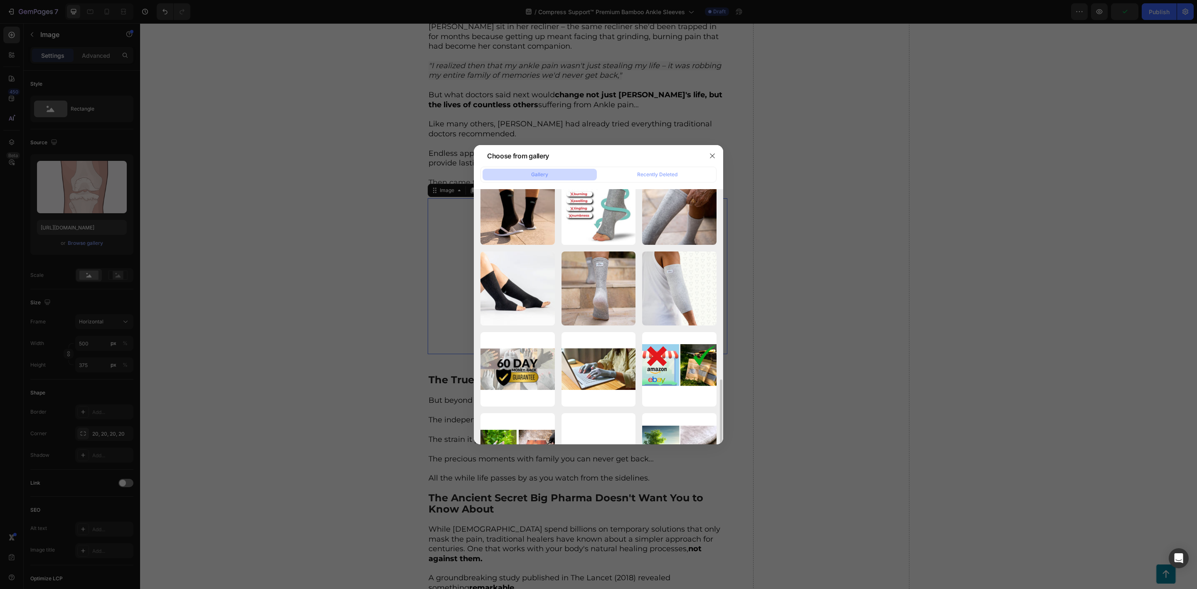
scroll to position [299, 0]
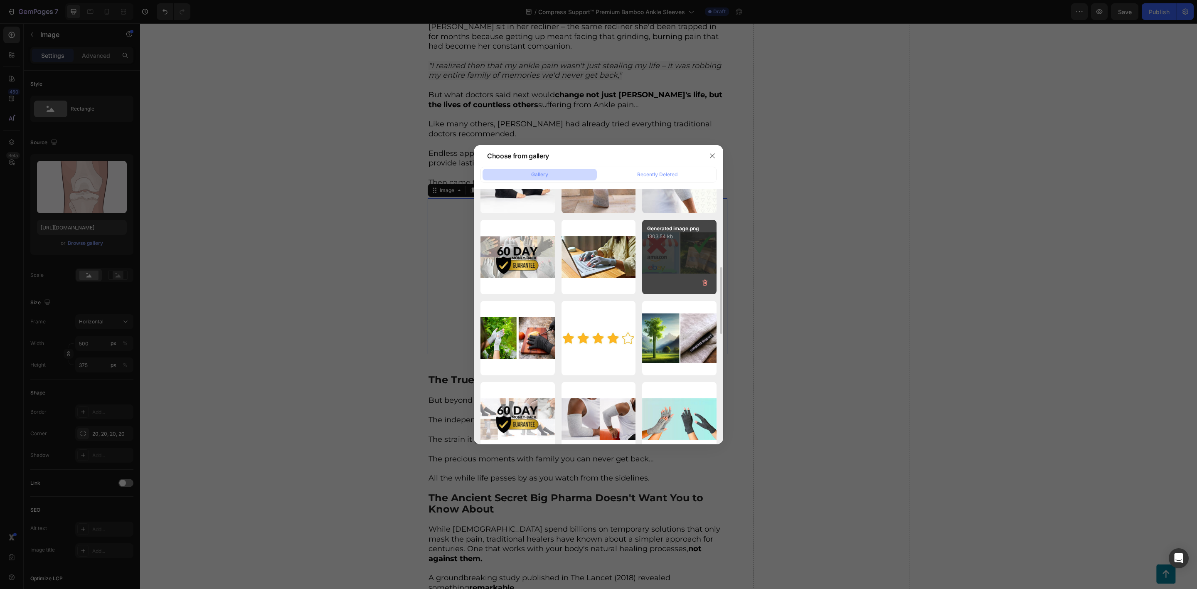
click at [675, 271] on div "Generated image.png 1303.54 kb" at bounding box center [679, 257] width 74 height 74
type input "[URL][DOMAIN_NAME]"
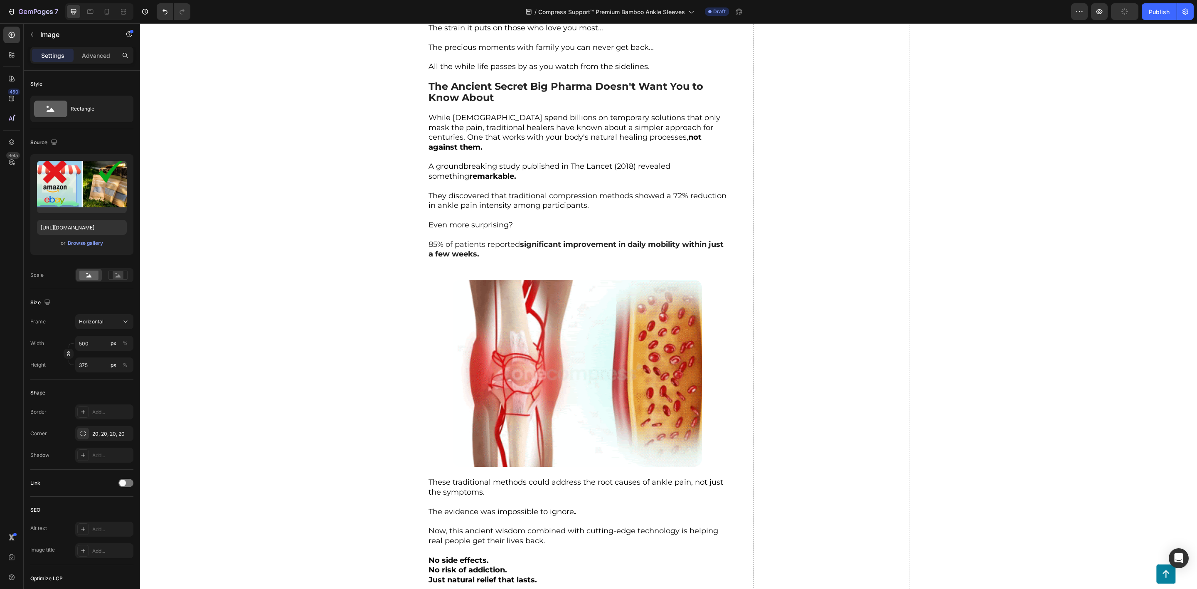
scroll to position [1358, 0]
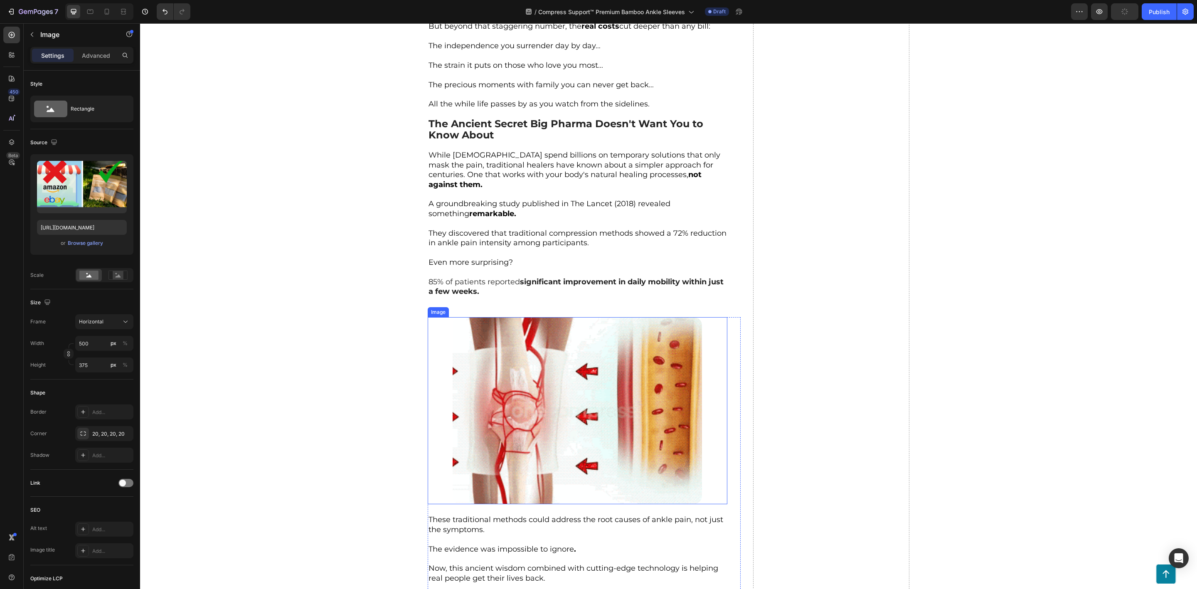
drag, startPoint x: 563, startPoint y: 416, endPoint x: 553, endPoint y: 422, distance: 11.3
click at [563, 416] on img at bounding box center [577, 410] width 249 height 187
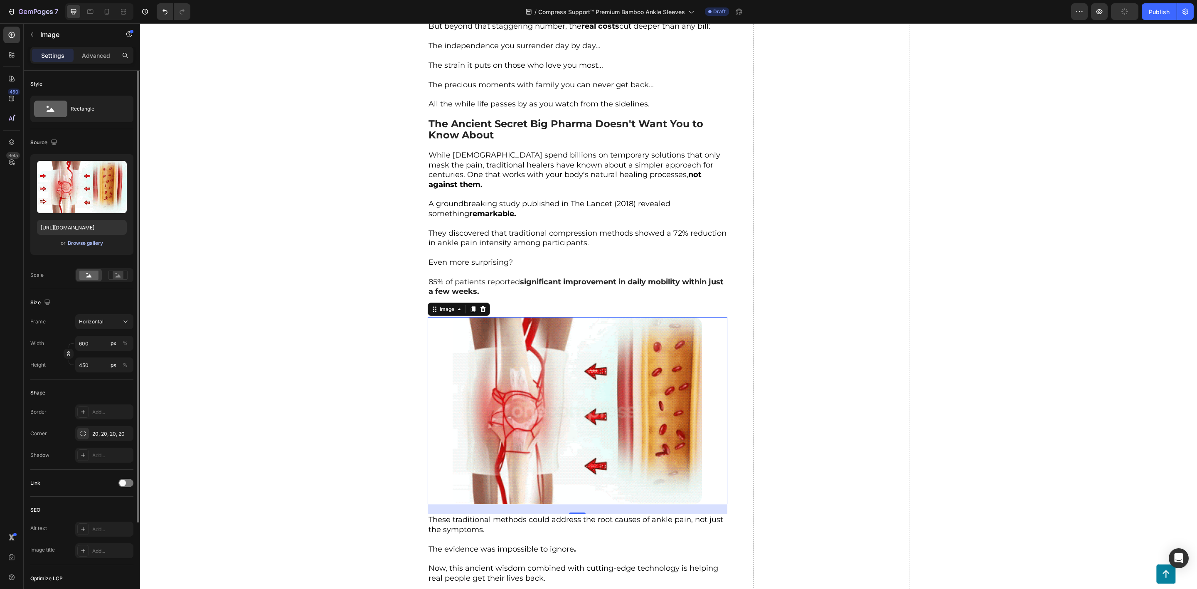
click at [89, 242] on div "Browse gallery" at bounding box center [85, 242] width 35 height 7
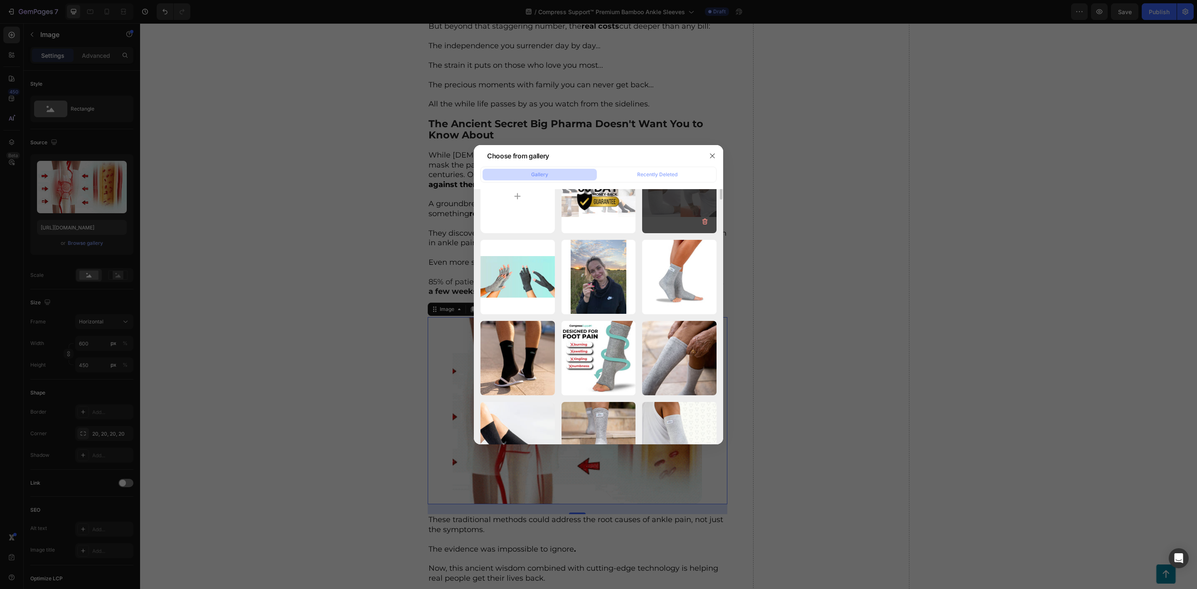
scroll to position [0, 0]
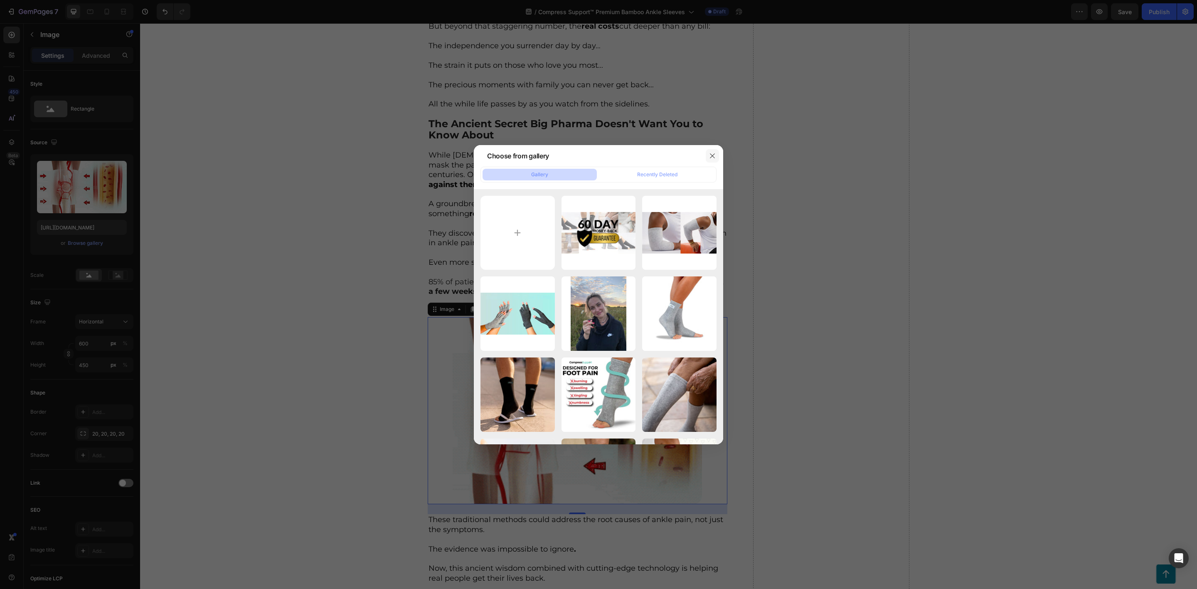
click at [714, 153] on icon "button" at bounding box center [712, 156] width 7 height 7
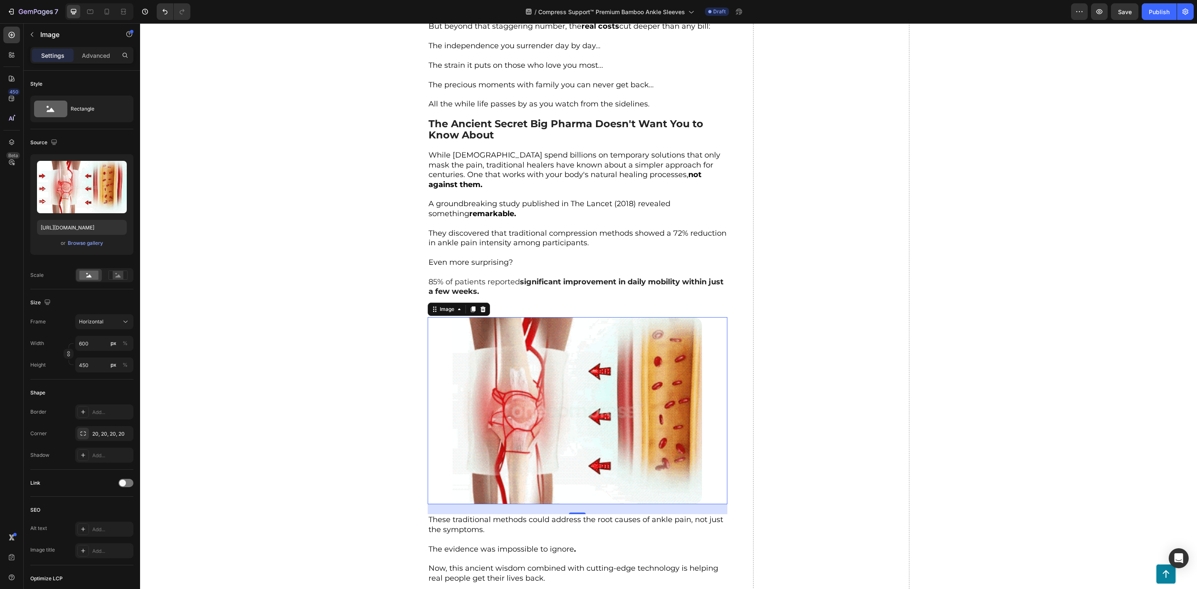
click at [559, 372] on img at bounding box center [577, 410] width 249 height 187
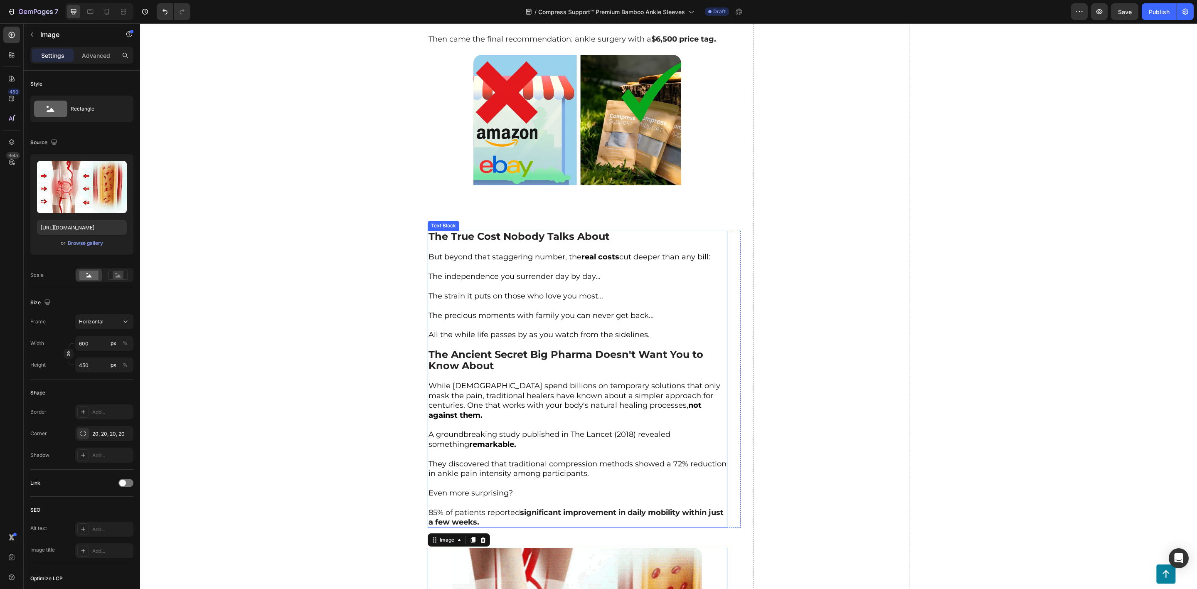
scroll to position [1309, 0]
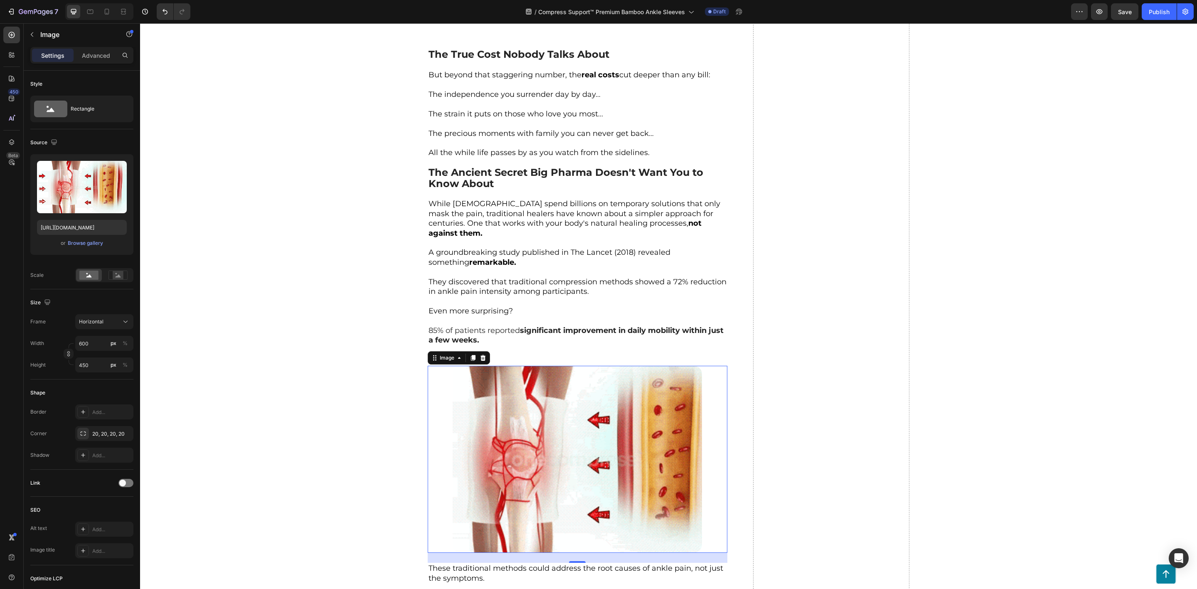
click at [527, 413] on img at bounding box center [577, 459] width 249 height 187
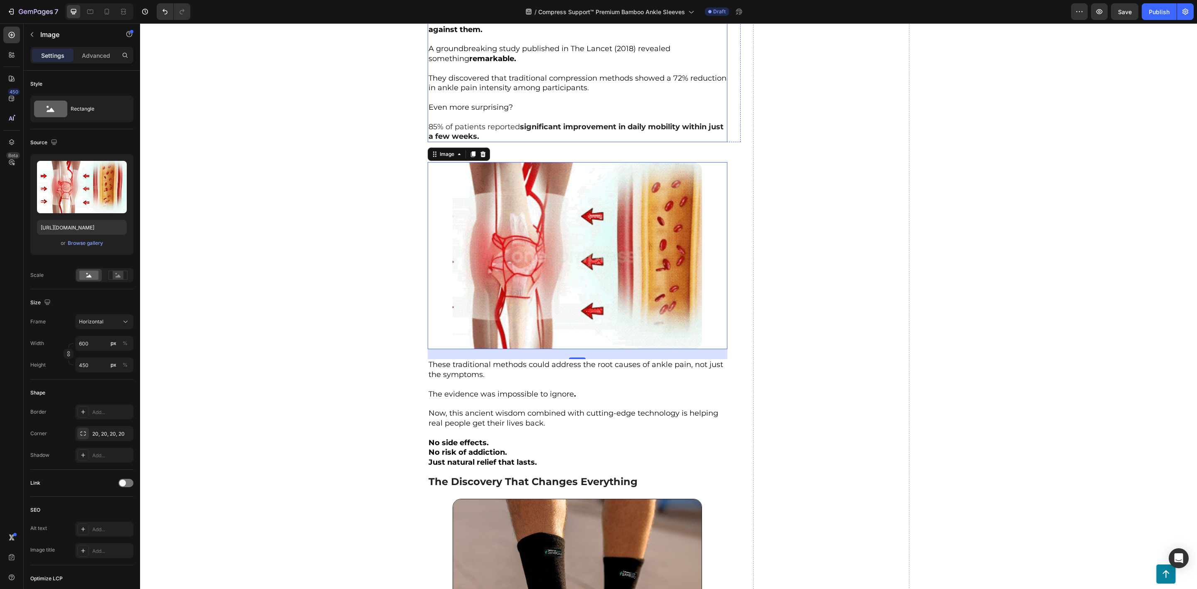
scroll to position [1496, 0]
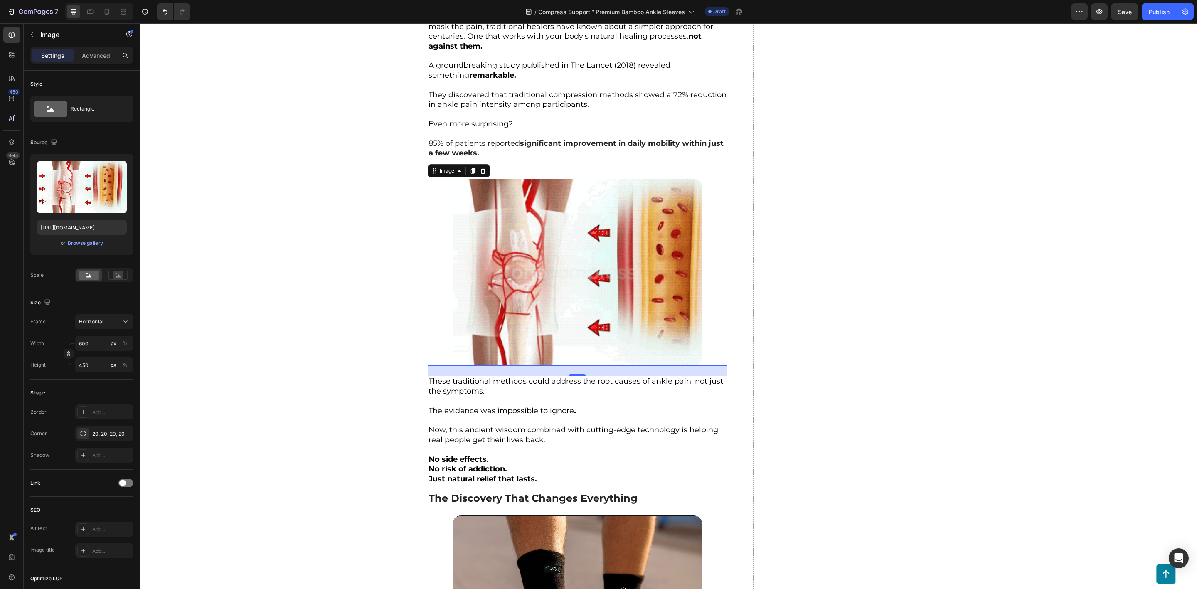
drag, startPoint x: 528, startPoint y: 289, endPoint x: 511, endPoint y: 302, distance: 20.8
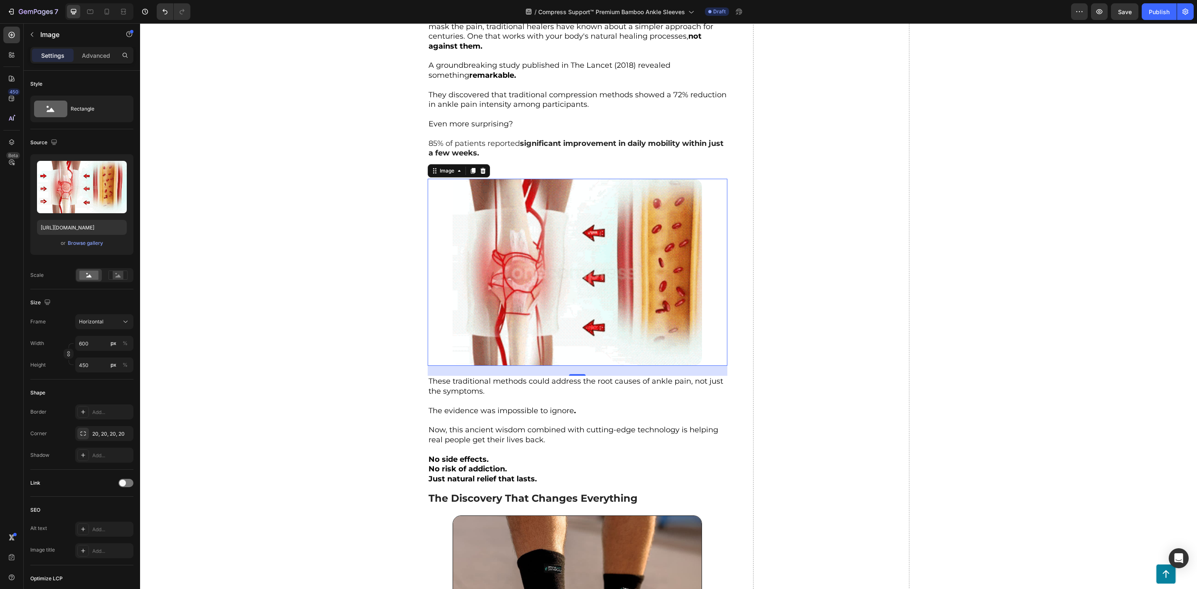
click at [528, 289] on img at bounding box center [577, 272] width 249 height 187
click at [80, 240] on div "Browse gallery" at bounding box center [85, 242] width 35 height 7
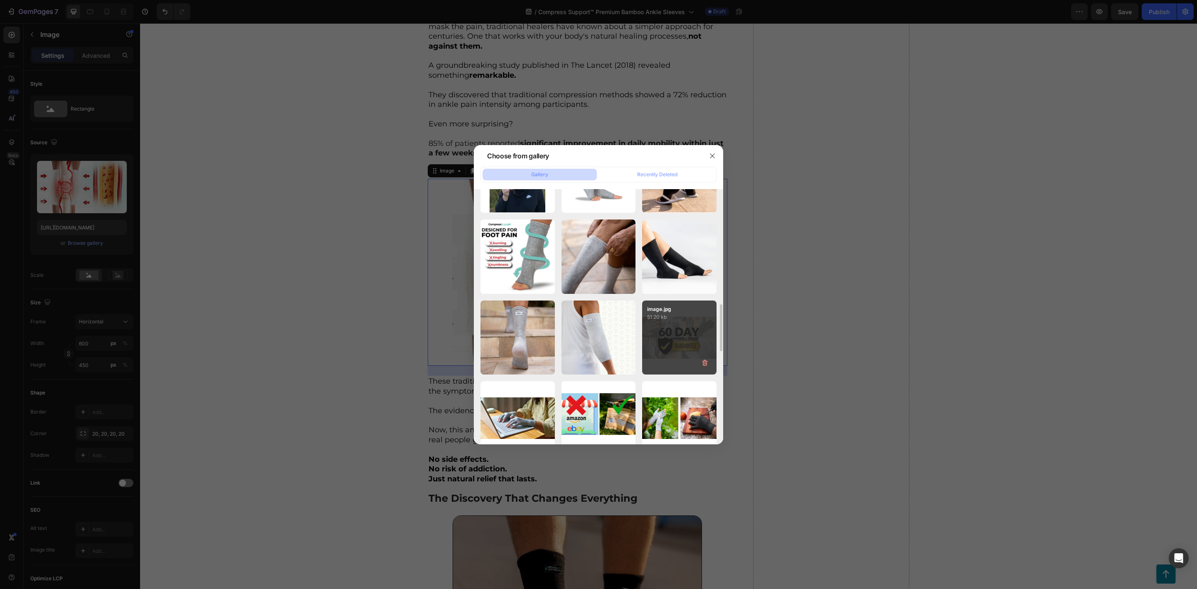
scroll to position [561, 0]
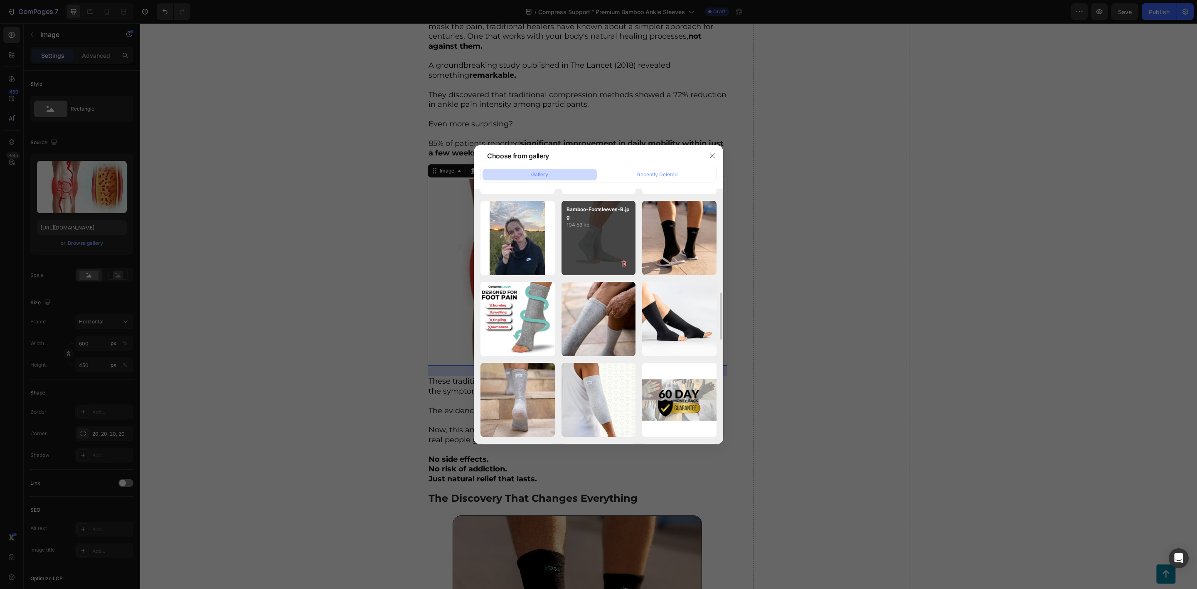
click at [608, 237] on div "Bamboo-Footsleeves-B.jpg 104.53 kb" at bounding box center [599, 238] width 74 height 74
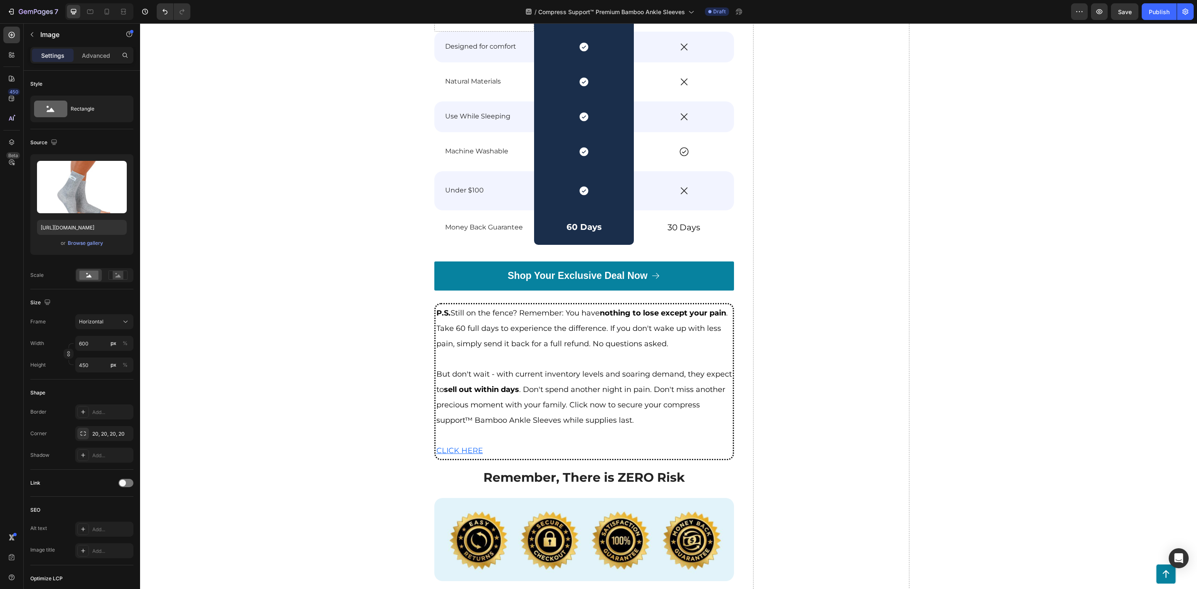
scroll to position [4183, 0]
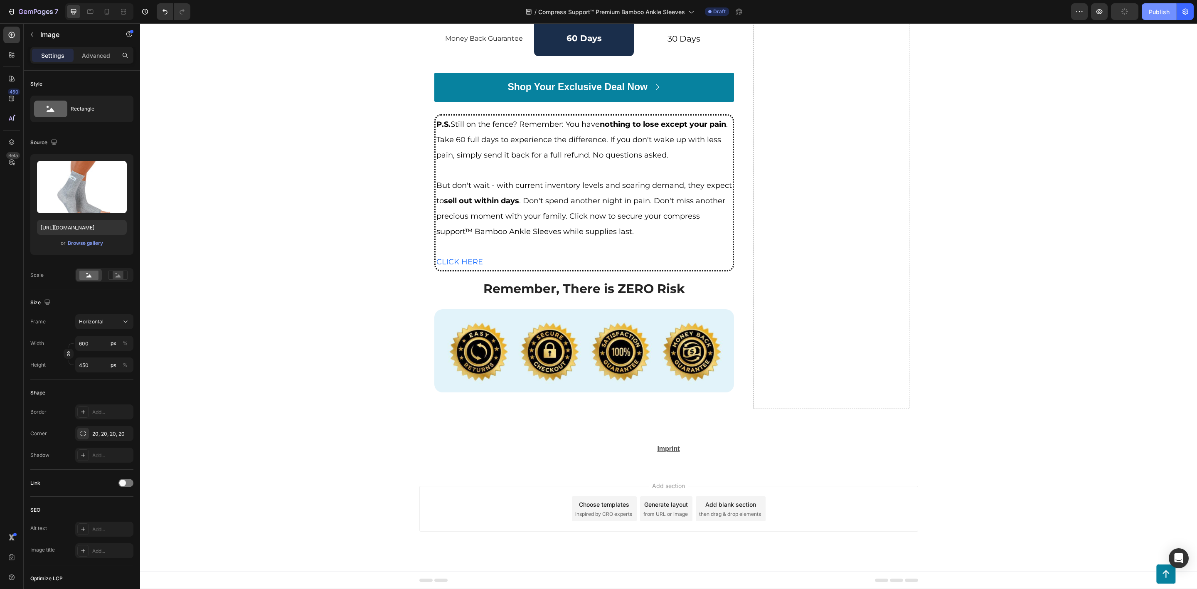
click at [1156, 19] on button "Publish" at bounding box center [1159, 11] width 35 height 17
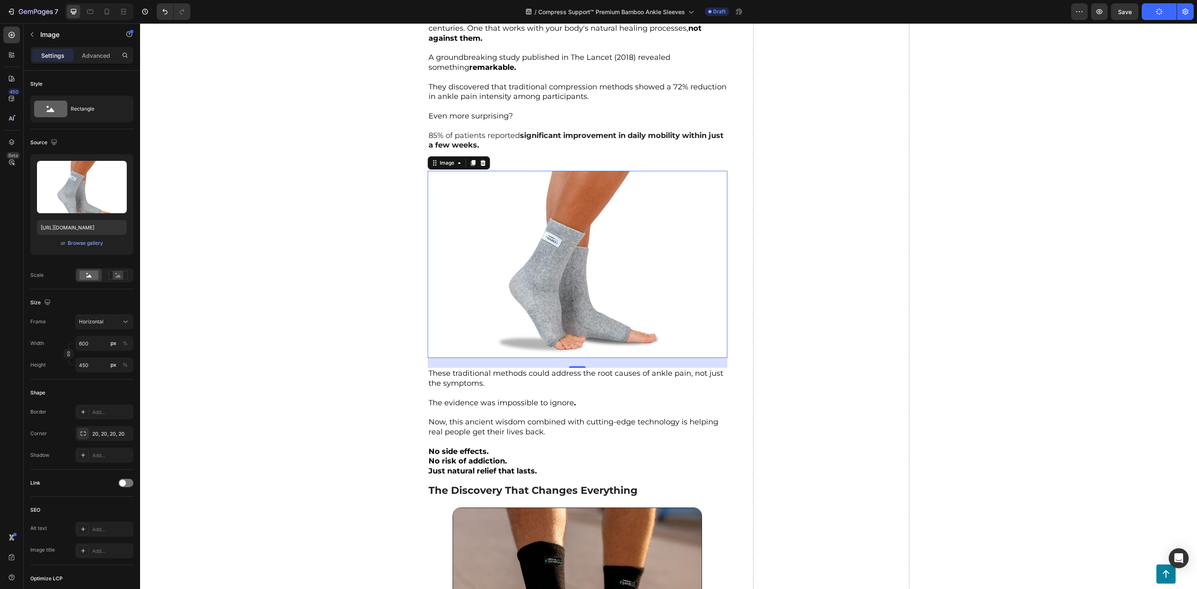
scroll to position [1502, 0]
click at [627, 282] on img at bounding box center [577, 265] width 249 height 187
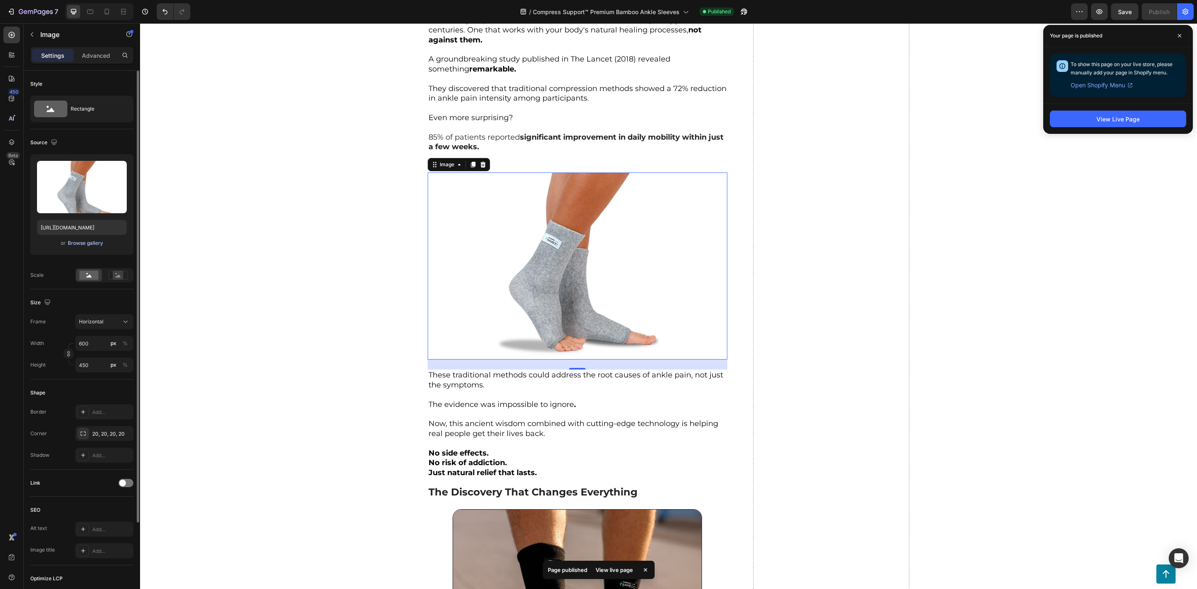
click at [70, 241] on div "Browse gallery" at bounding box center [85, 242] width 35 height 7
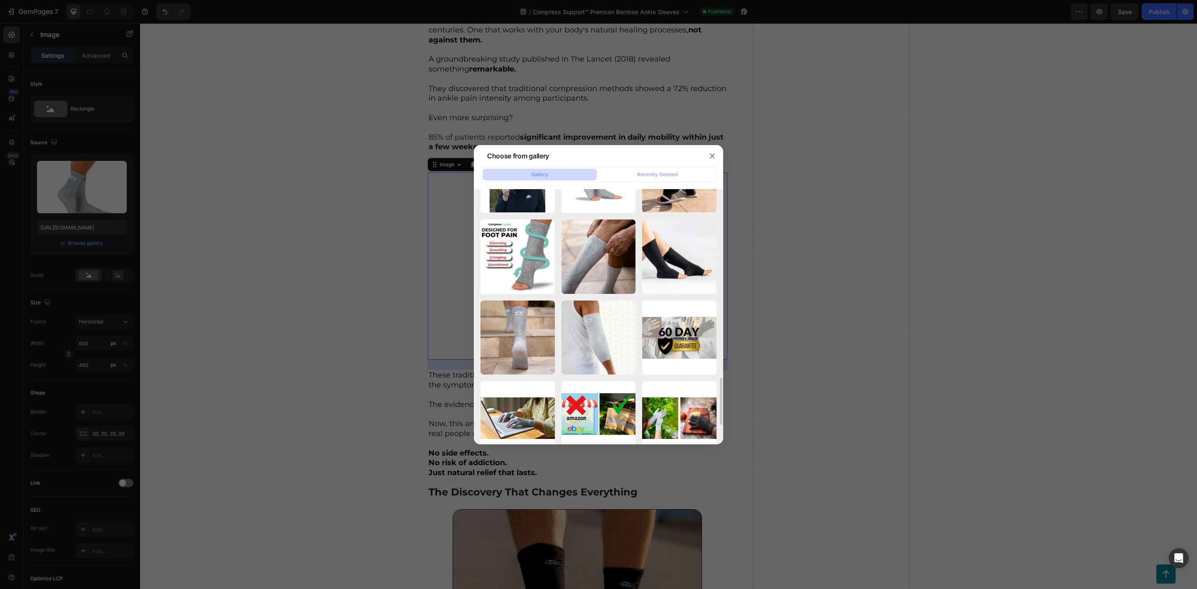
scroll to position [686, 0]
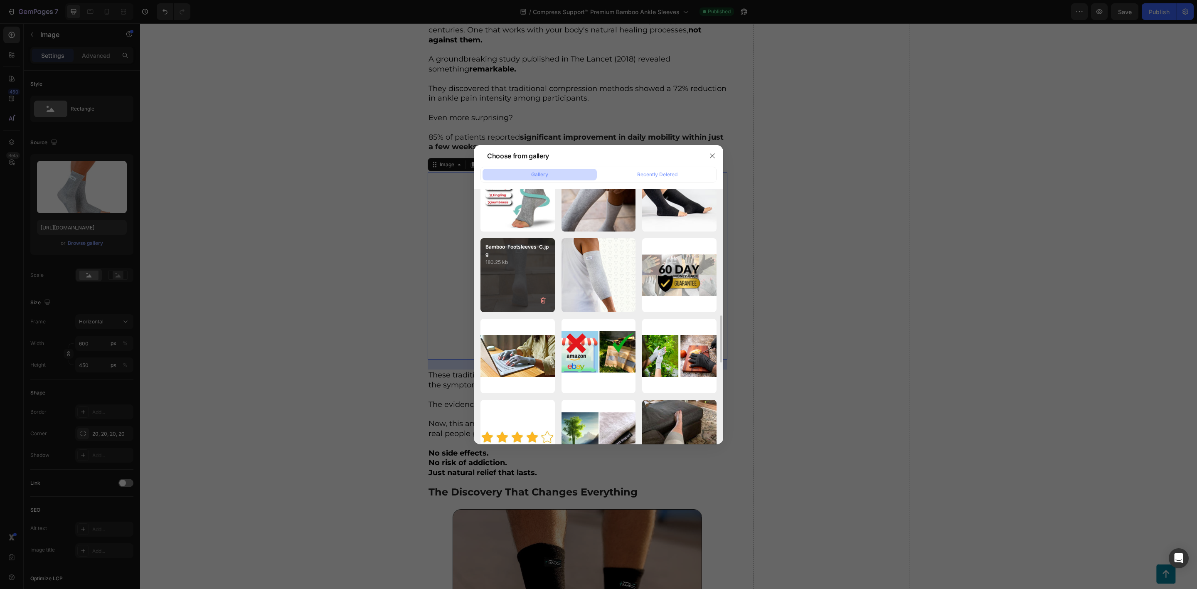
click at [525, 287] on div "Bamboo-Footsleeves-C.jpg 180.25 kb" at bounding box center [517, 275] width 74 height 74
type input "[URL][DOMAIN_NAME]"
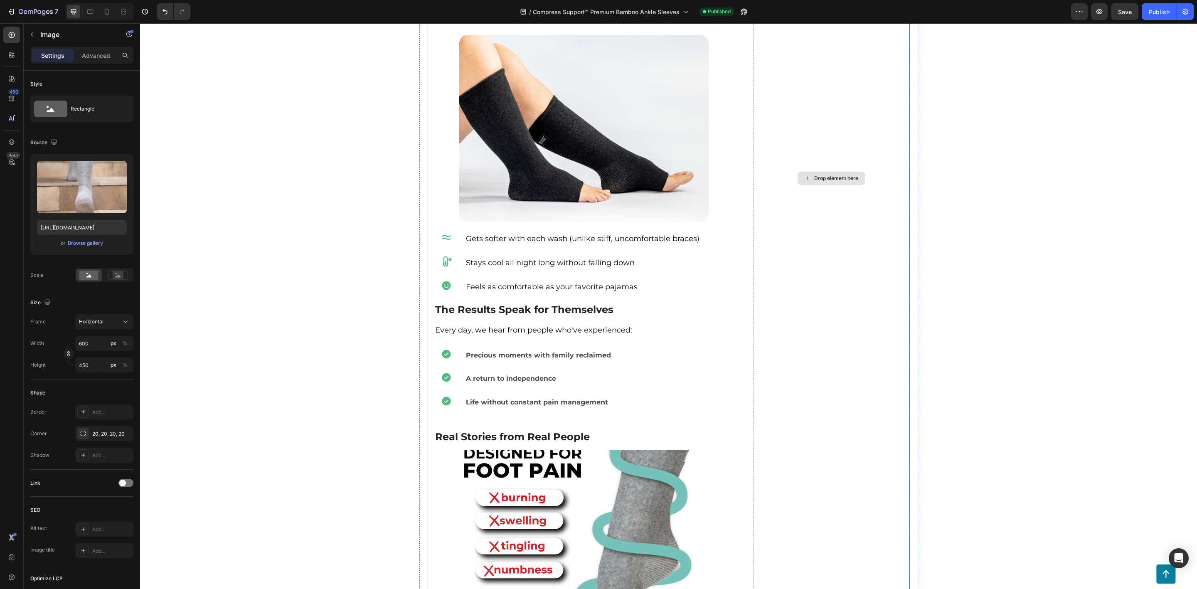
scroll to position [2431, 0]
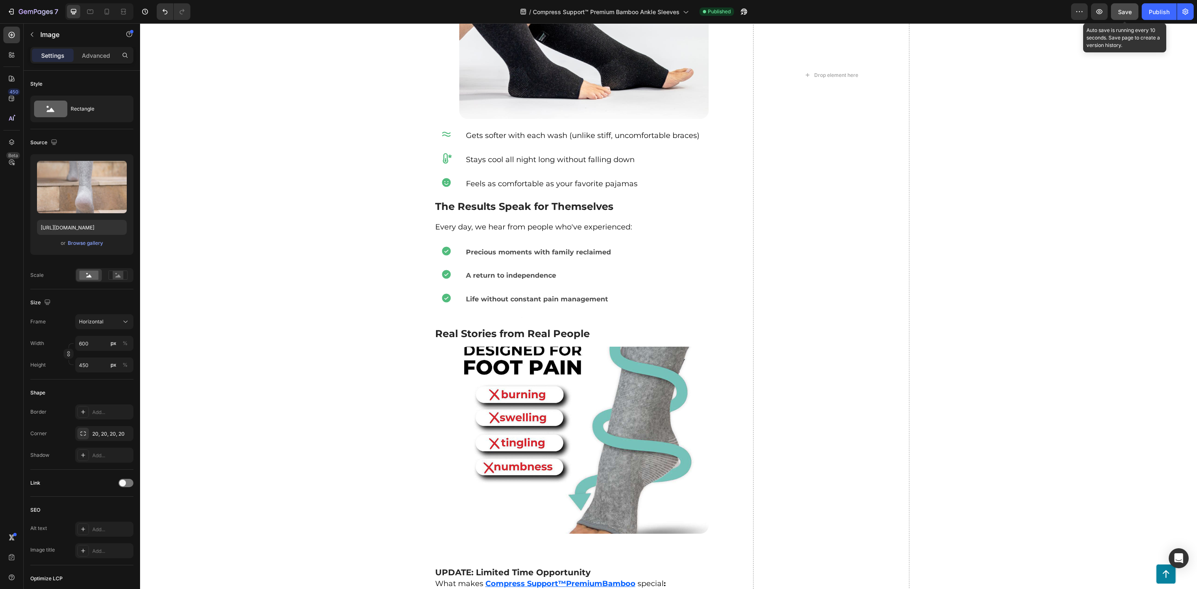
click at [1125, 10] on span "Save" at bounding box center [1125, 11] width 14 height 7
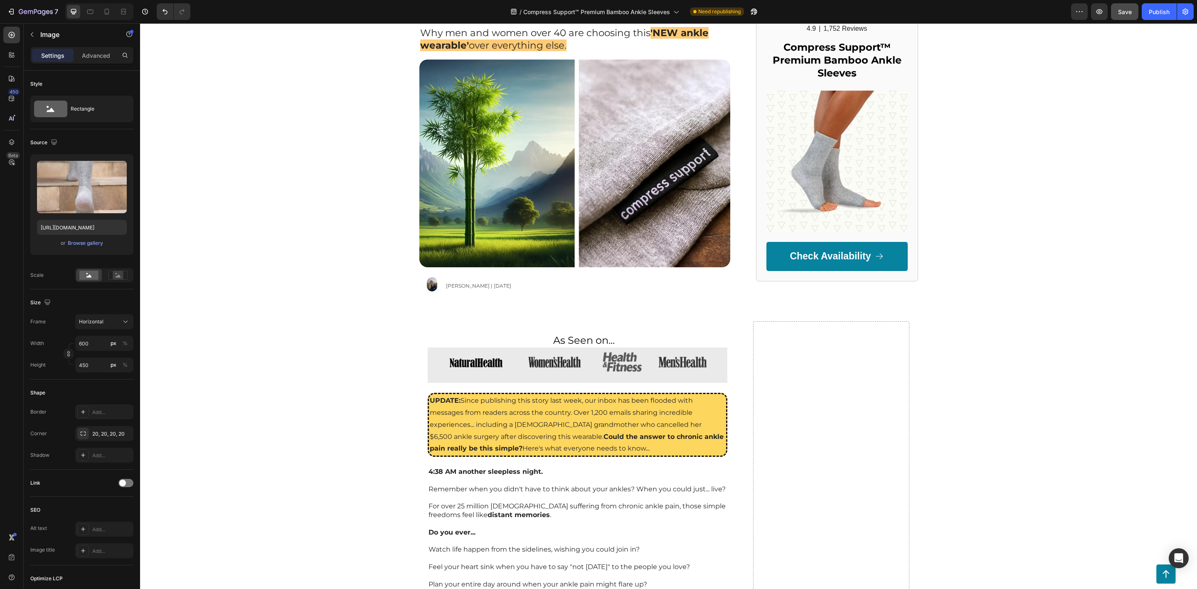
scroll to position [0, 0]
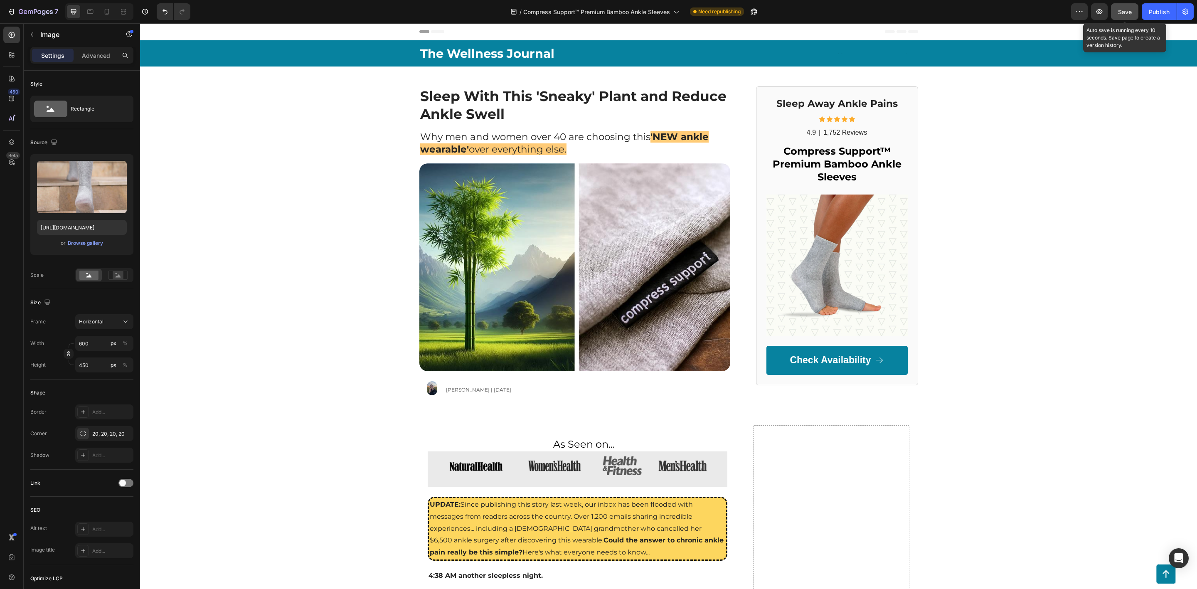
click at [1120, 15] on div "Save" at bounding box center [1125, 11] width 14 height 9
click at [1127, 9] on span "Save" at bounding box center [1125, 11] width 14 height 7
click at [1130, 14] on span "Save" at bounding box center [1125, 11] width 14 height 7
